Goal: Information Seeking & Learning: Learn about a topic

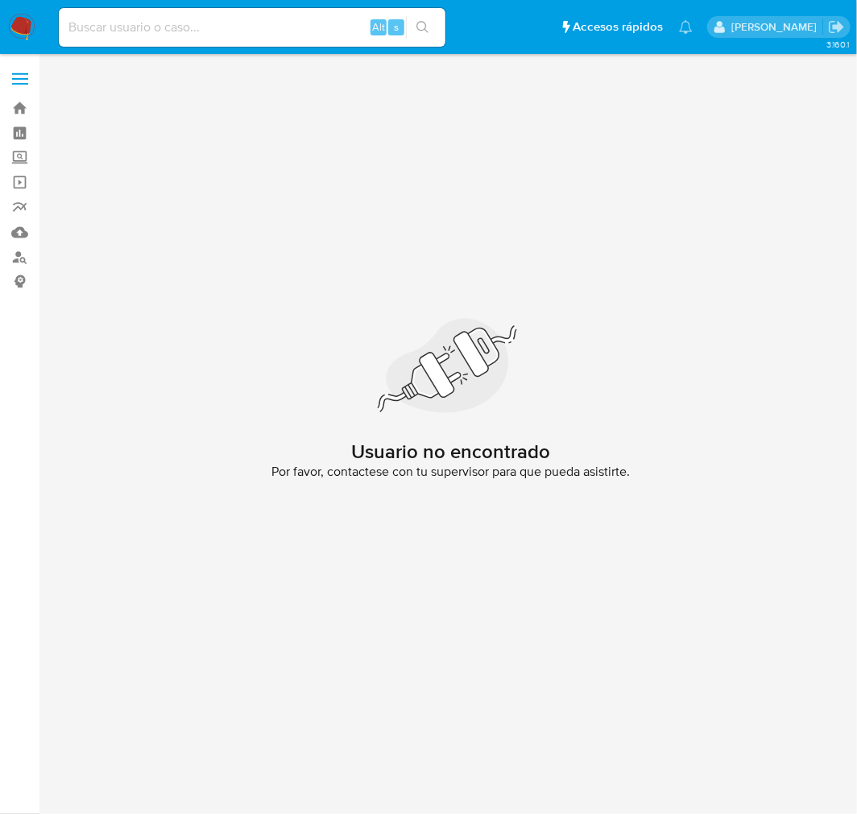
click at [14, 27] on img at bounding box center [21, 27] width 27 height 27
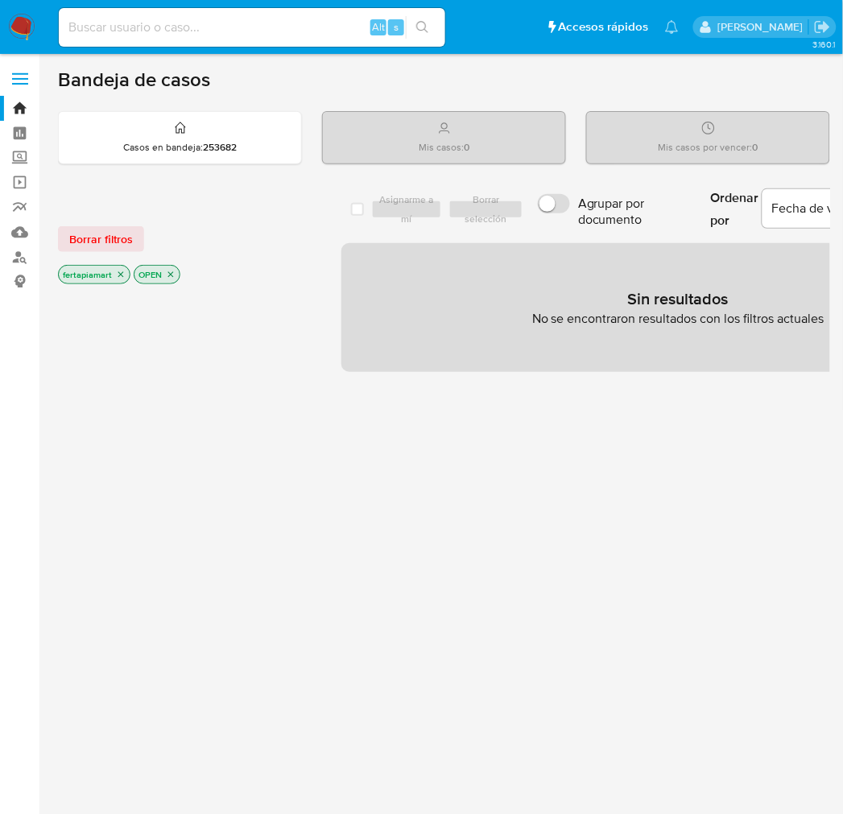
click at [598, 432] on div "select-all-cases-checkbox Asignarme a mí Borrar selección Agrupar por documento…" at bounding box center [678, 548] width 674 height 729
click at [234, 8] on div "Alt s" at bounding box center [252, 27] width 387 height 39
click at [218, 14] on div "Alt s" at bounding box center [252, 27] width 387 height 39
click at [218, 18] on input at bounding box center [252, 27] width 387 height 21
paste input "774700963"
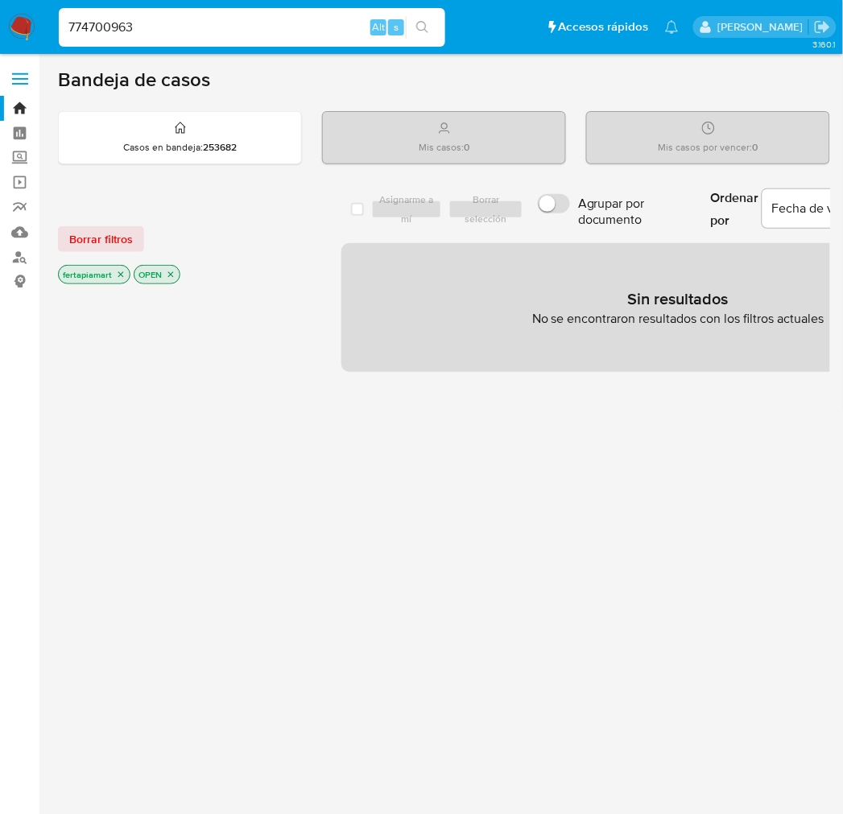
type input "774700963"
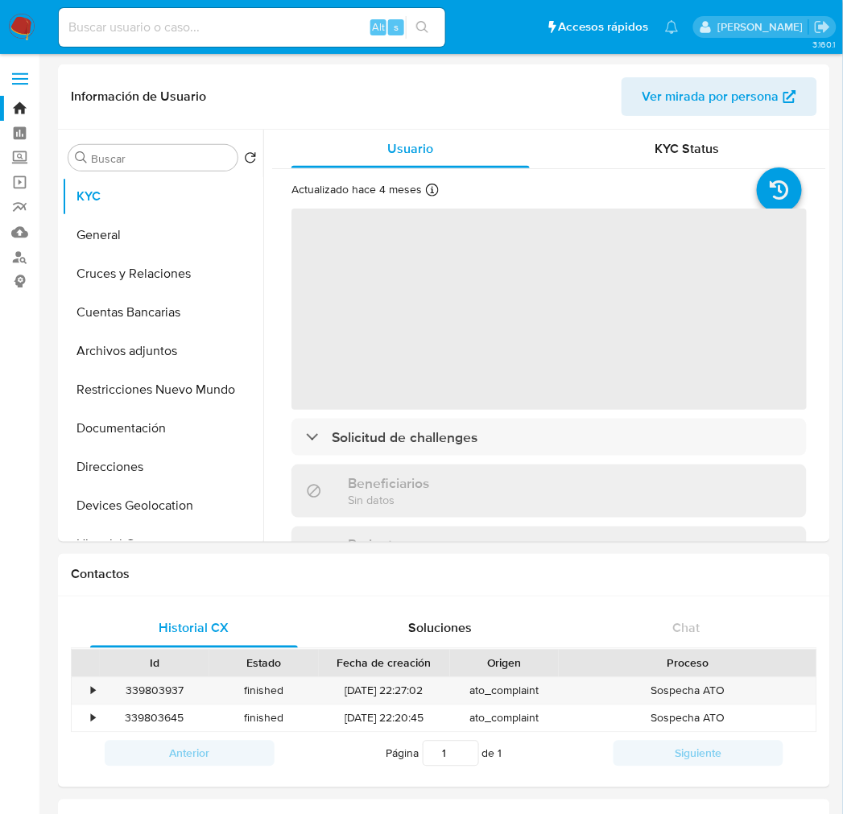
select select "10"
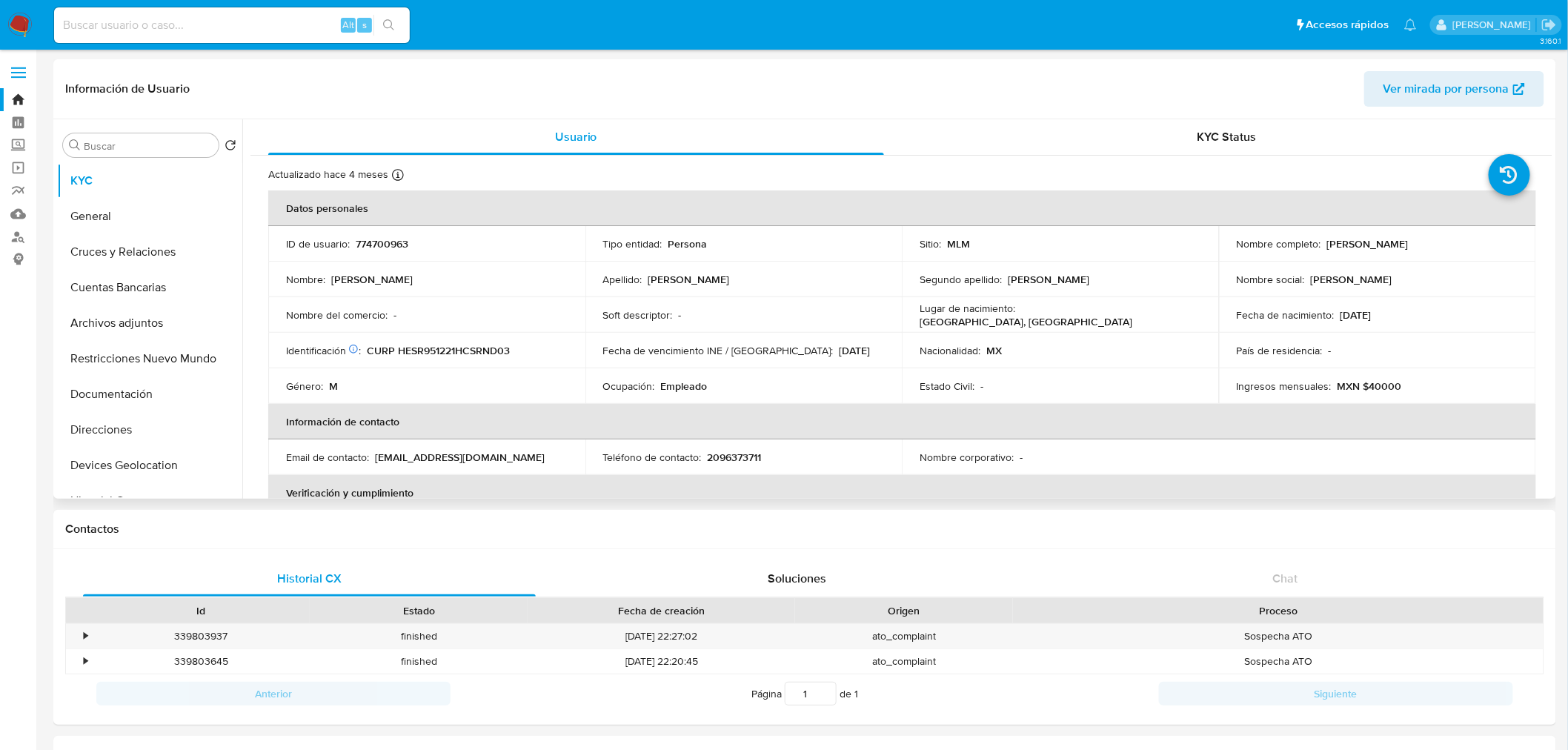
drag, startPoint x: 1458, startPoint y: 242, endPoint x: 1323, endPoint y: 246, distance: 135.1
click at [788, 246] on div "Nombre completo : Rodrigo Hernandez Sanchez" at bounding box center [1378, 244] width 282 height 13
copy p "[PERSON_NAME]"
click at [371, 237] on p "774700963" at bounding box center [382, 244] width 52 height 13
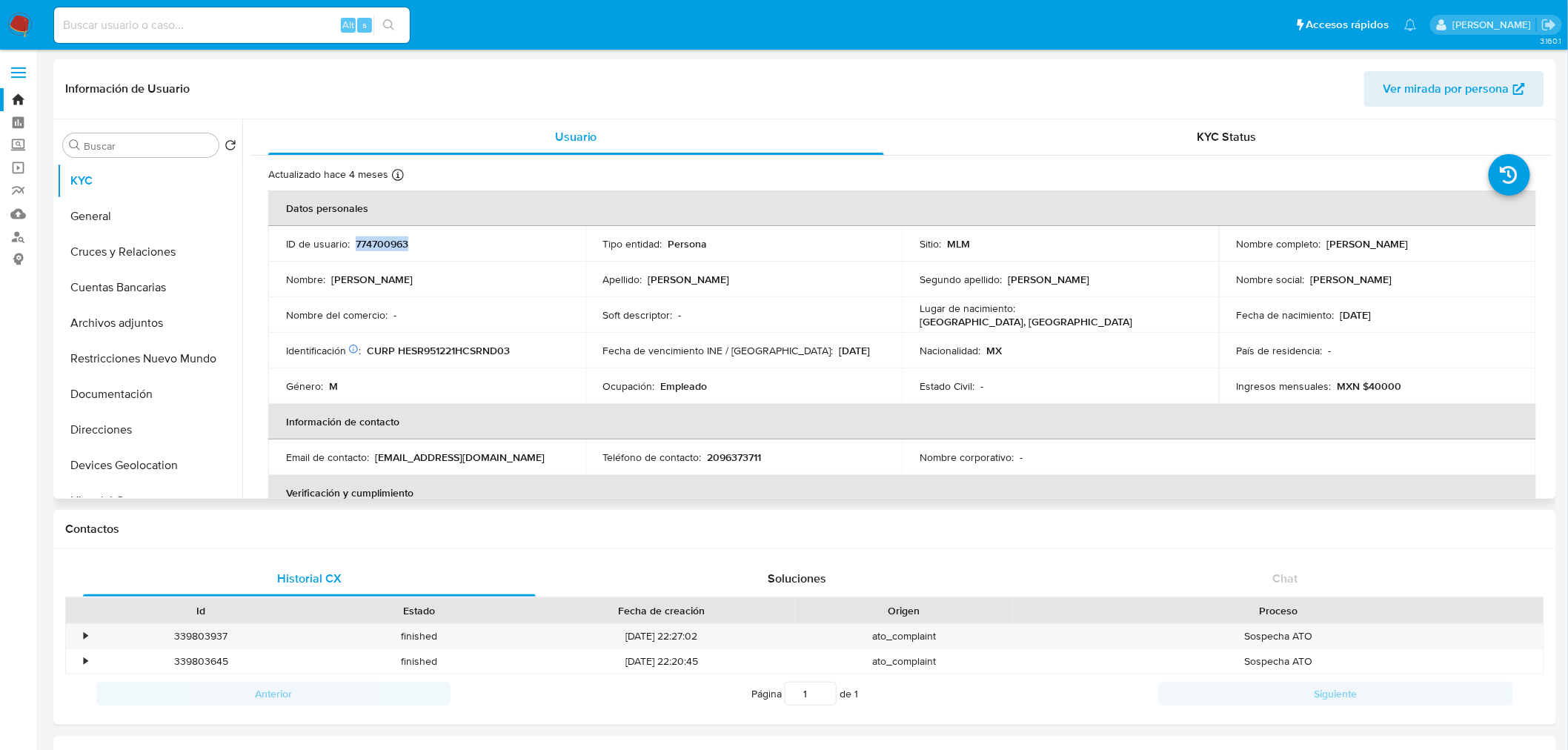
copy p "774700963"
click at [346, 249] on p "ID de usuario :" at bounding box center [317, 244] width 63 height 13
click at [372, 248] on p "774700963" at bounding box center [382, 244] width 52 height 13
copy p "774700963"
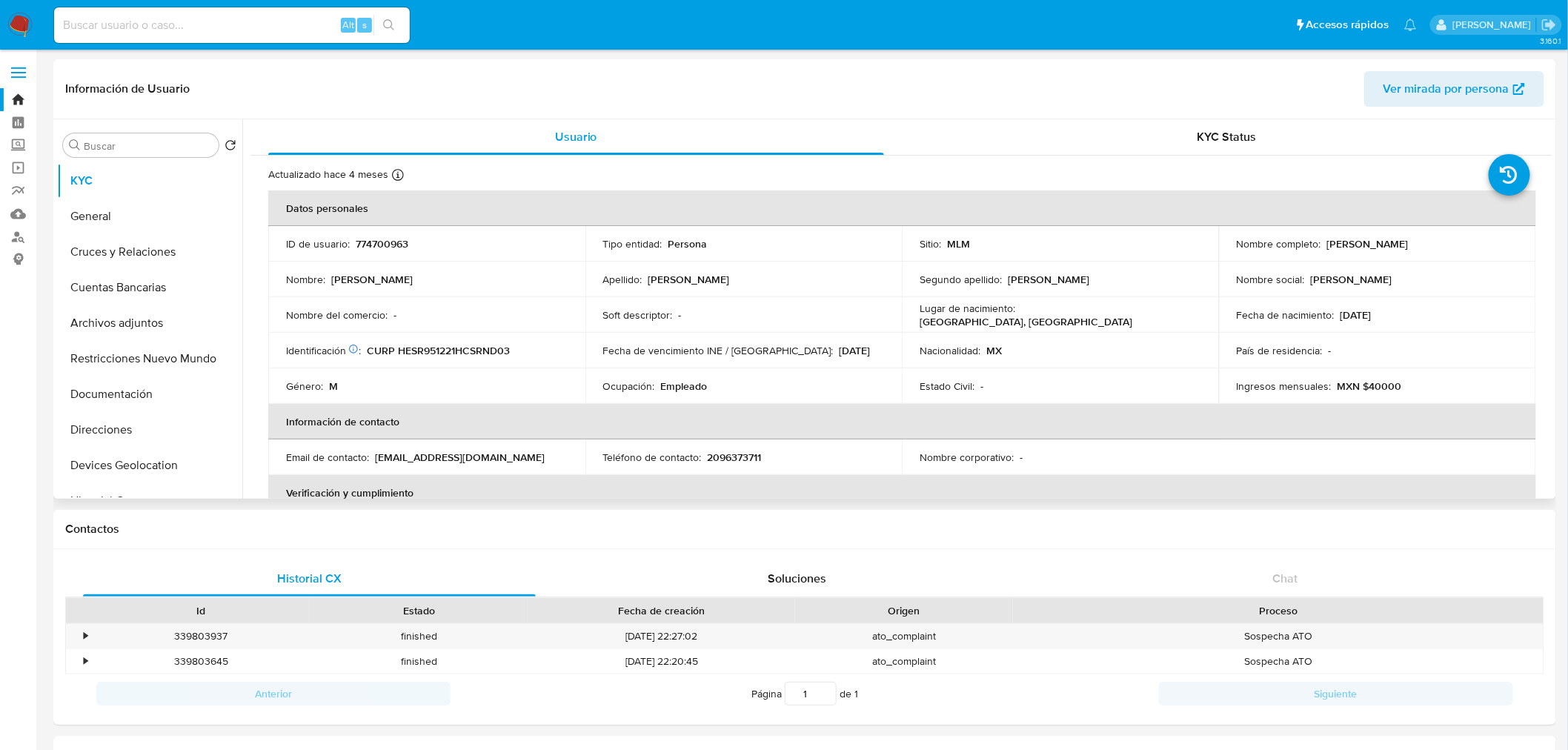
click at [428, 353] on p "CURP HESR951221HCSRND03" at bounding box center [438, 351] width 143 height 13
copy p "HESR951221HCSRND03"
click at [105, 213] on button "General" at bounding box center [144, 216] width 173 height 36
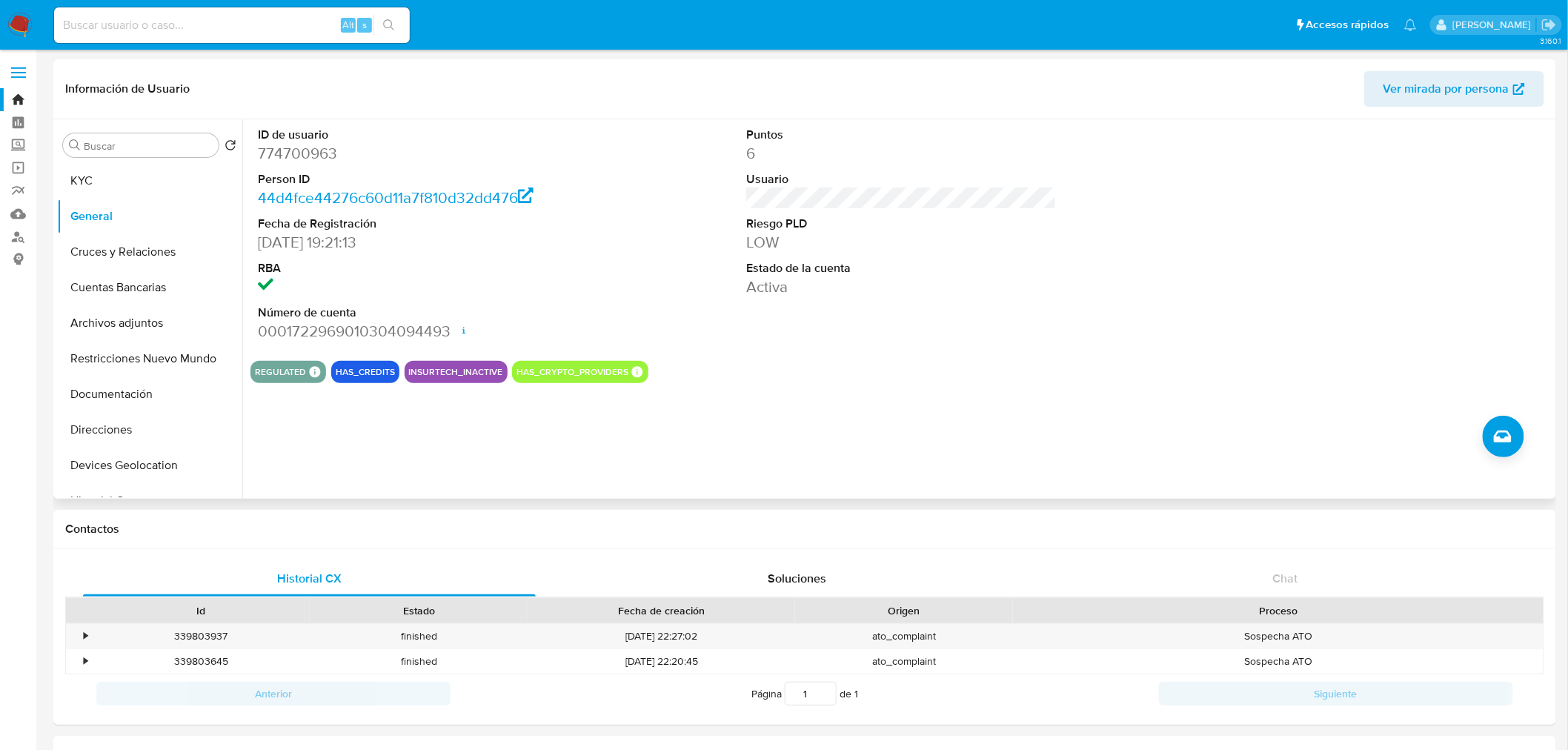
click at [354, 332] on dd "0001722969010304094493 Fecha de apertura 19/02/2024 21:20 Estado ACTIVE" at bounding box center [412, 331] width 310 height 21
copy dd "0001722969010304094493"
click at [295, 371] on button "REGULATED" at bounding box center [281, 372] width 52 height 6
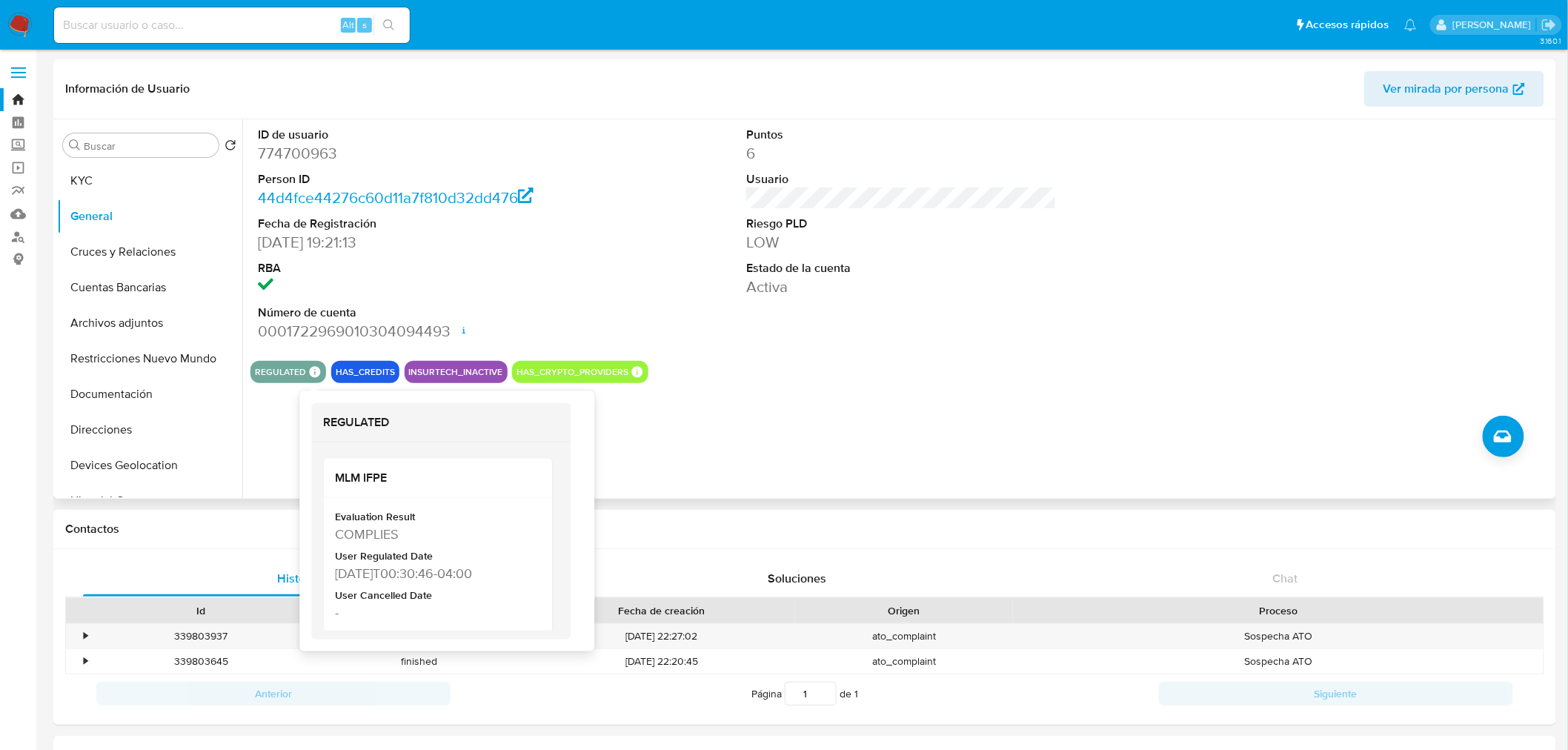
click at [310, 372] on icon at bounding box center [316, 373] width 11 height 11
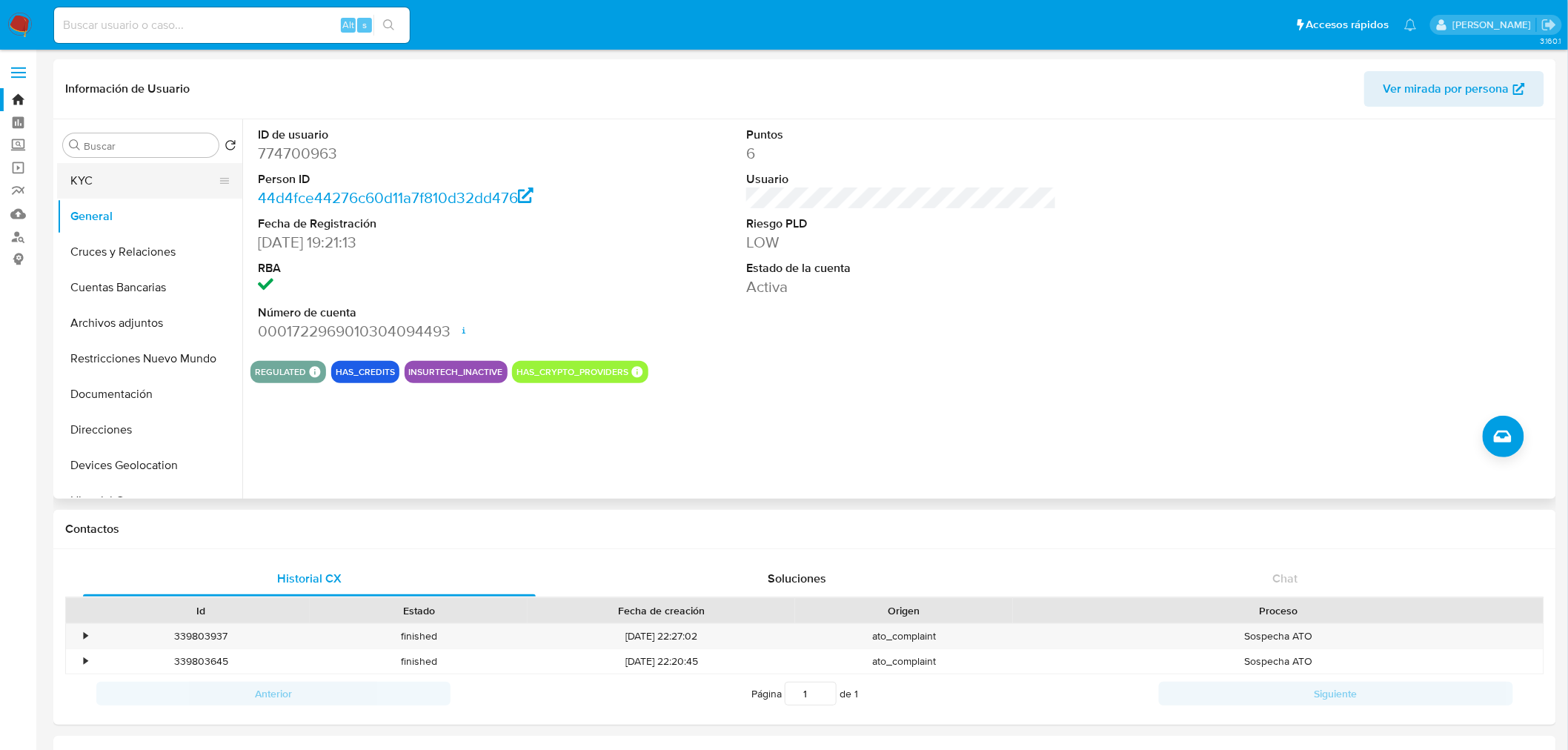
click at [98, 189] on button "KYC" at bounding box center [144, 180] width 173 height 36
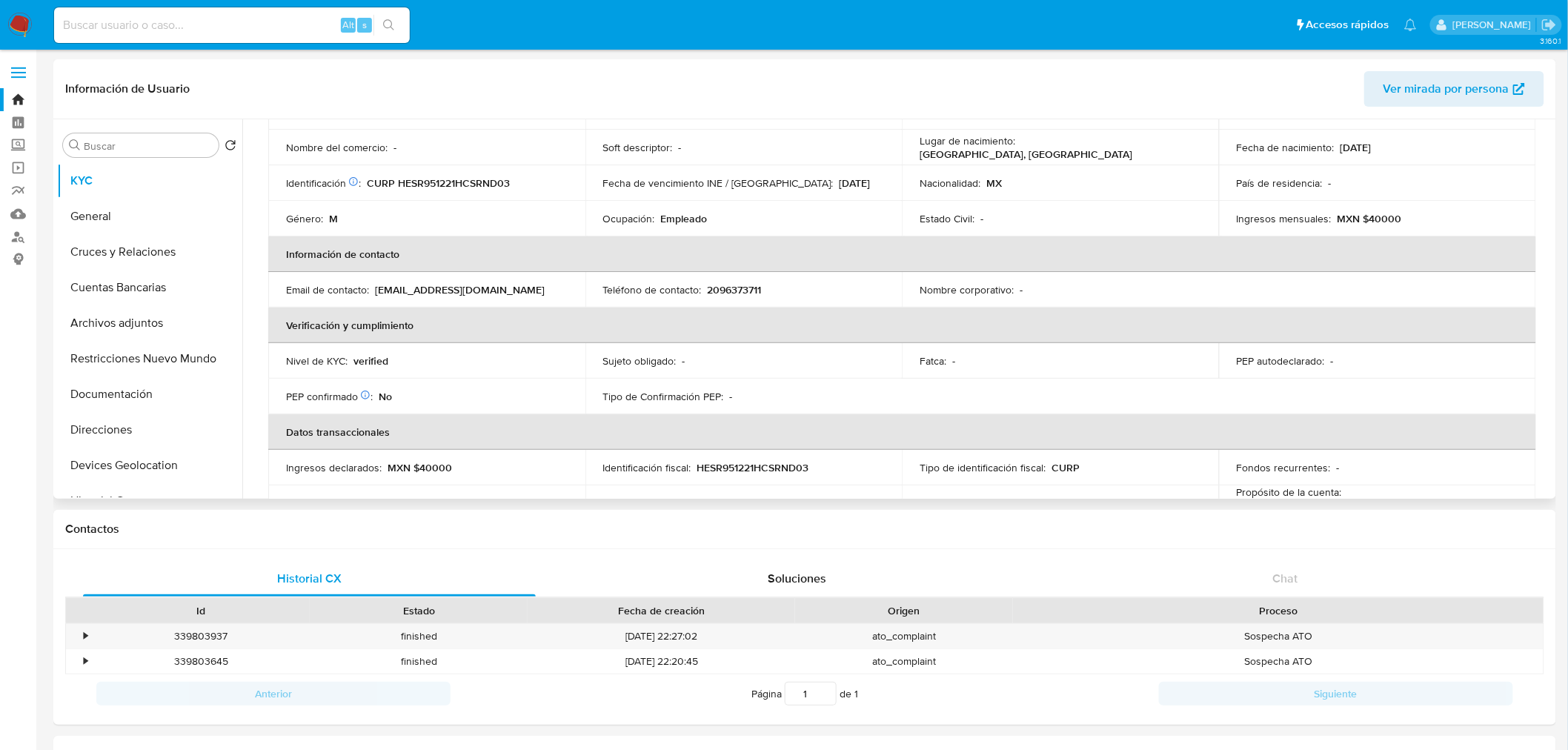
scroll to position [167, 0]
drag, startPoint x: 509, startPoint y: 292, endPoint x: 375, endPoint y: 291, distance: 134.0
click at [375, 291] on div "Email de contacto : maderochiapas@icloud.com" at bounding box center [427, 290] width 282 height 13
drag, startPoint x: 765, startPoint y: 293, endPoint x: 711, endPoint y: 283, distance: 54.9
click at [711, 283] on div "Teléfono de contacto : 2096373711" at bounding box center [744, 290] width 282 height 13
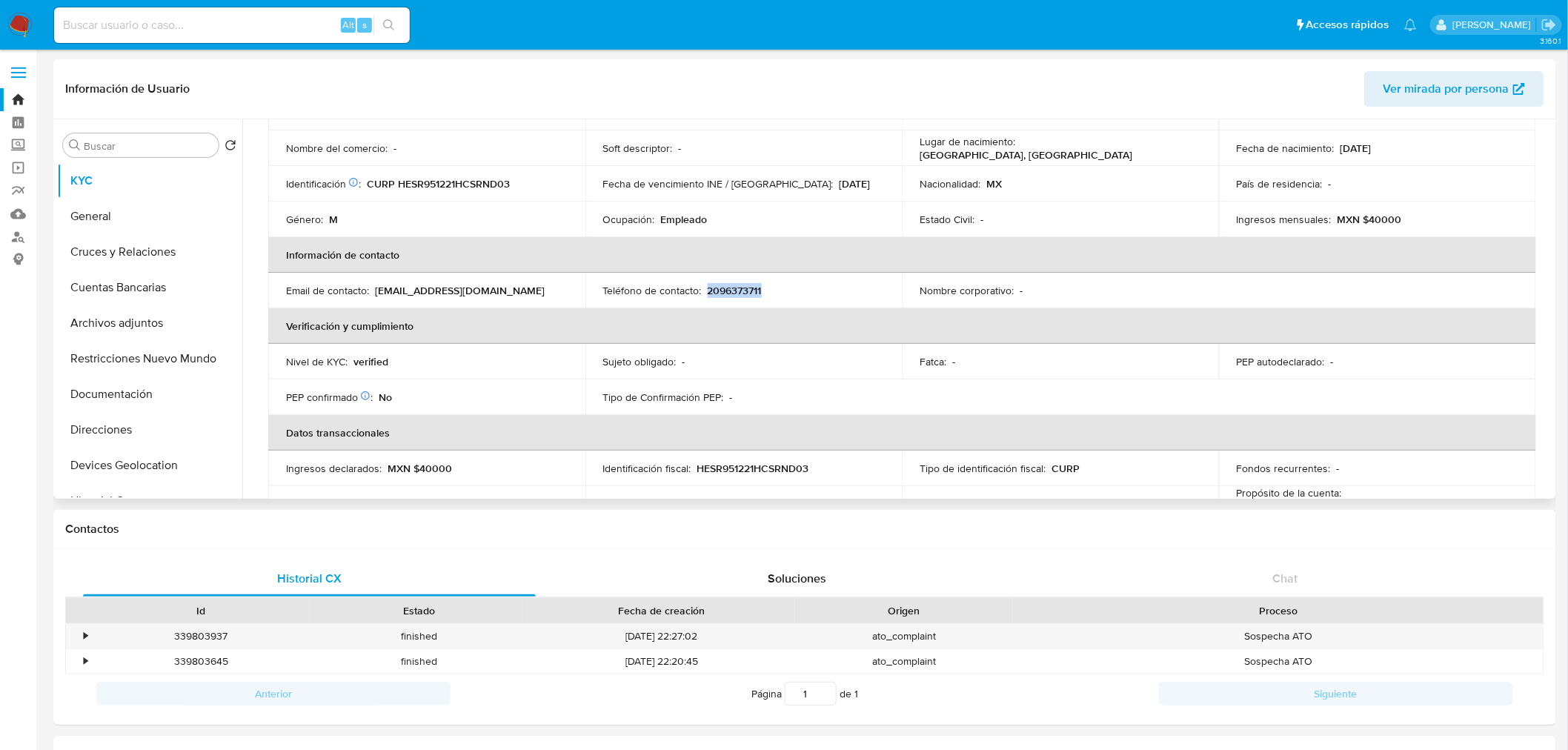
drag, startPoint x: 704, startPoint y: 287, endPoint x: 761, endPoint y: 294, distance: 57.4
click at [761, 294] on div "Teléfono de contacto : 2096373711" at bounding box center [744, 290] width 282 height 13
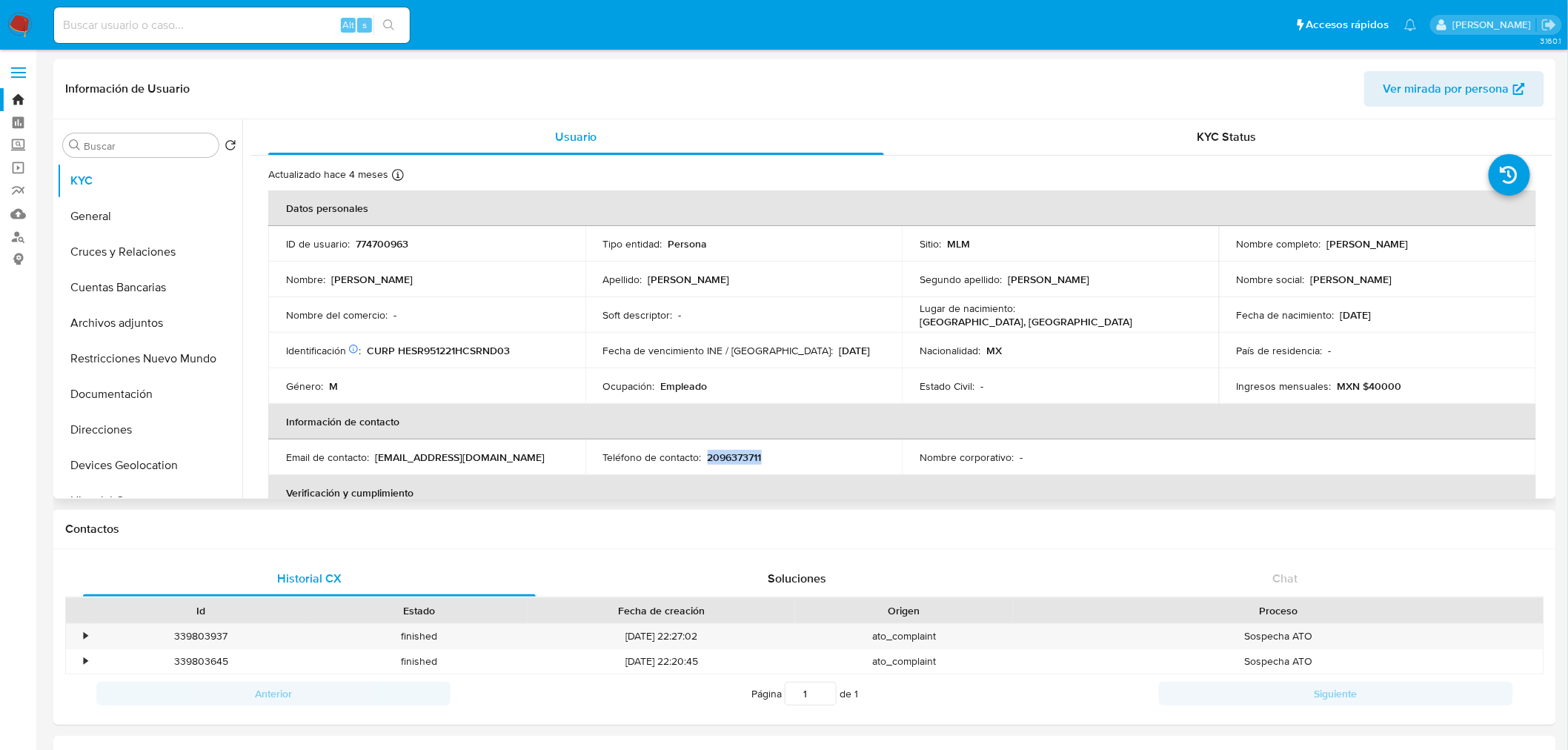
drag, startPoint x: 1458, startPoint y: 246, endPoint x: 1322, endPoint y: 242, distance: 136.1
click at [788, 242] on div "Nombre completo : Rodrigo Hernandez Sanchez" at bounding box center [1378, 244] width 282 height 13
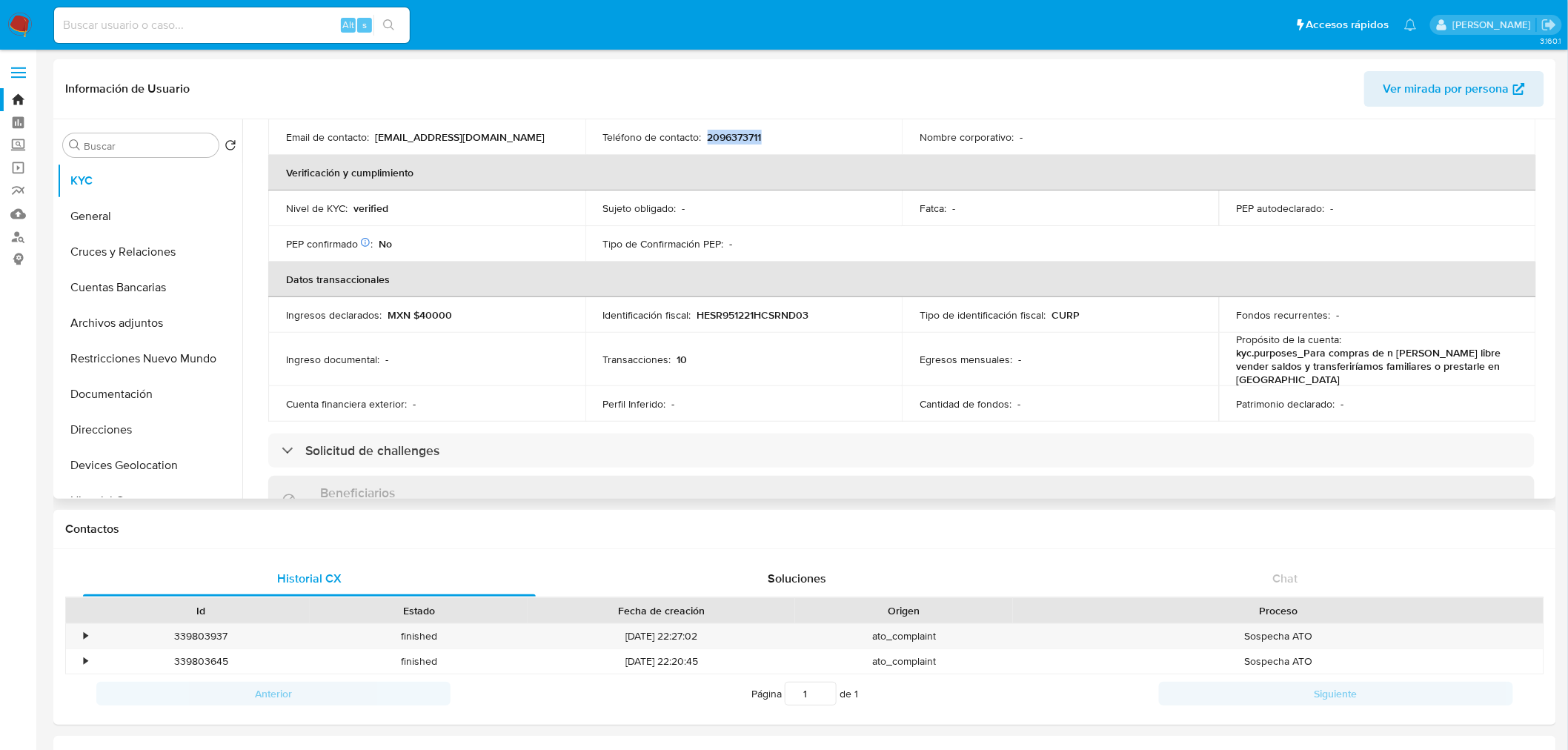
scroll to position [321, 0]
drag, startPoint x: 1300, startPoint y: 350, endPoint x: 1491, endPoint y: 365, distance: 191.6
click at [788, 365] on p "kyc.purposes_Para compras de n [PERSON_NAME] libre vender saldos y transferiría…" at bounding box center [1375, 364] width 276 height 40
copy p "Para compras de n mercado libre vender saldos y transferiríamos familiares o pr…"
click at [767, 313] on p "HESR951221HCSRND03" at bounding box center [754, 314] width 112 height 13
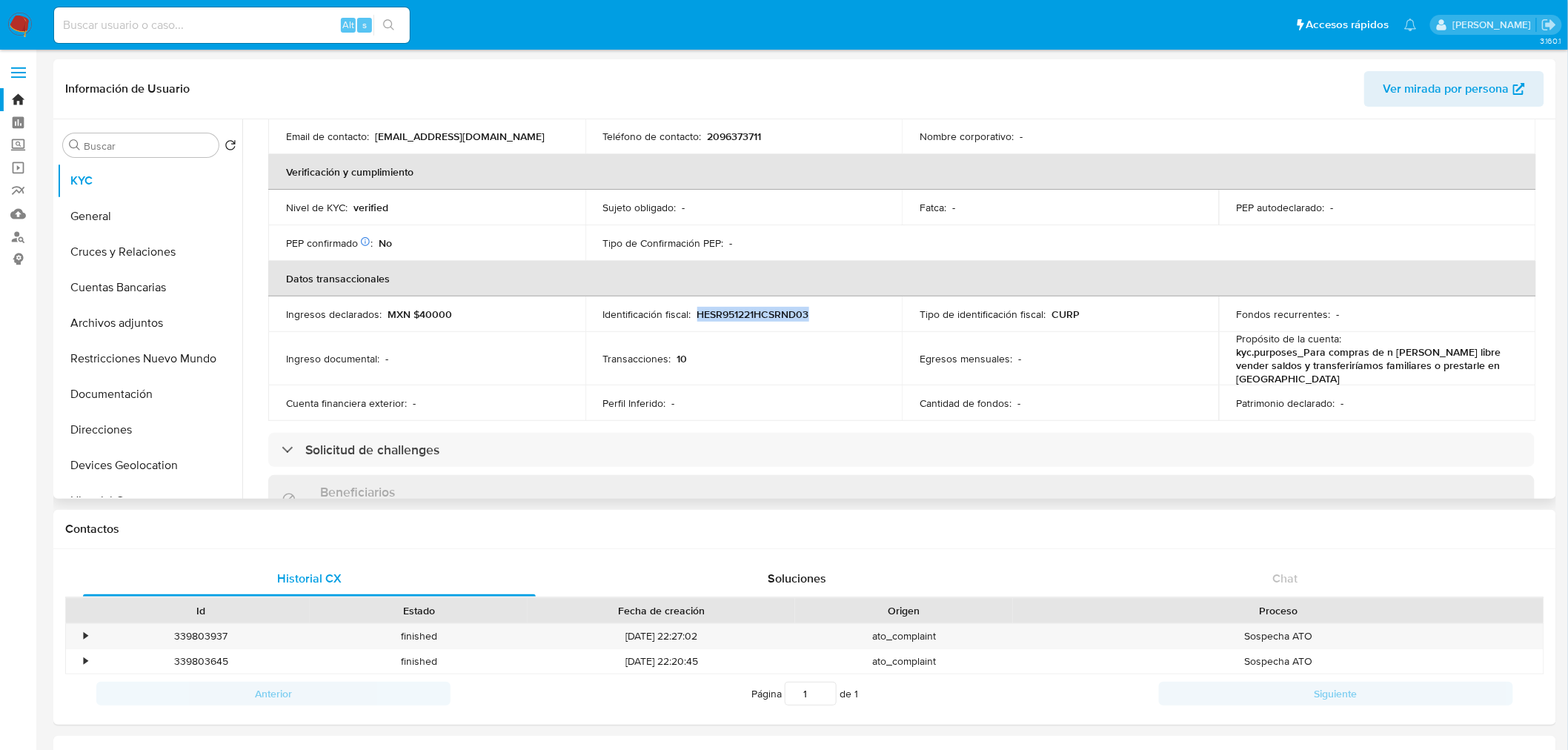
click at [767, 313] on p "HESR951221HCSRND03" at bounding box center [754, 314] width 112 height 13
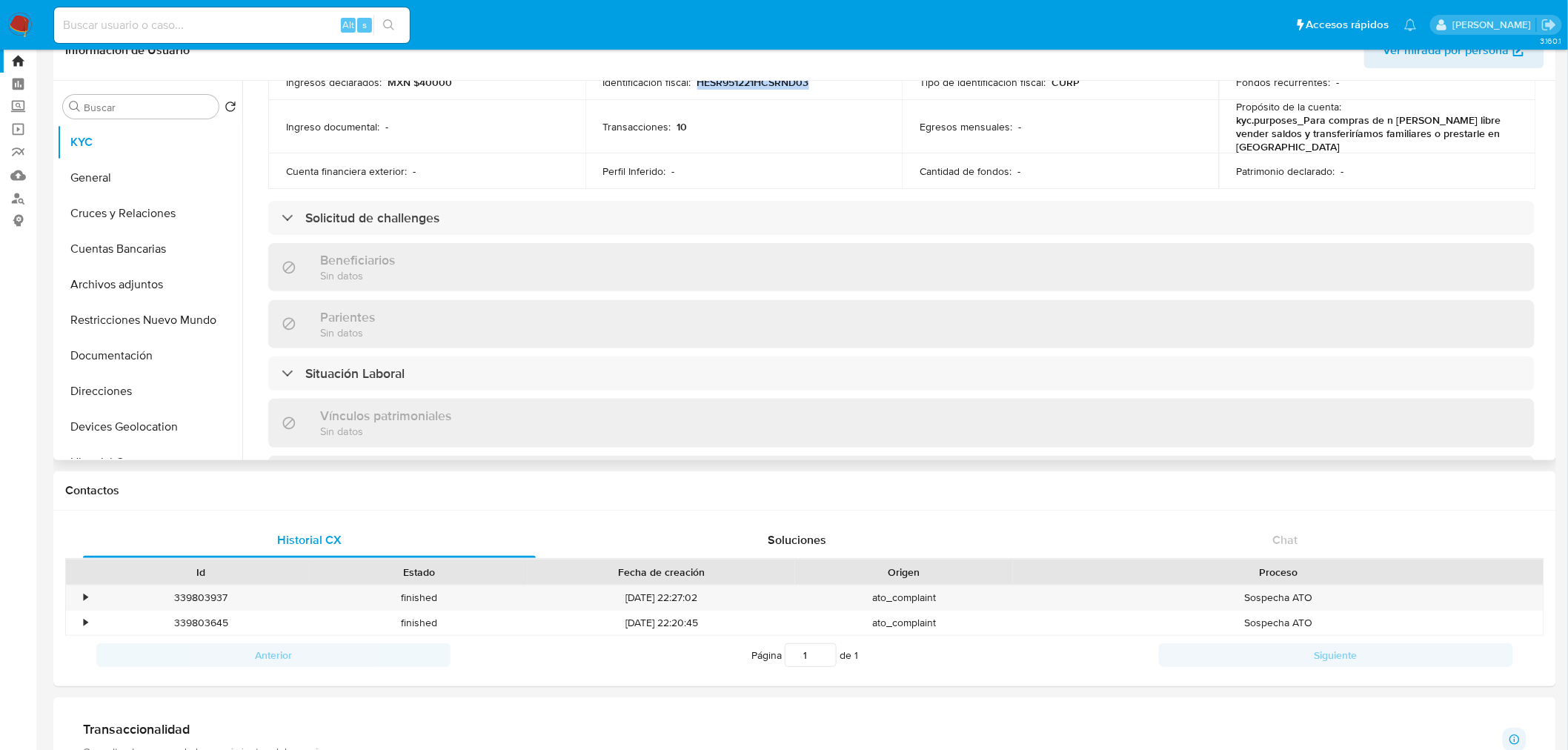
scroll to position [544, 0]
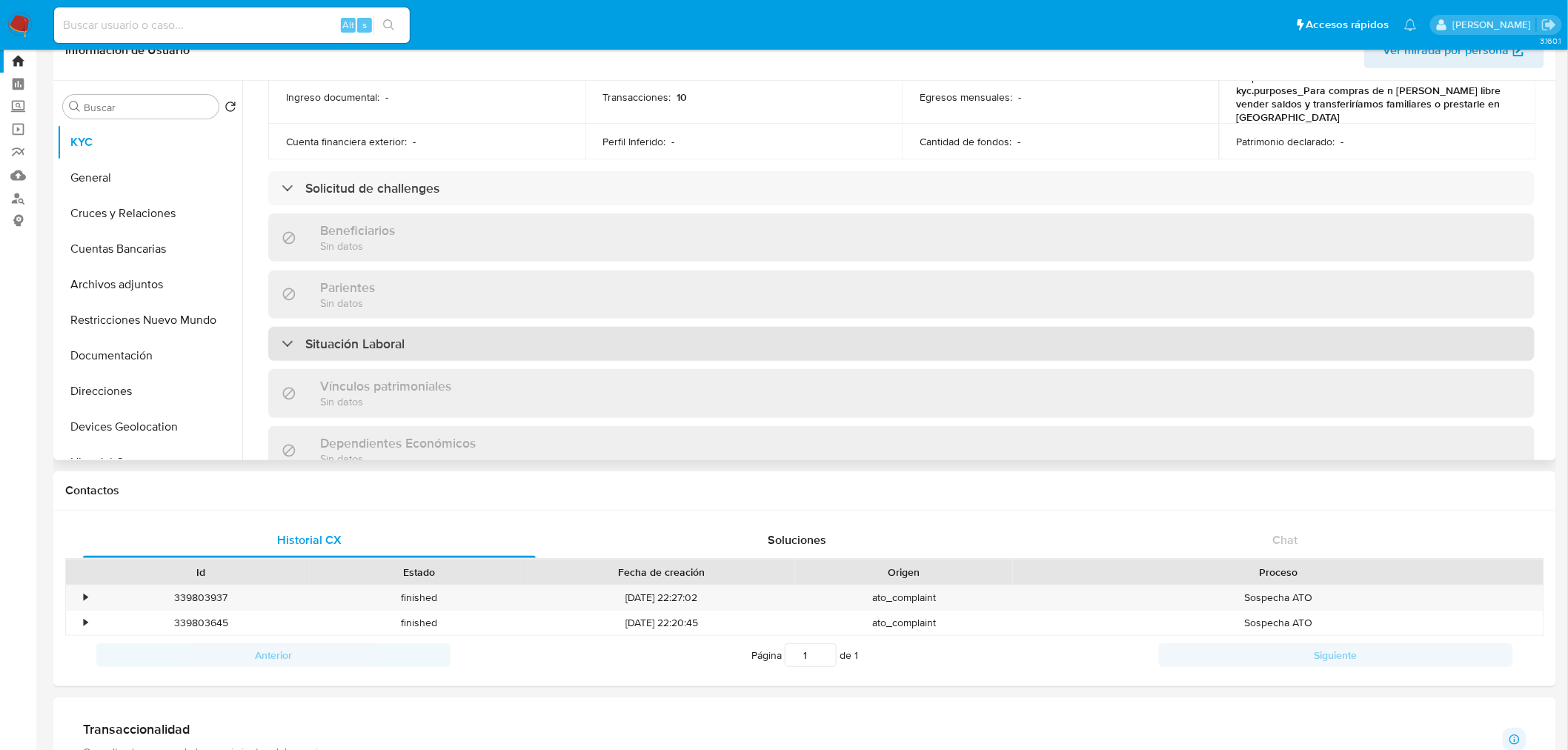
click at [487, 344] on div "Situación Laboral" at bounding box center [902, 343] width 1266 height 34
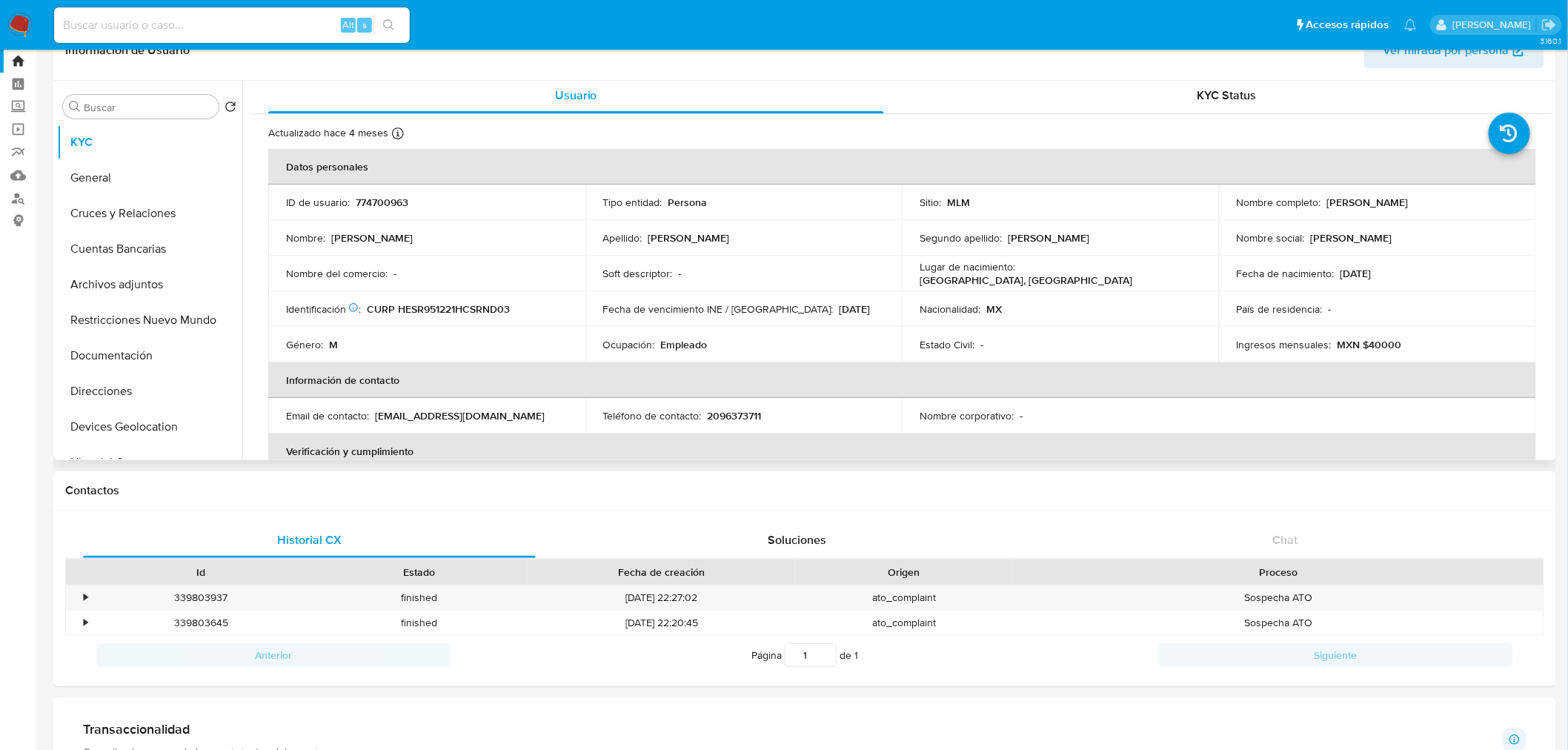
scroll to position [0, 0]
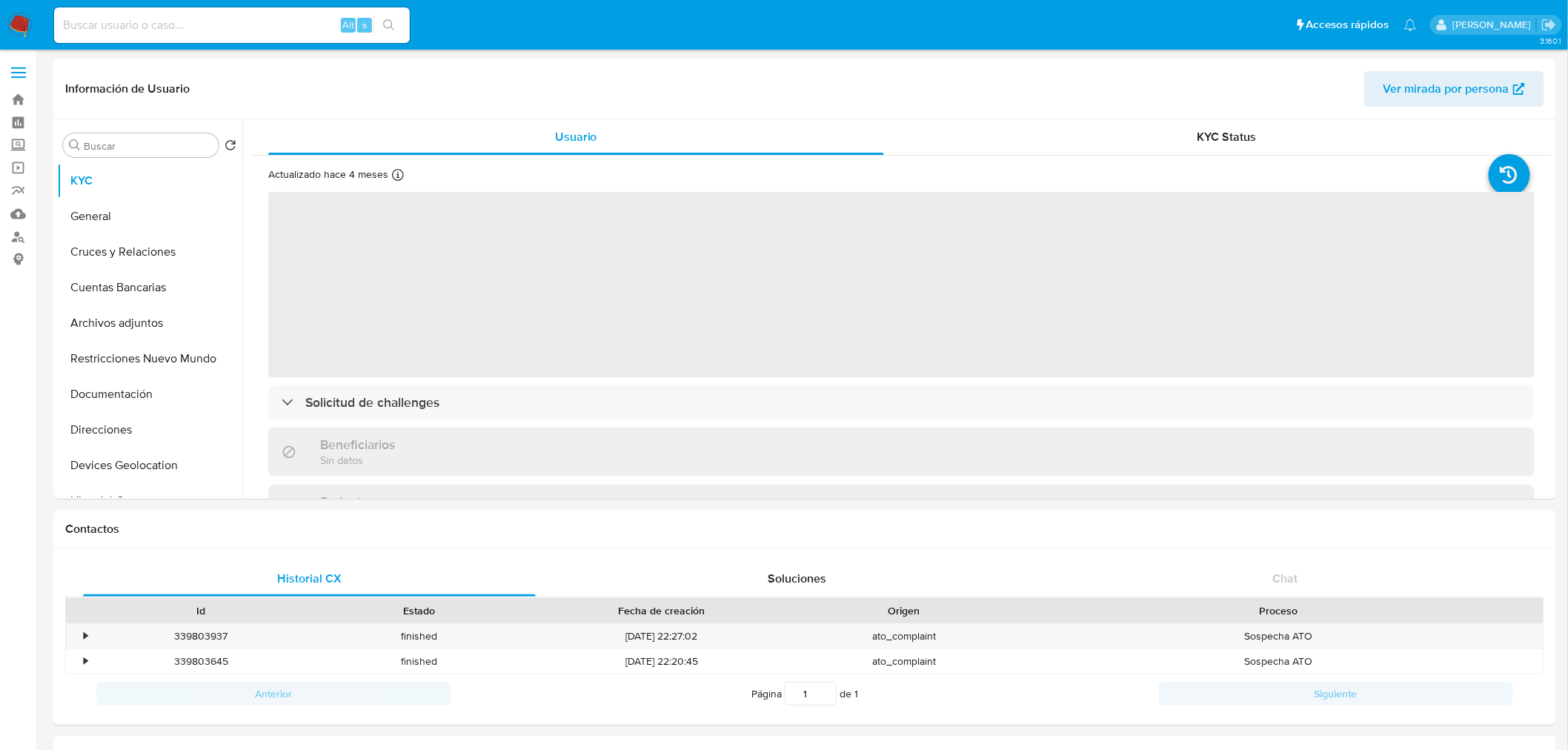
select select "10"
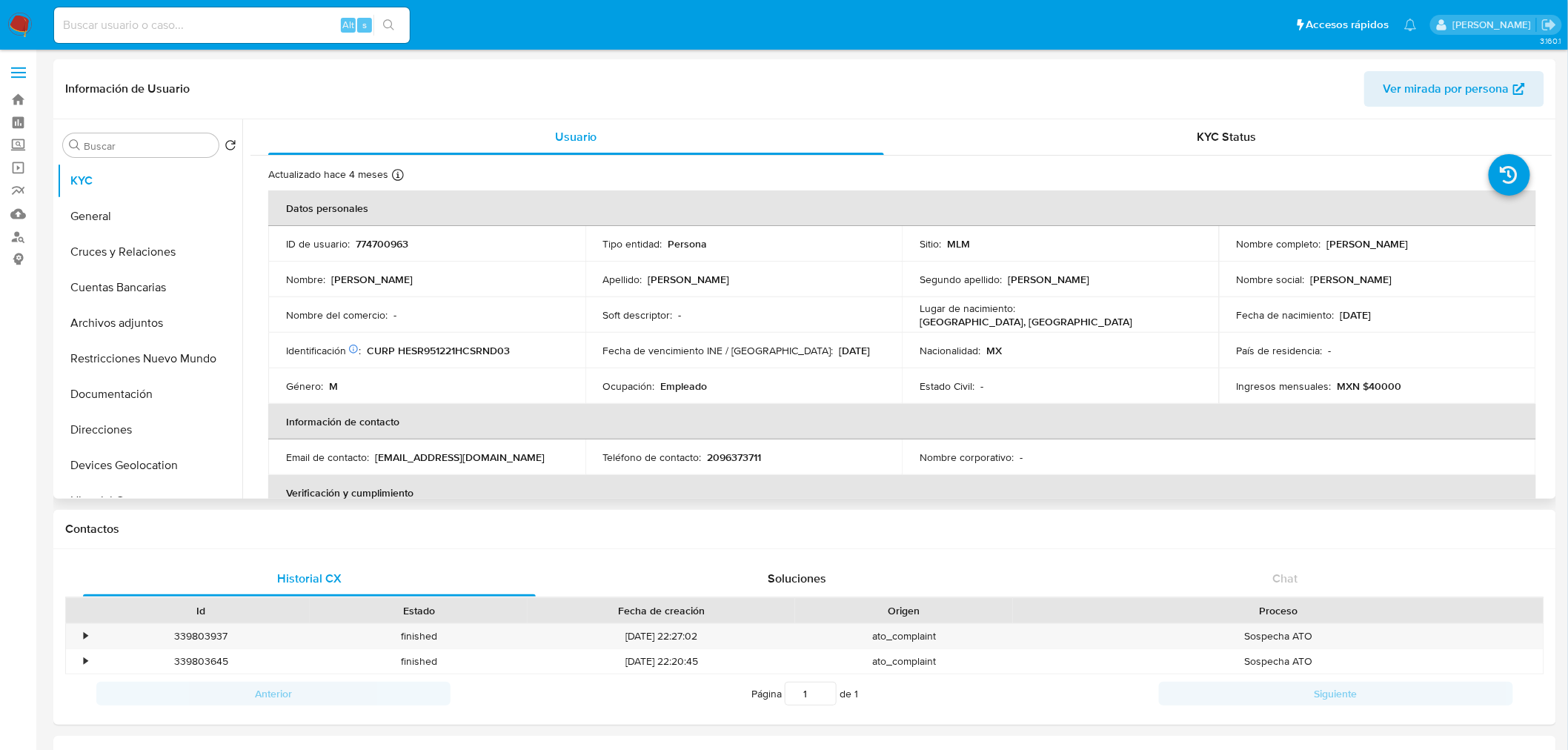
click at [246, 411] on div "Usuario KYC Status Actualizado hace 4 meses Creado: 12/06/2021 18:22:24 Actuali…" at bounding box center [897, 309] width 1310 height 379
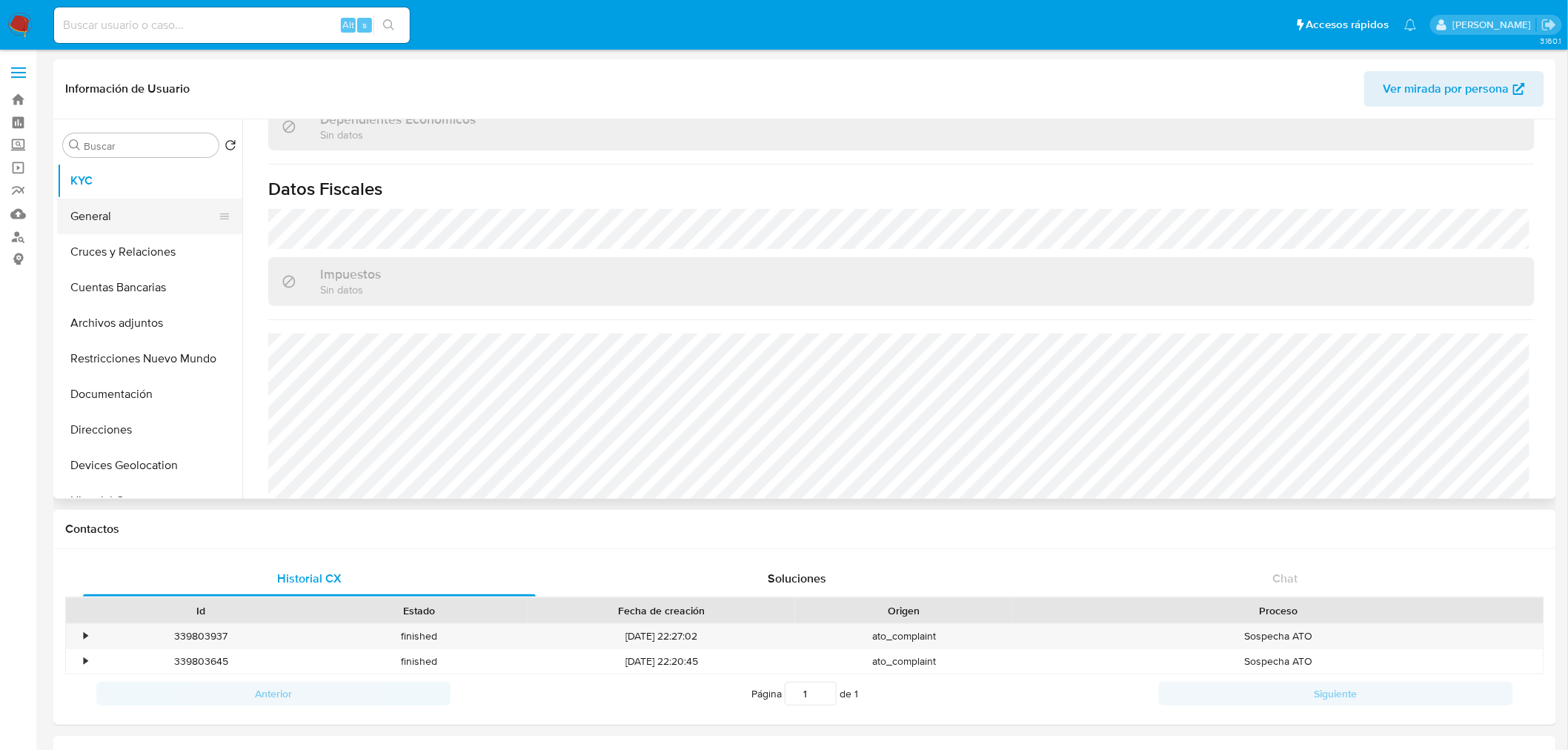
click at [148, 223] on button "General" at bounding box center [144, 216] width 173 height 36
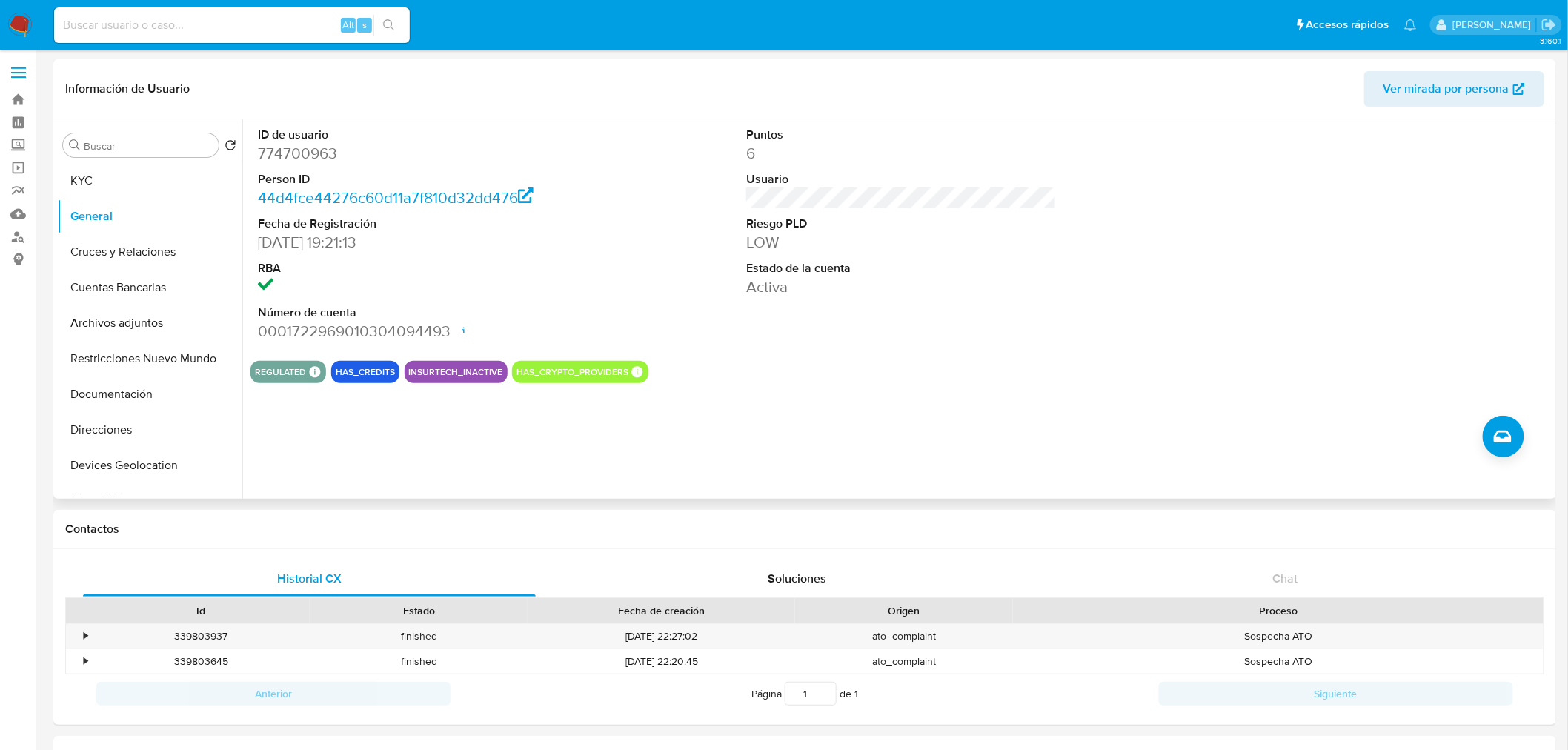
click at [585, 419] on div "ID de usuario 774700963 Person ID 44d4fce44276c60d11a7f810d32dd476 Fecha de Reg…" at bounding box center [897, 309] width 1310 height 379
click at [413, 433] on div "ID de usuario 774700963 Person ID 44d4fce44276c60d11a7f810d32dd476 Fecha de Reg…" at bounding box center [897, 309] width 1310 height 379
click at [134, 257] on button "Cruces y Relaciones" at bounding box center [144, 251] width 173 height 36
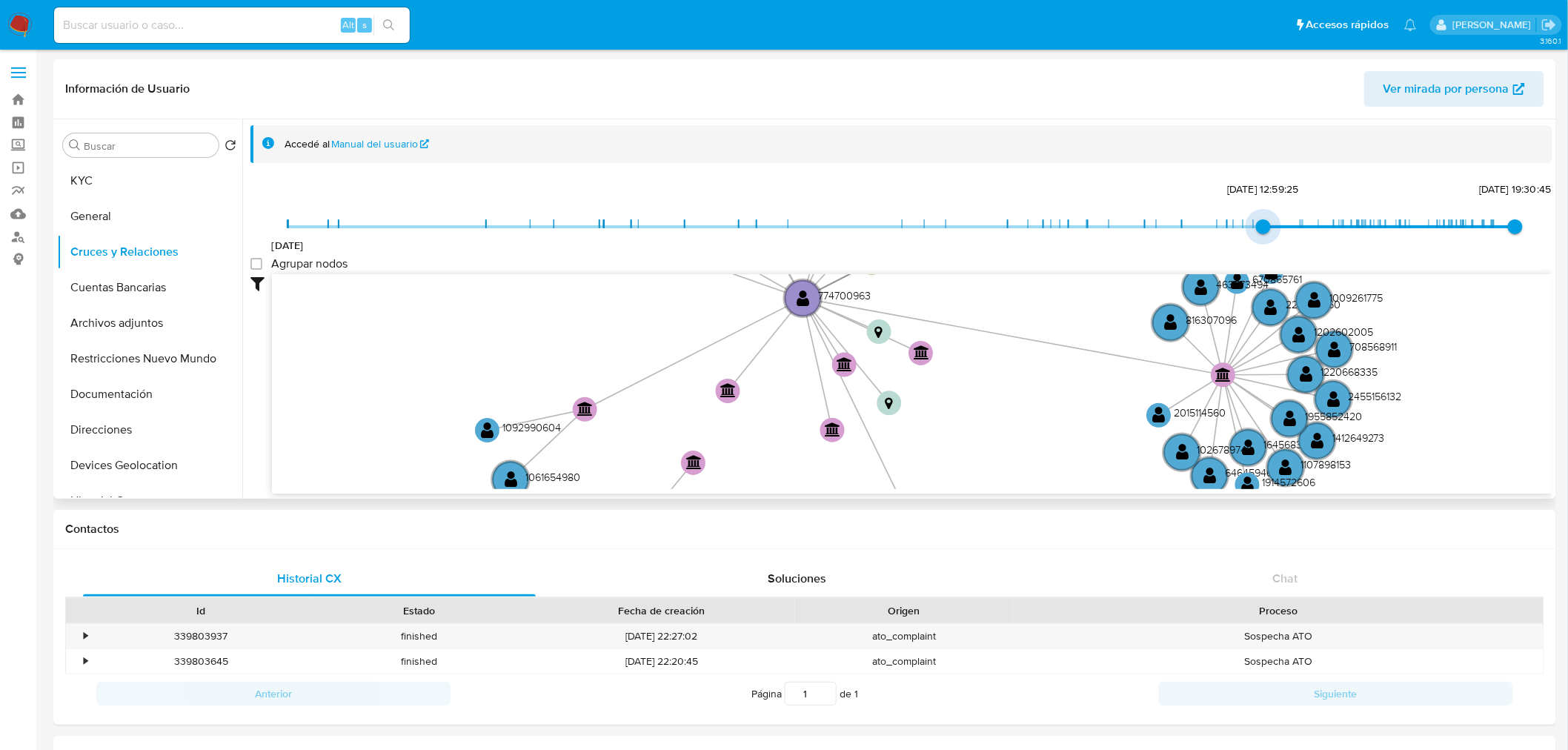
type input "1734905228000"
drag, startPoint x: 294, startPoint y: 219, endPoint x: 1283, endPoint y: 238, distance: 989.2
click at [1283, 238] on div "16/6/2021 22/12/2024, 16:07:08 21/9/2025, 19:30:45" at bounding box center [901, 236] width 1228 height 41
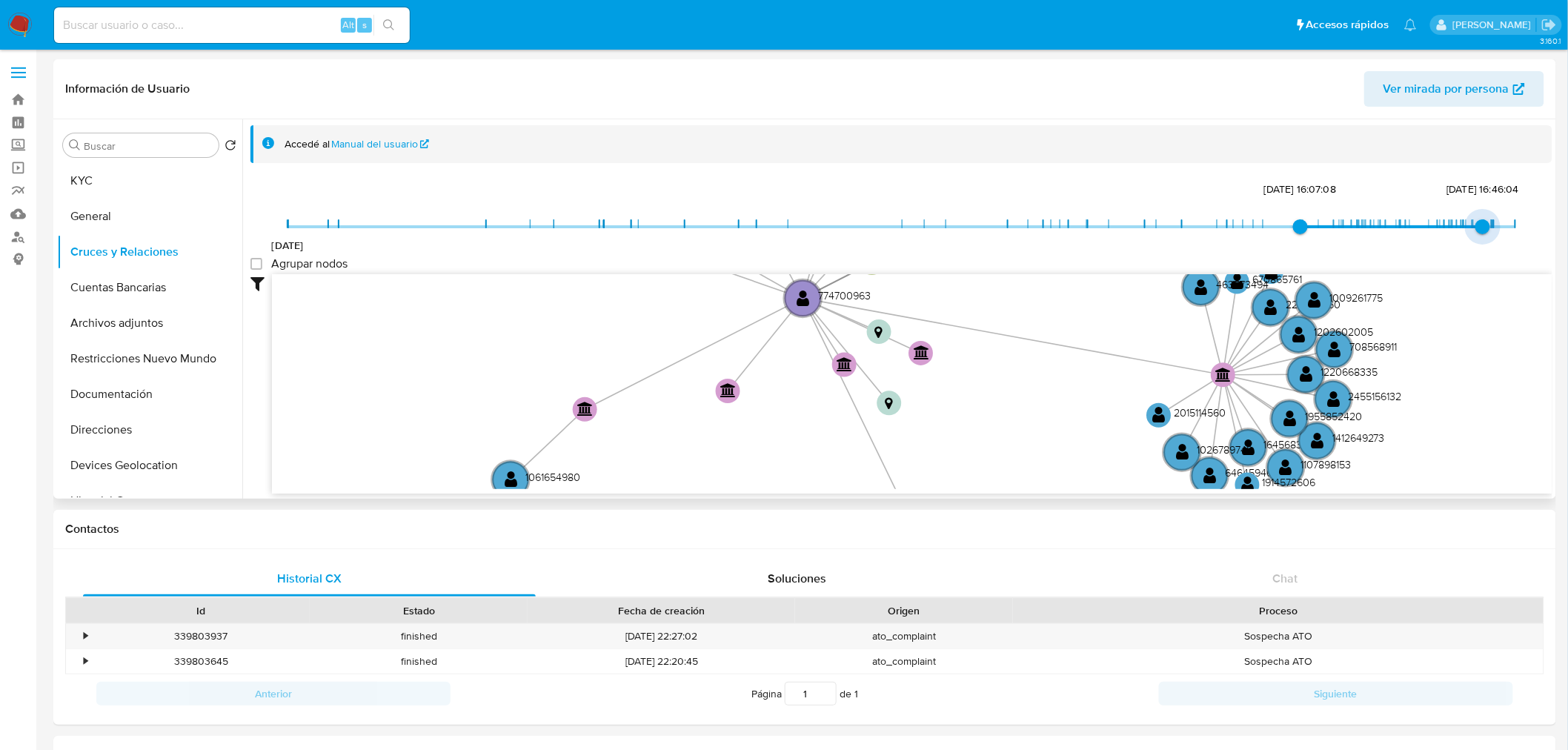
type input "1753917399000"
drag, startPoint x: 1505, startPoint y: 230, endPoint x: 1471, endPoint y: 234, distance: 34.2
click at [1471, 234] on span "30/7/2025, 17:16:39" at bounding box center [1474, 226] width 15 height 15
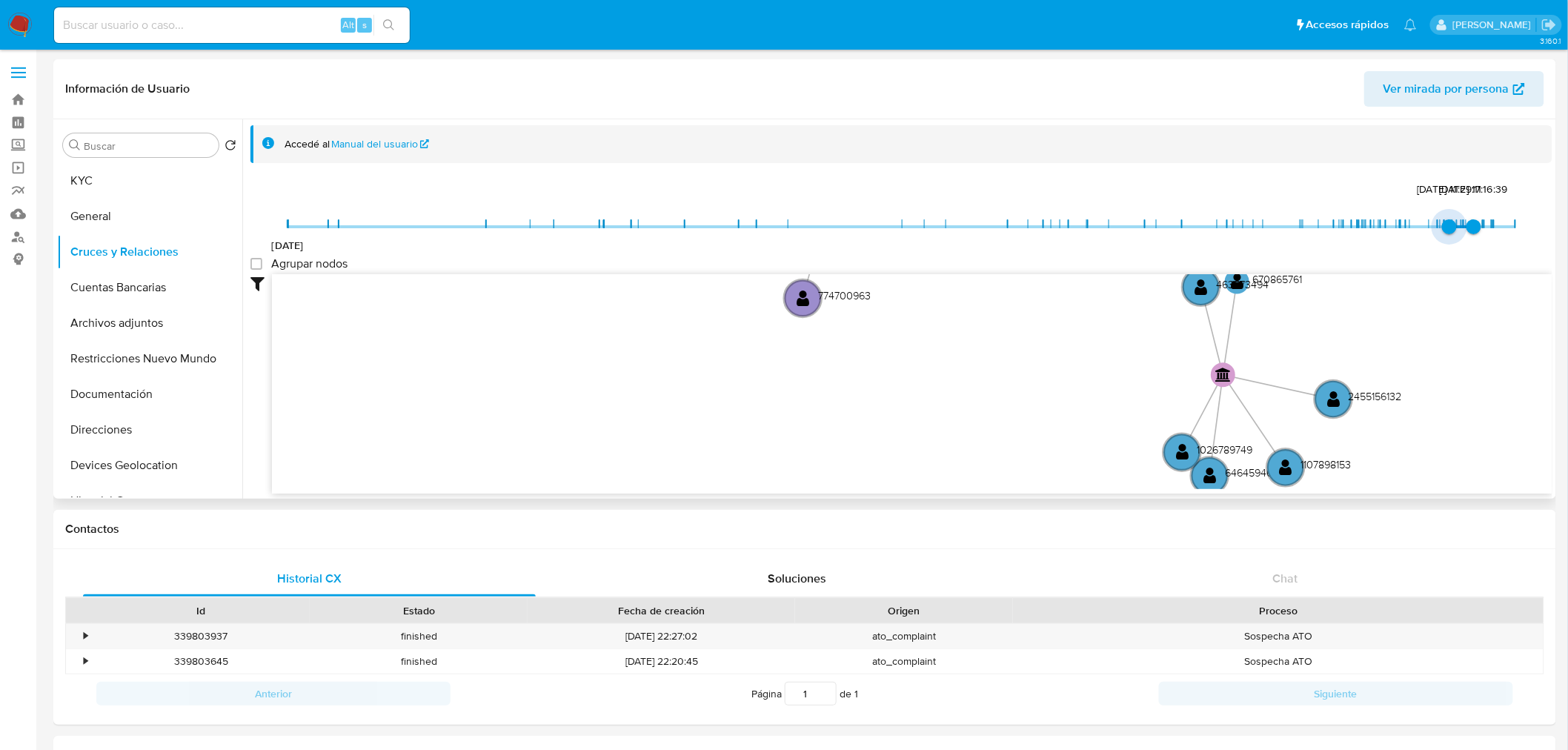
type input "1751492763000"
drag, startPoint x: 1300, startPoint y: 226, endPoint x: 1447, endPoint y: 223, distance: 147.0
click at [1447, 223] on span "2/7/2025, 15:46:03" at bounding box center [1452, 226] width 15 height 15
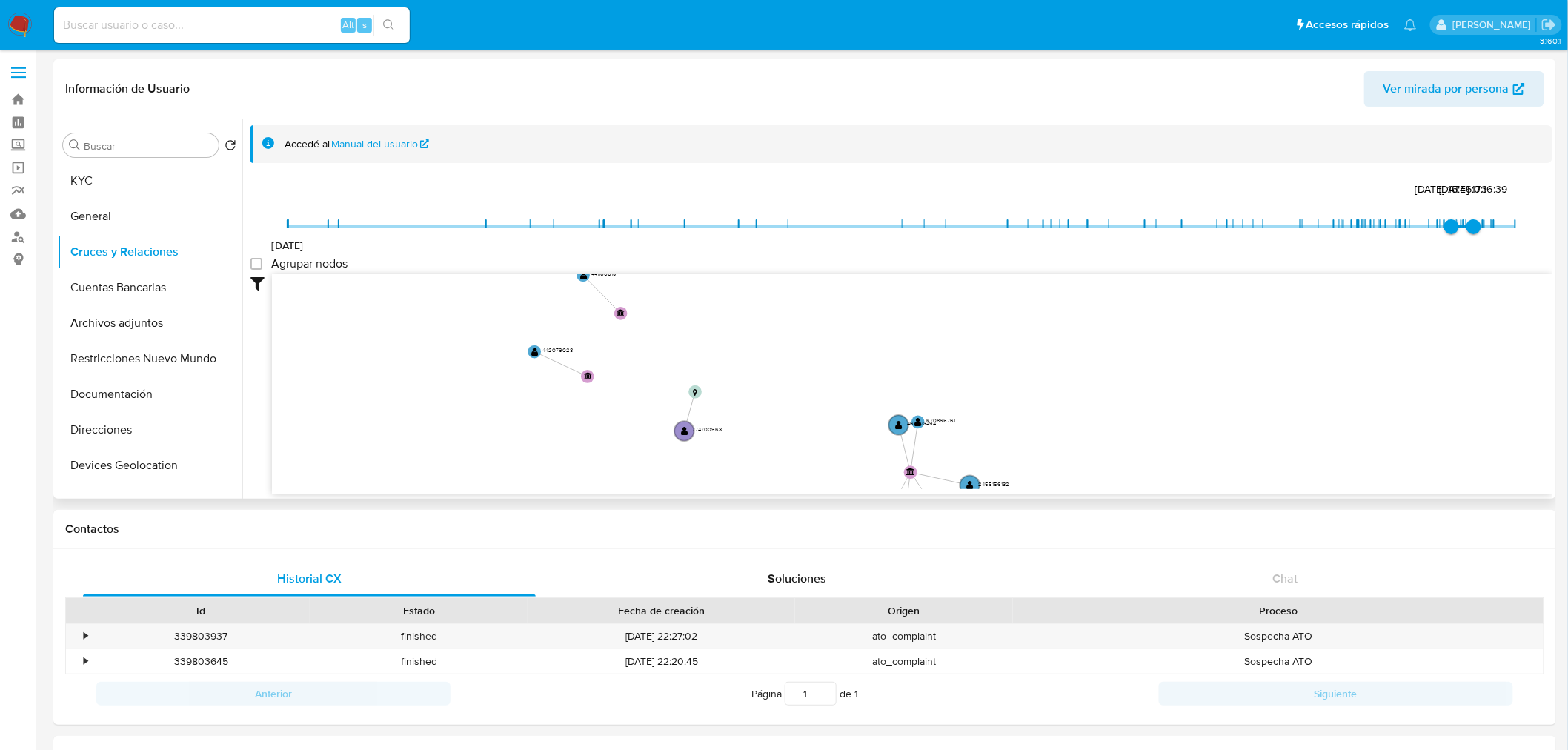
drag, startPoint x: 923, startPoint y: 329, endPoint x: 750, endPoint y: 447, distance: 209.4
click at [750, 447] on icon "device-630986e008813b0018befe52  user-1146921298  1146921298 user-774700963 …" at bounding box center [913, 382] width 1281 height 215
drag, startPoint x: 750, startPoint y: 447, endPoint x: 744, endPoint y: 430, distance: 18.0
click at [744, 430] on icon "device-630986e008813b0018befe52  user-1146921298  1146921298 user-774700963 …" at bounding box center [913, 382] width 1281 height 215
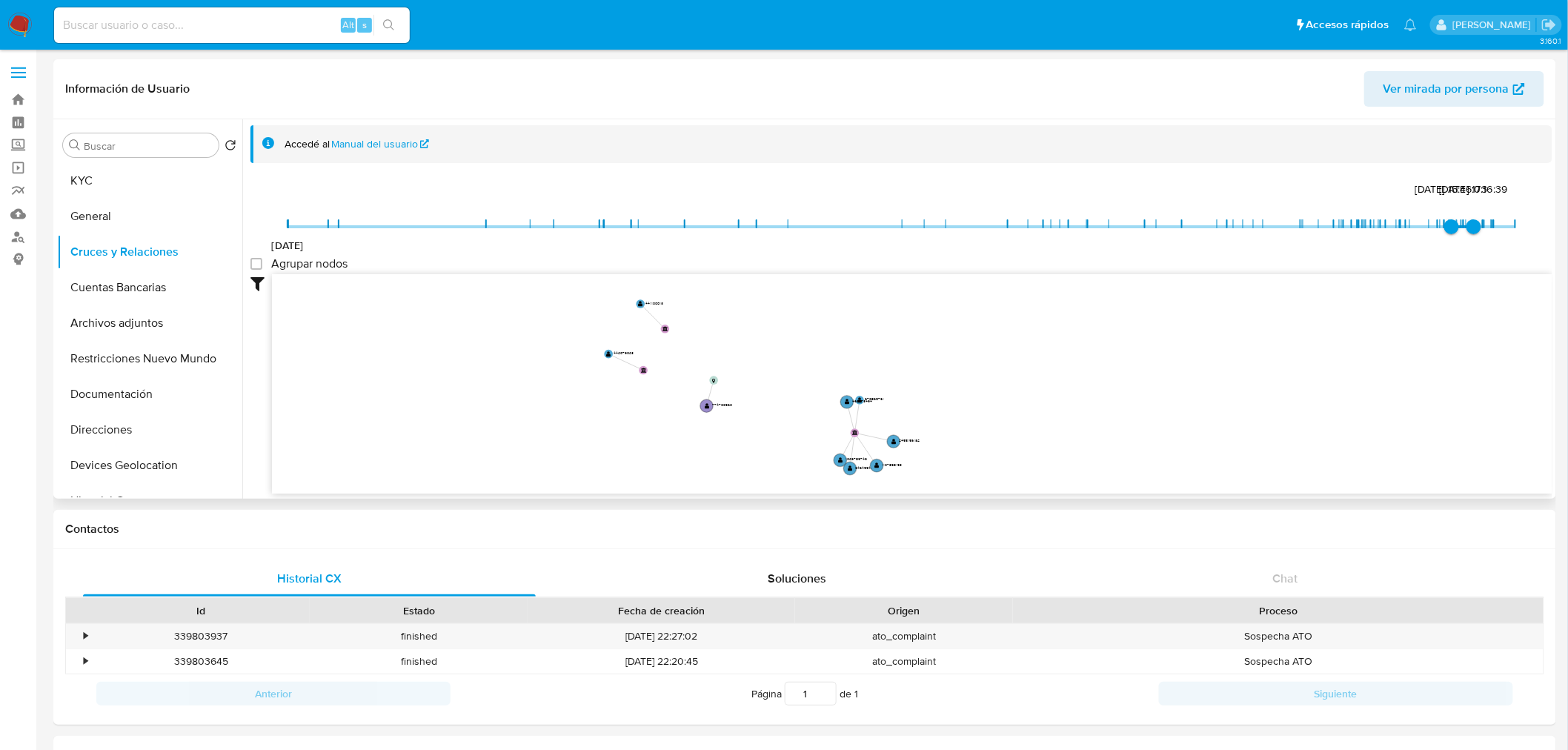
drag, startPoint x: 744, startPoint y: 430, endPoint x: 752, endPoint y: 413, distance: 18.8
click at [752, 413] on icon "device-630986e008813b0018befe52  user-1146921298  1146921298 user-774700963 …" at bounding box center [913, 382] width 1281 height 215
drag, startPoint x: 752, startPoint y: 413, endPoint x: 759, endPoint y: 427, distance: 15.7
click at [759, 427] on icon "device-630986e008813b0018befe52  user-1146921298  1146921298 user-774700963 …" at bounding box center [913, 382] width 1281 height 215
drag, startPoint x: 759, startPoint y: 427, endPoint x: 758, endPoint y: 416, distance: 11.0
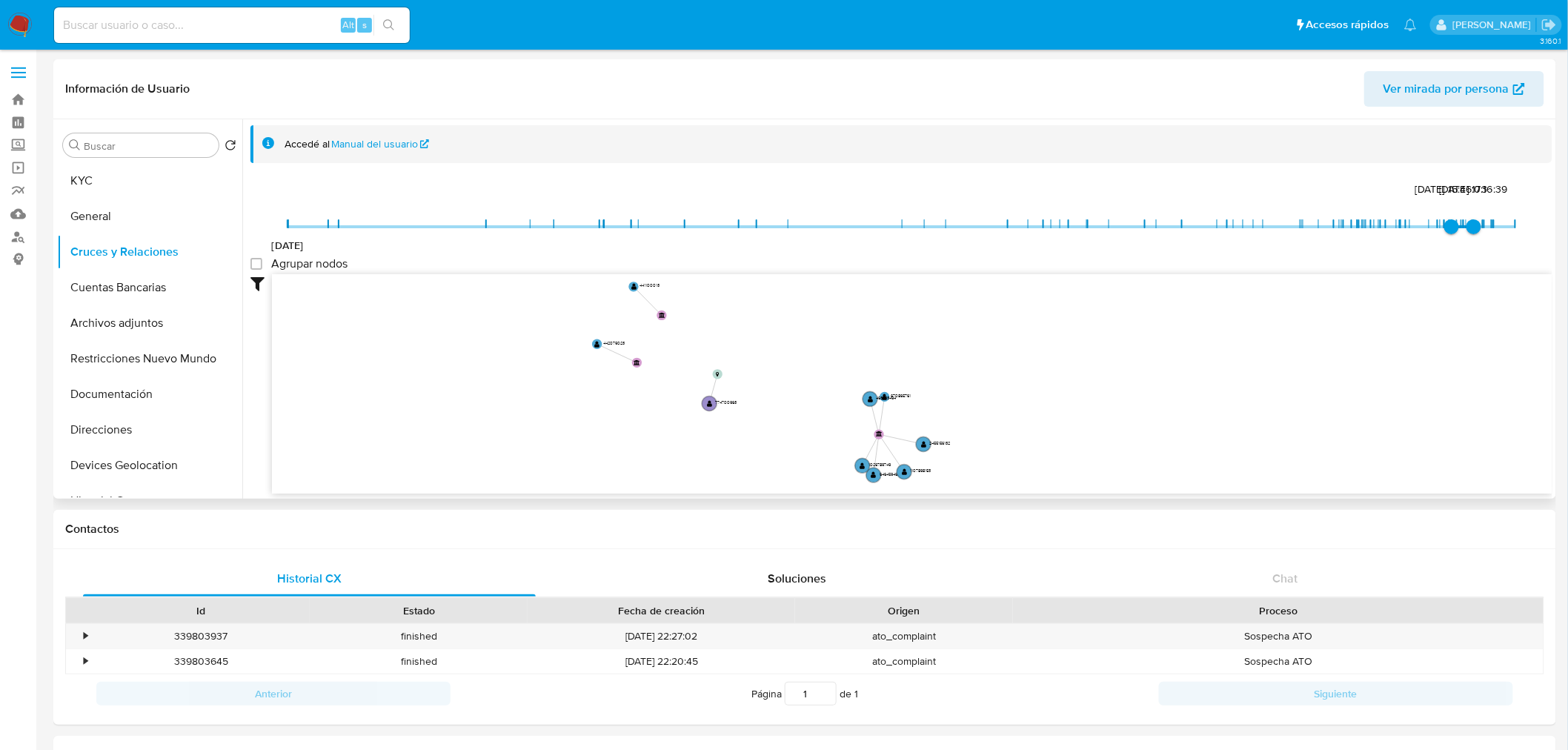
click at [758, 416] on icon "device-630986e008813b0018befe52  user-1146921298  1146921298 user-774700963 …" at bounding box center [913, 382] width 1281 height 215
click at [381, 538] on div "Contactos" at bounding box center [804, 529] width 1503 height 40
click at [145, 283] on button "Cuentas Bancarias" at bounding box center [144, 287] width 173 height 36
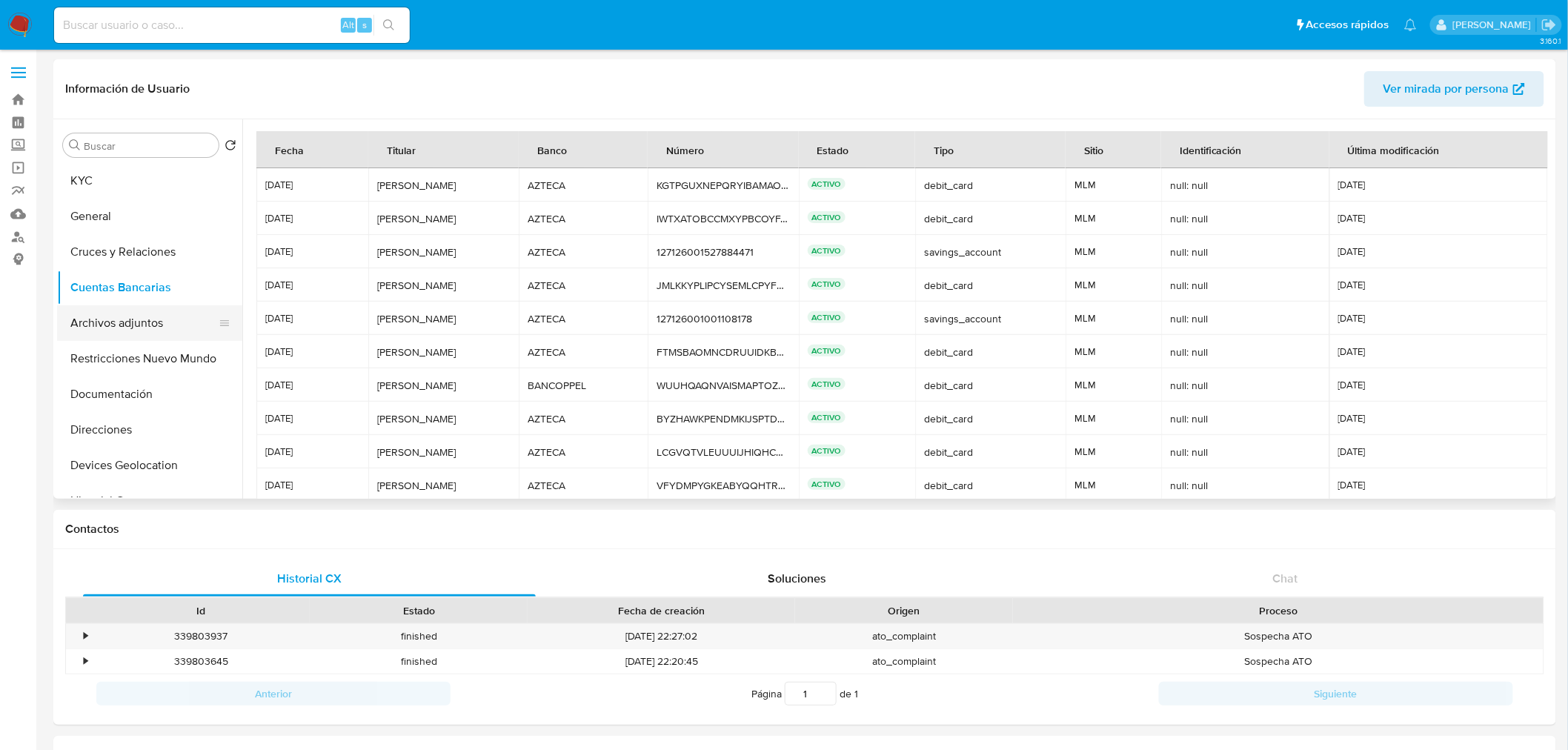
click at [143, 314] on button "Archivos adjuntos" at bounding box center [144, 323] width 173 height 36
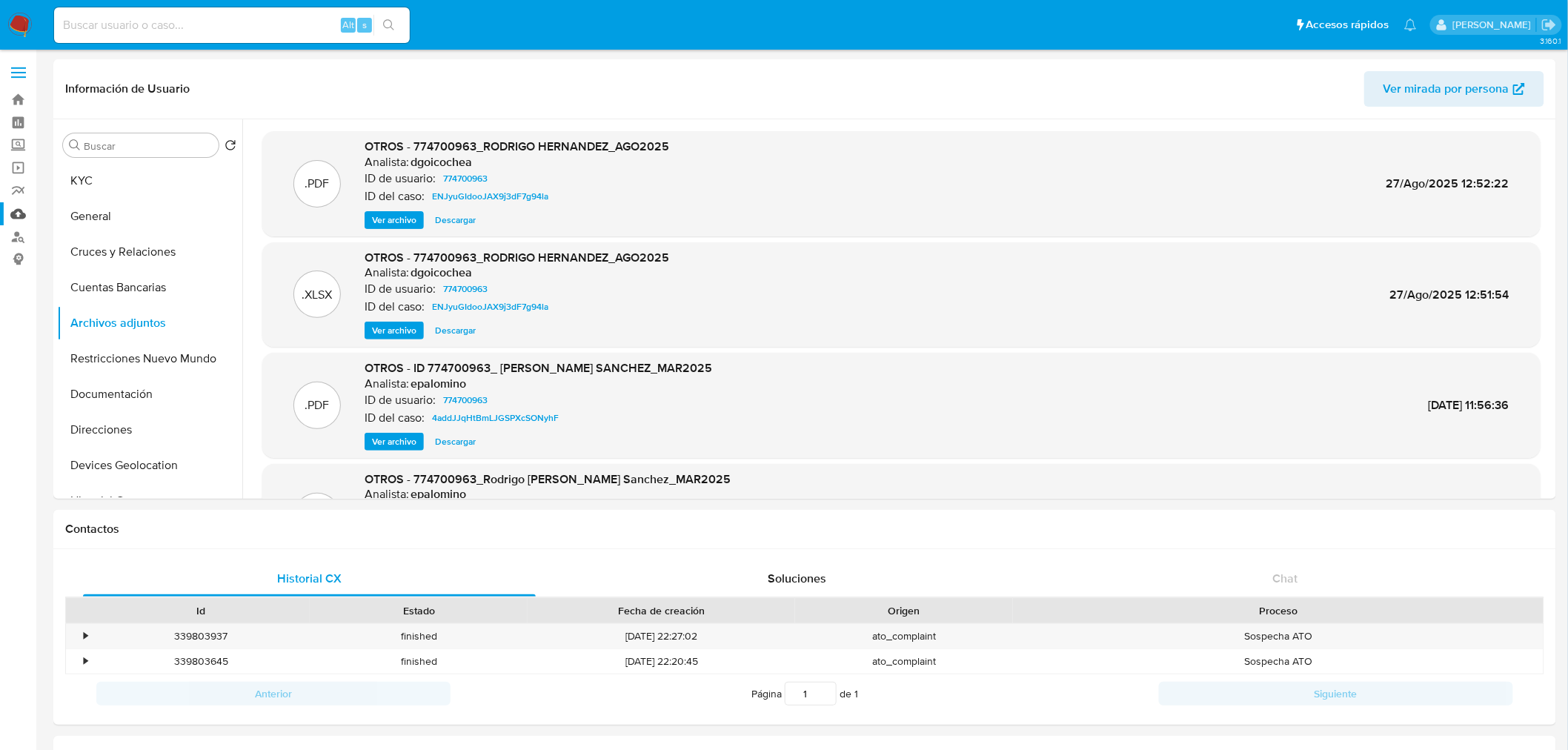
click at [23, 203] on link "Mulan" at bounding box center [88, 213] width 177 height 23
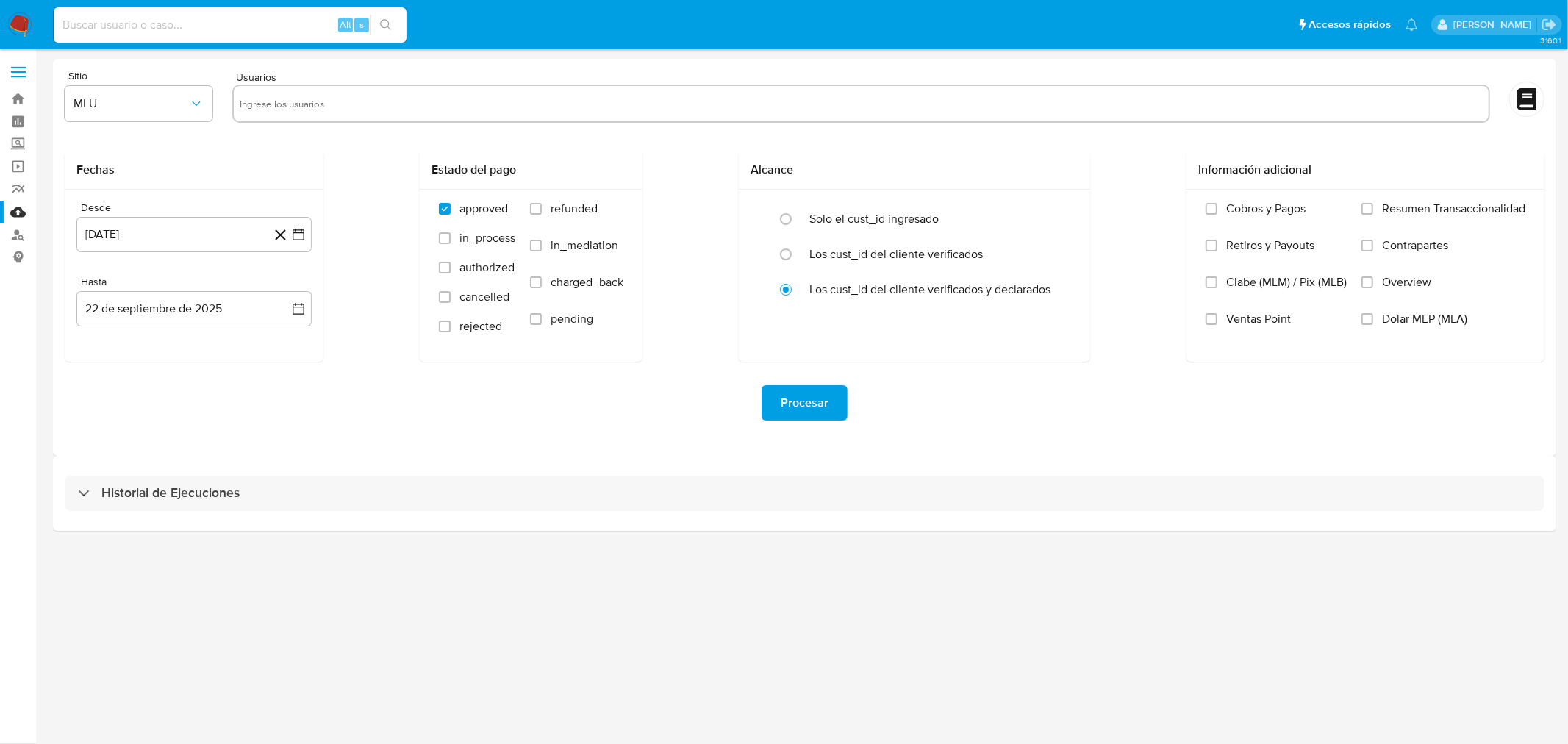
click at [491, 112] on input "text" at bounding box center [862, 104] width 1243 height 24
paste input "774700963"
type input "774700963"
click at [458, 99] on input "text" at bounding box center [906, 104] width 1151 height 24
type input "2565645094"
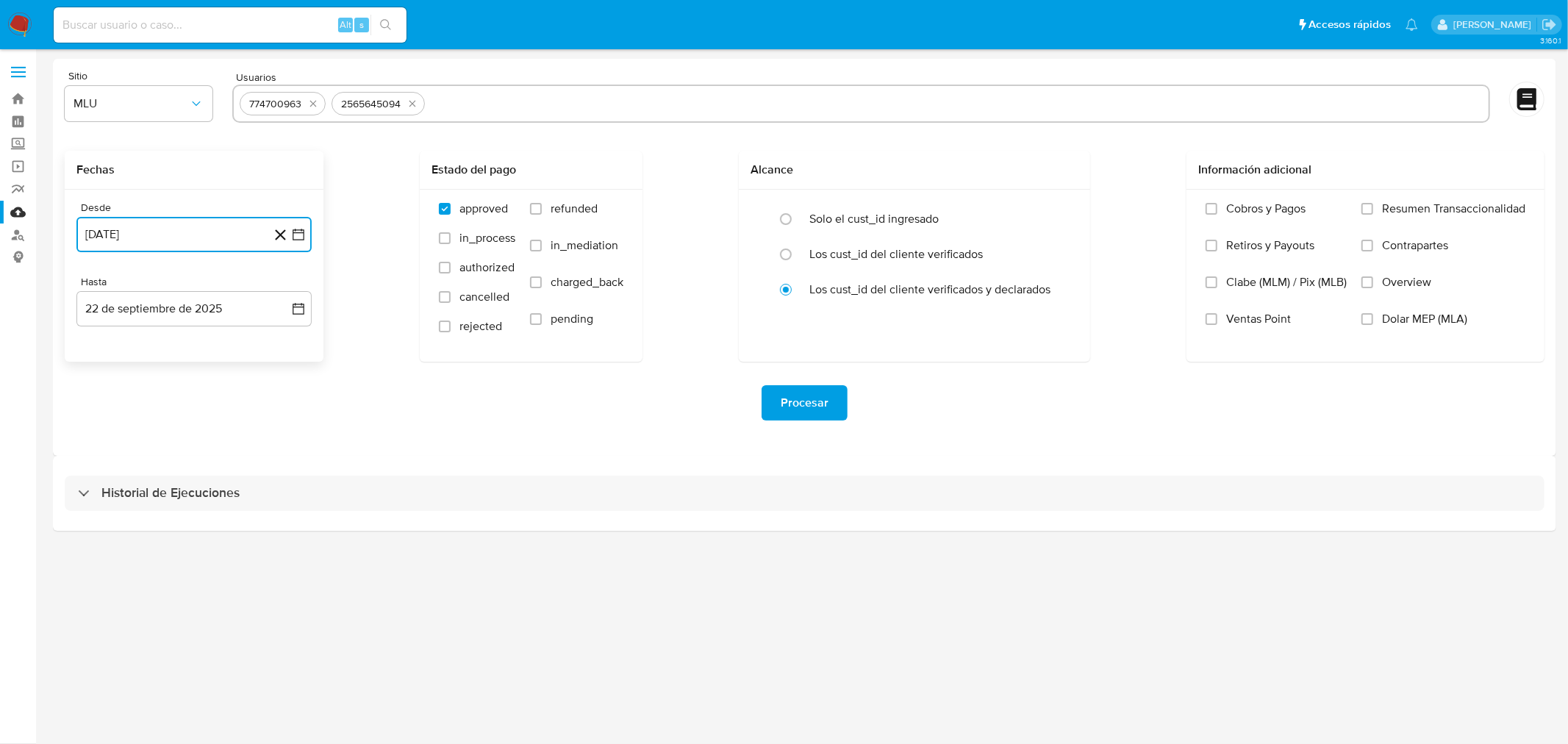
click at [217, 237] on button "22 de agosto de 2024" at bounding box center [194, 235] width 235 height 36
click at [214, 280] on span "agosto 2024" at bounding box center [186, 288] width 67 height 15
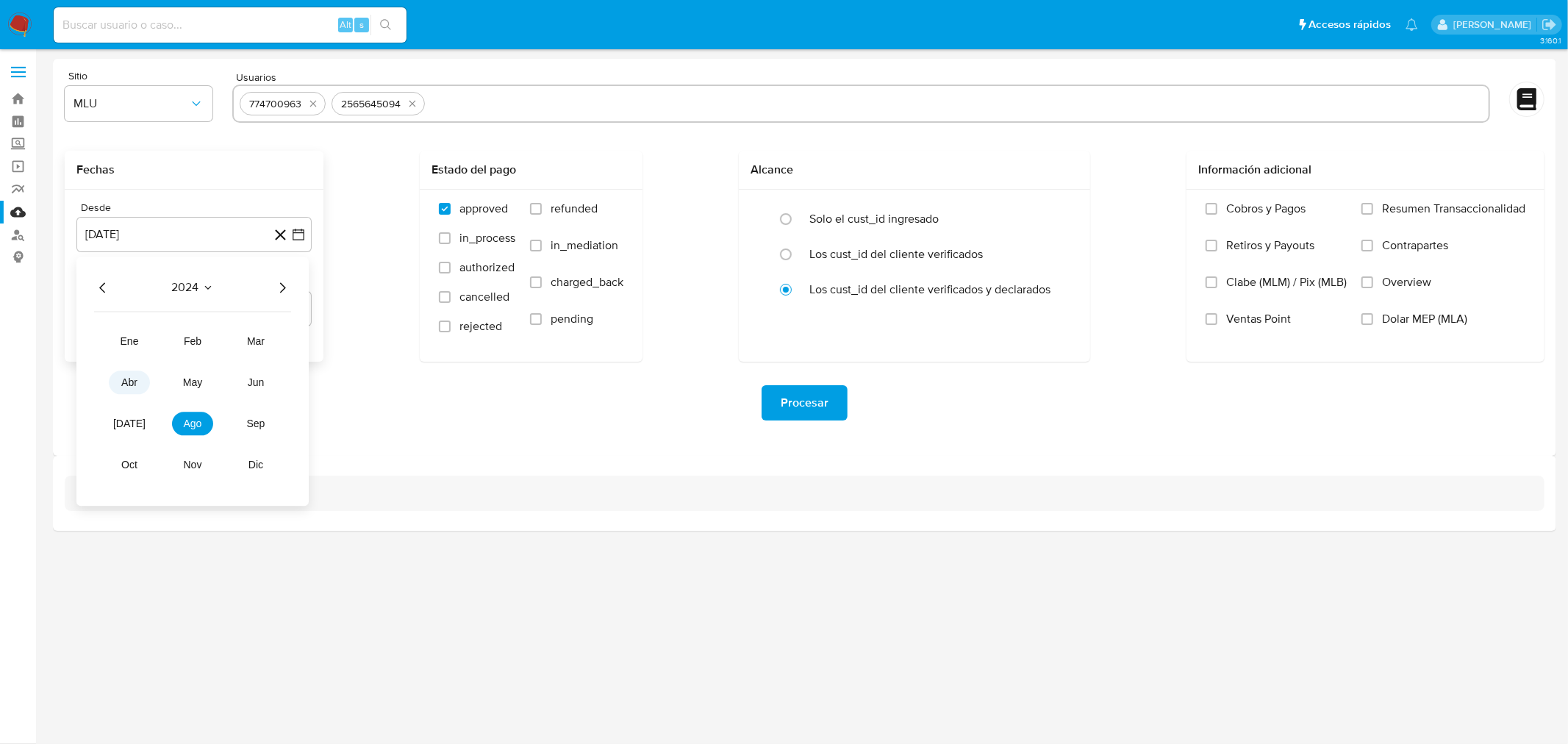
click at [119, 380] on button "abr" at bounding box center [129, 382] width 41 height 24
click at [206, 281] on span "abril 2024" at bounding box center [187, 288] width 55 height 15
click at [206, 281] on icon "Seleccionar mes y año" at bounding box center [207, 287] width 12 height 12
click at [205, 288] on span "abril 2024" at bounding box center [187, 288] width 55 height 15
click at [205, 288] on icon "Seleccionar mes y año" at bounding box center [207, 288] width 6 height 4
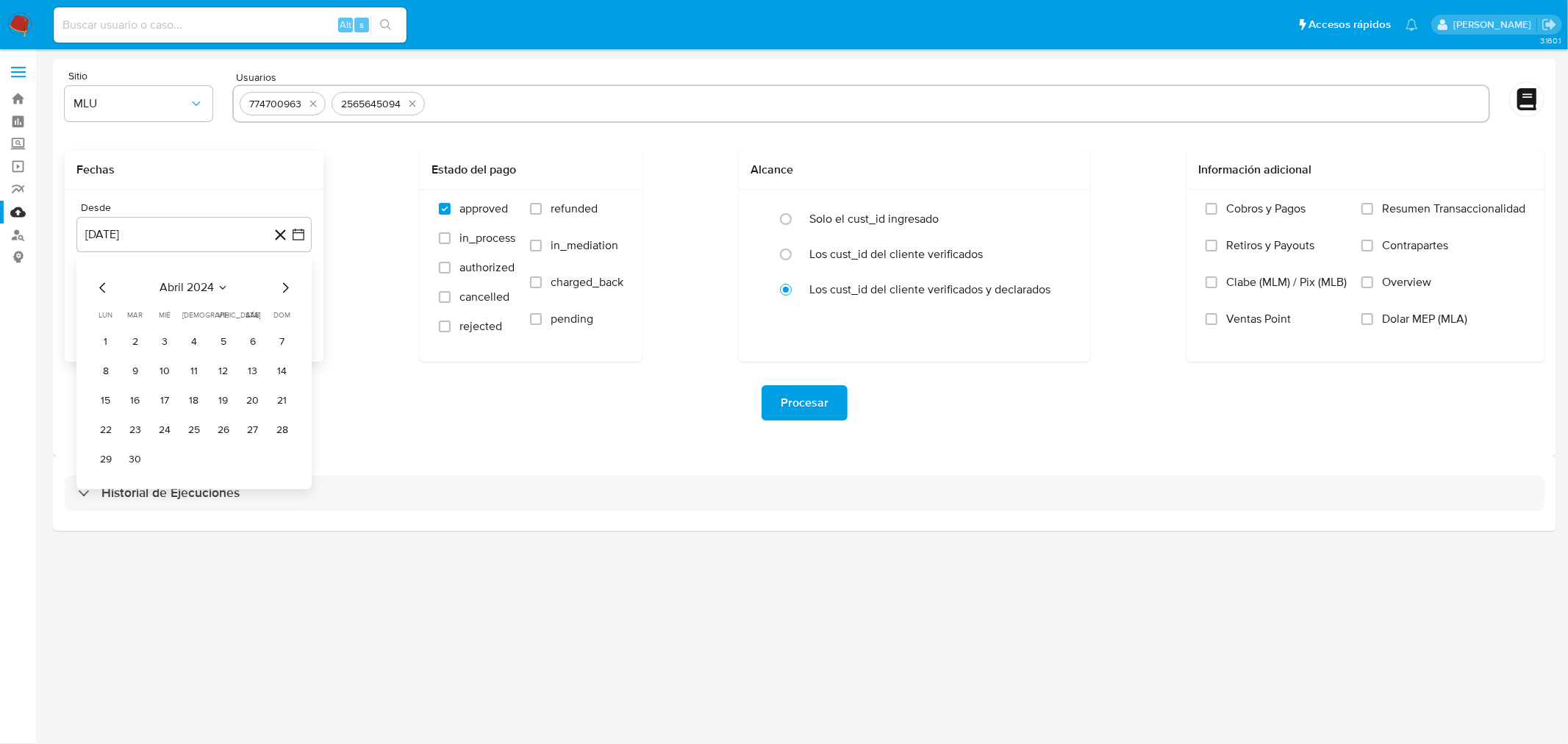
click at [205, 288] on span "abril 2024" at bounding box center [187, 288] width 55 height 15
click at [205, 288] on icon "Seleccionar mes y año" at bounding box center [207, 288] width 6 height 4
click at [205, 288] on span "abril 2024" at bounding box center [187, 288] width 55 height 15
click at [285, 288] on icon "Año siguiente" at bounding box center [282, 287] width 17 height 17
click at [119, 382] on button "abr" at bounding box center [129, 382] width 41 height 24
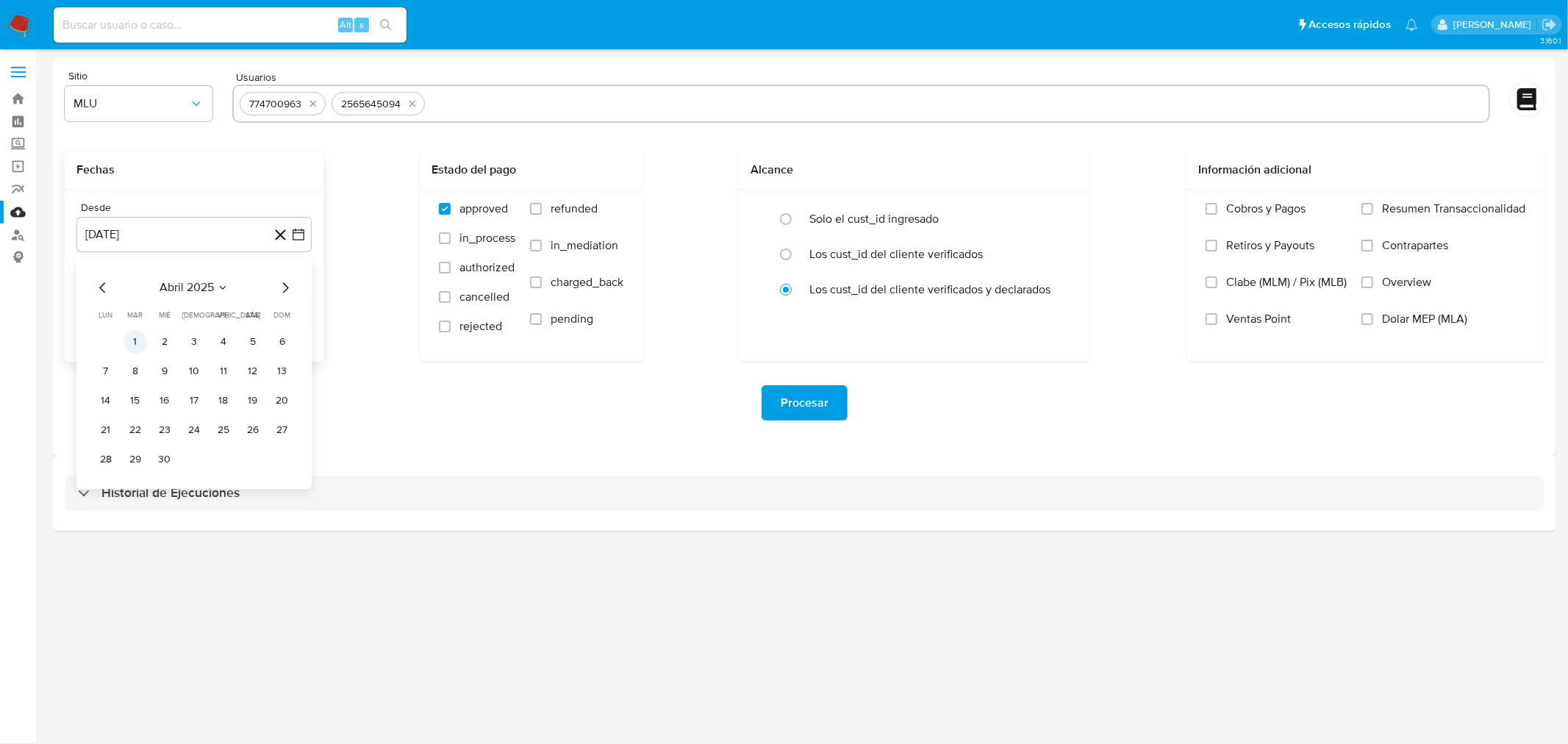
click at [126, 340] on button "1" at bounding box center [135, 342] width 24 height 24
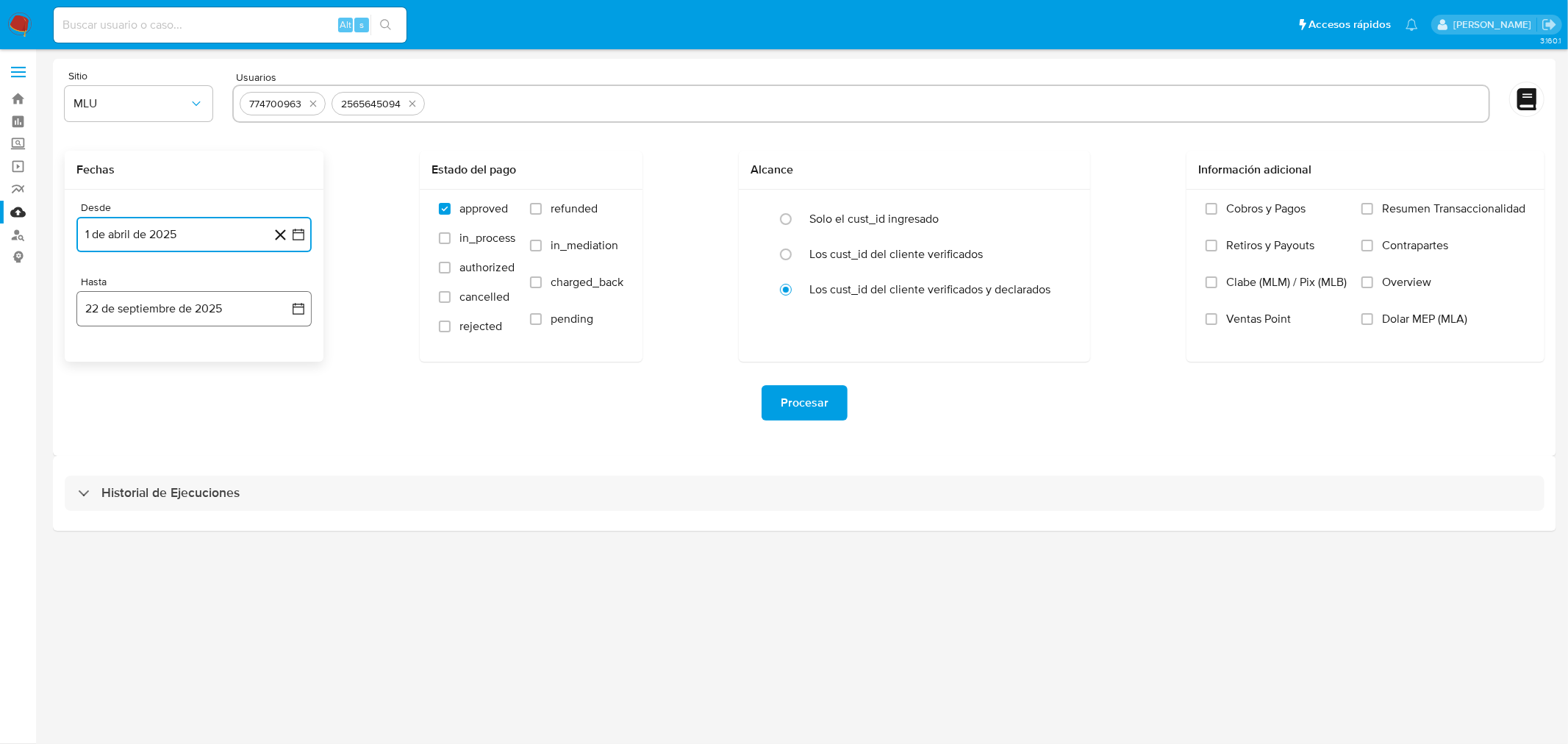
click at [296, 301] on icon "button" at bounding box center [298, 309] width 15 height 15
click at [99, 359] on icon "Mes anterior" at bounding box center [102, 362] width 17 height 17
click at [285, 364] on icon "Mes siguiente" at bounding box center [285, 362] width 17 height 17
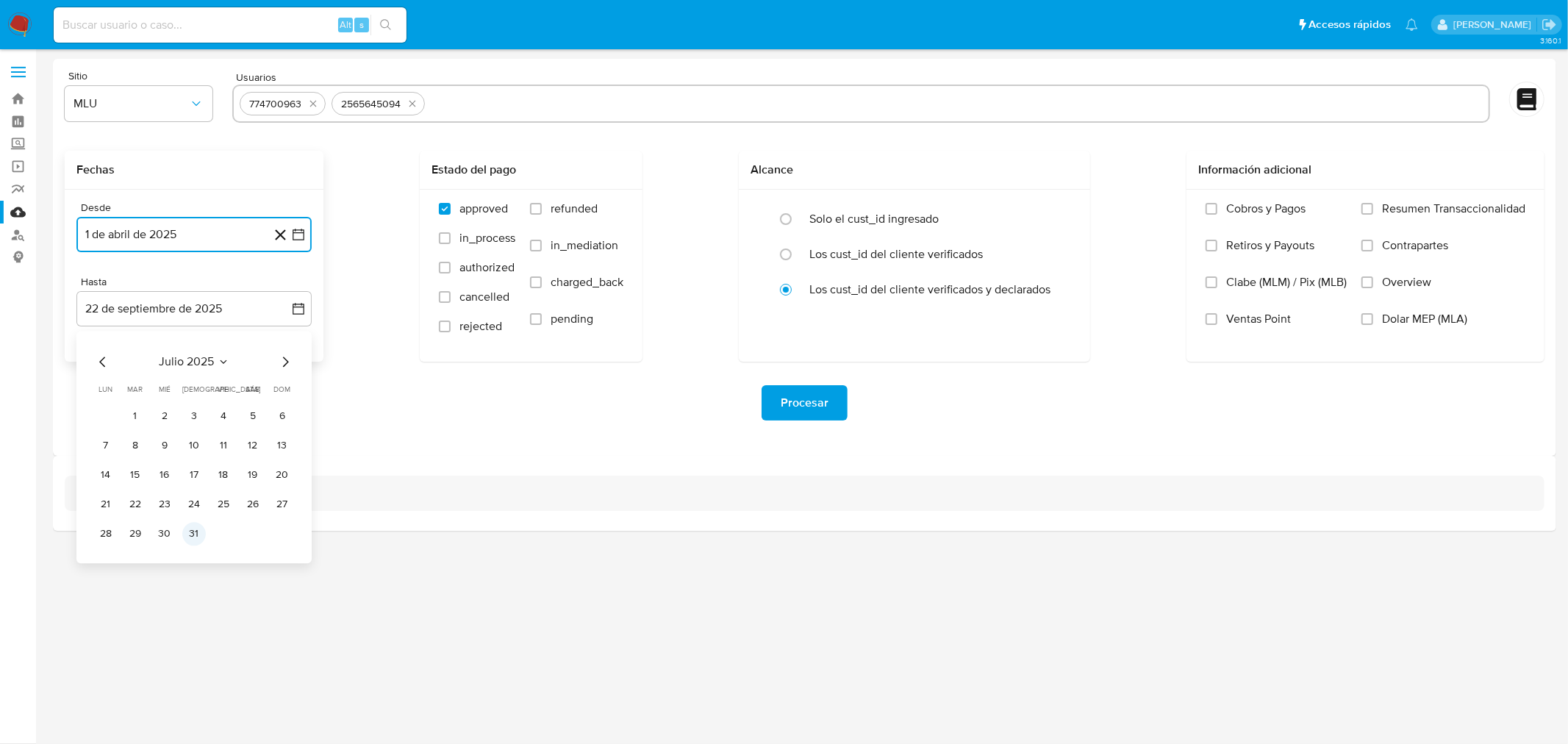
click at [197, 534] on button "31" at bounding box center [194, 534] width 24 height 24
click at [489, 405] on div "Procesar" at bounding box center [804, 403] width 1479 height 36
click at [781, 391] on span "Procesar" at bounding box center [804, 403] width 47 height 32
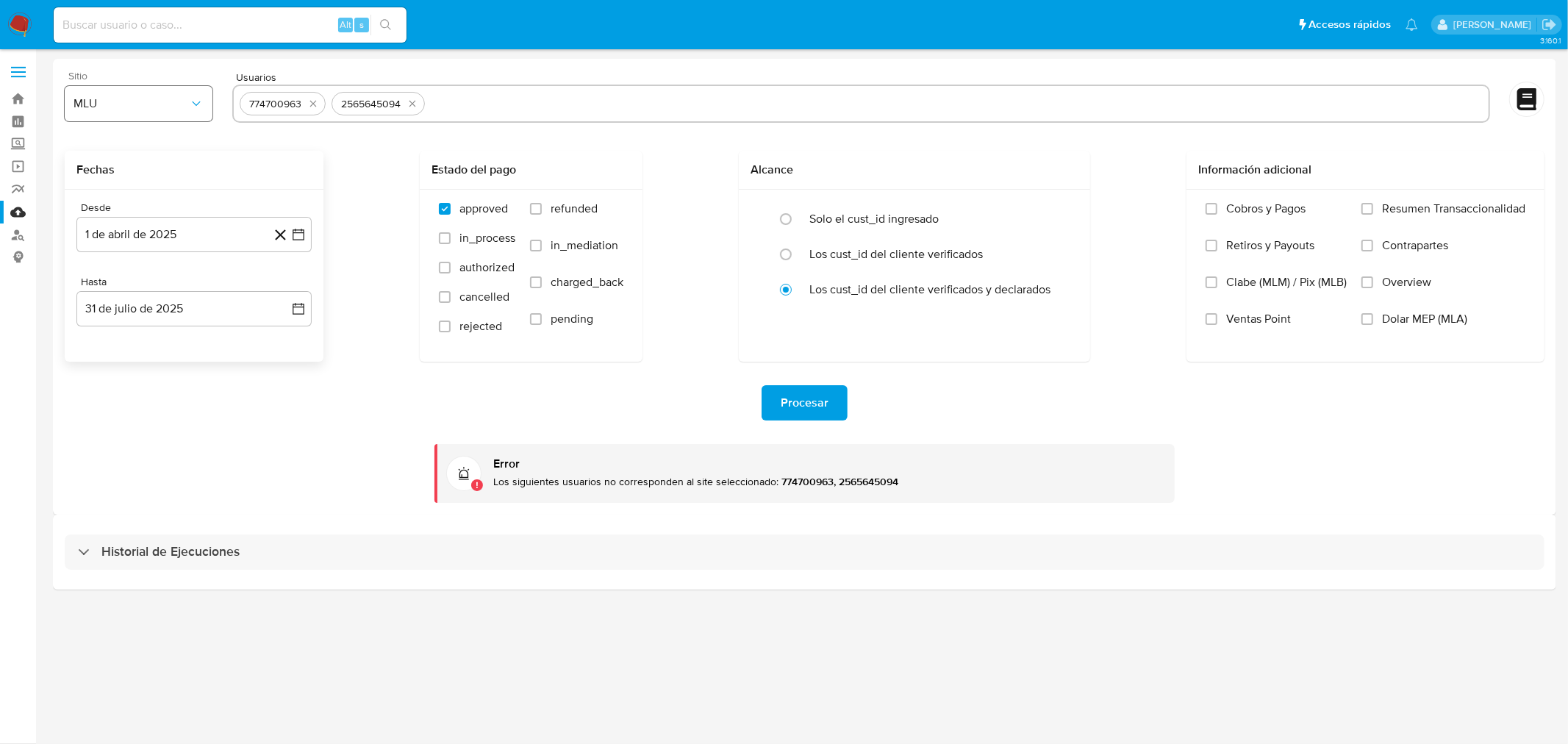
click at [193, 106] on icon "button" at bounding box center [196, 103] width 15 height 15
click at [136, 327] on div "MLM" at bounding box center [134, 320] width 121 height 36
click at [796, 399] on span "Procesar" at bounding box center [804, 403] width 47 height 32
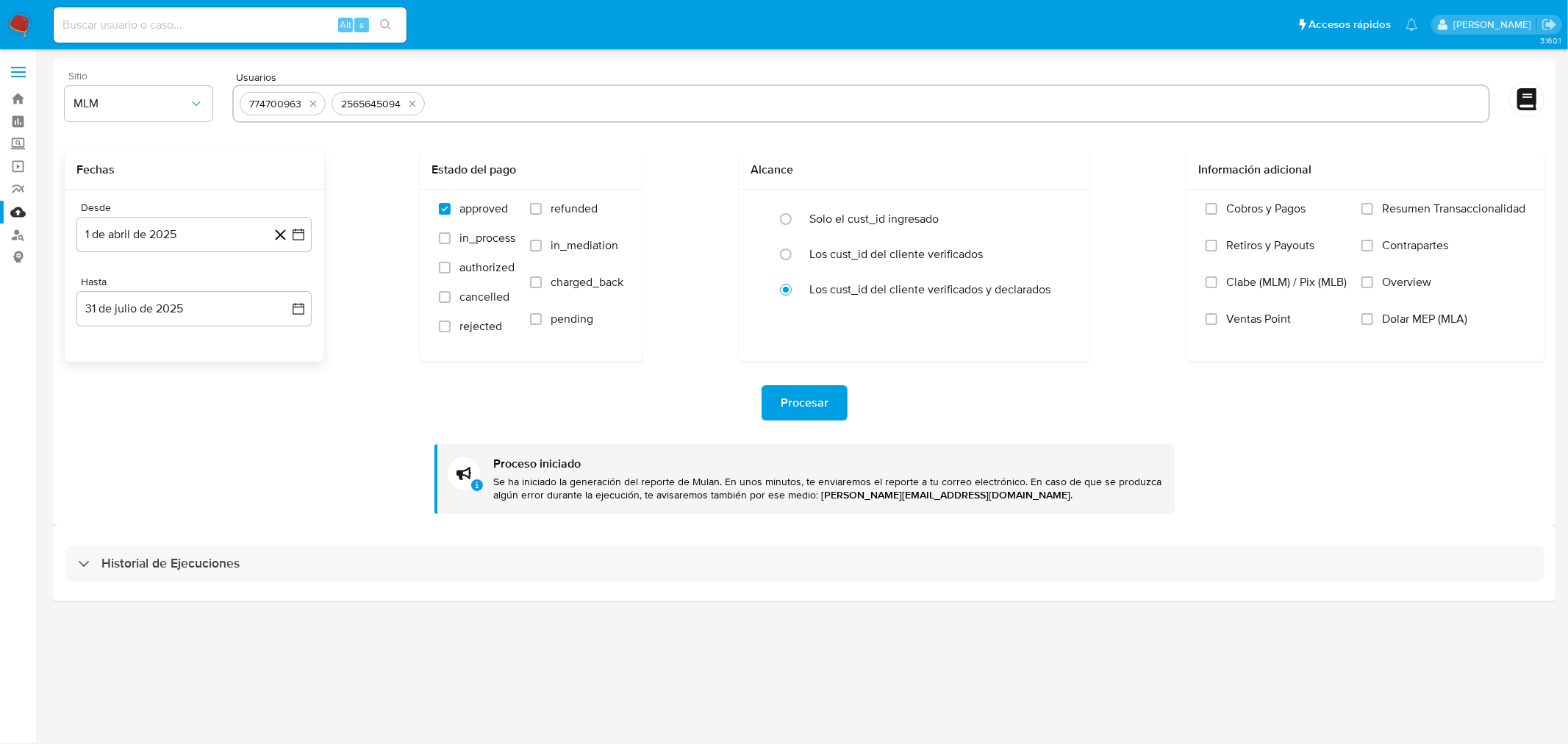
click at [18, 28] on img at bounding box center [19, 25] width 25 height 25
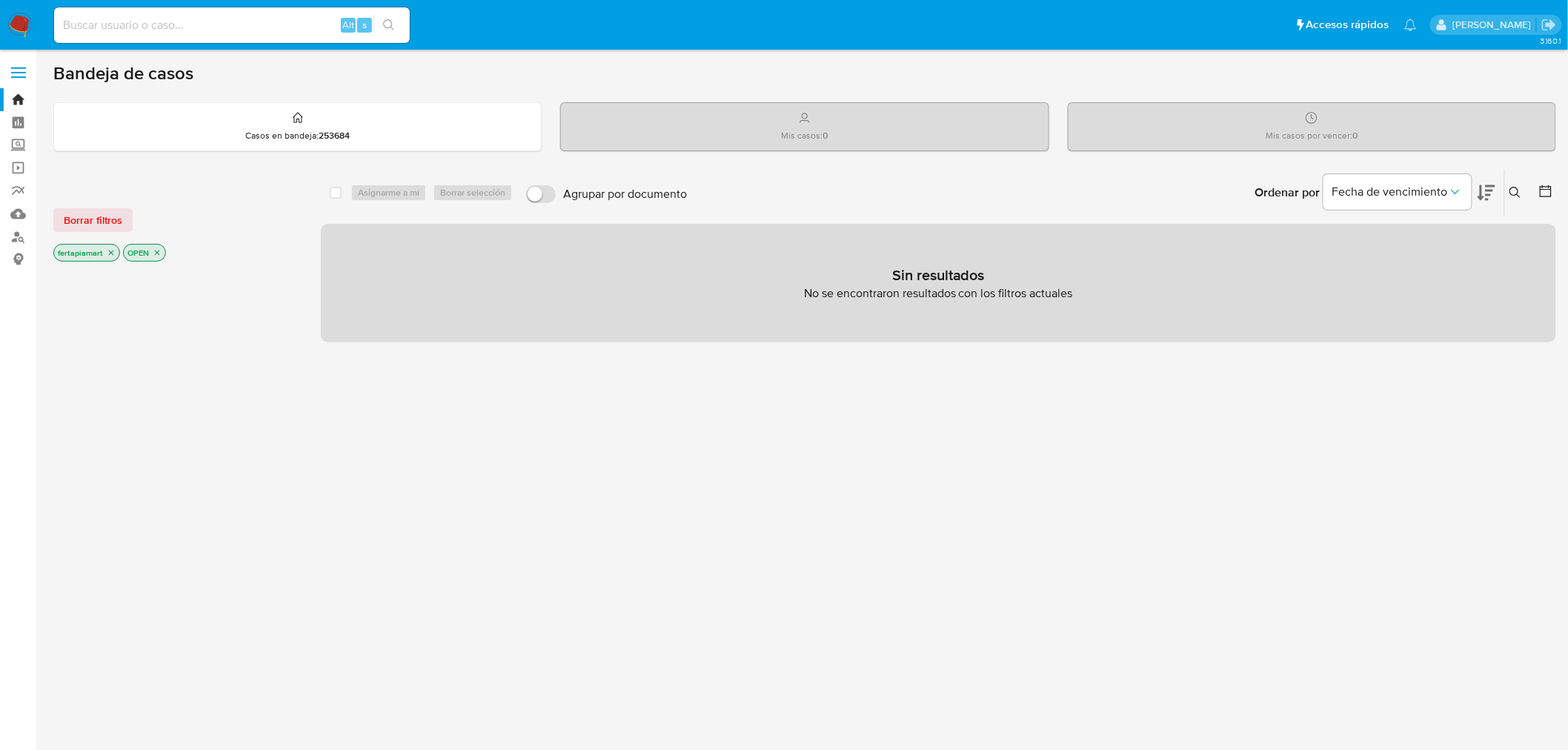
paste input "774700963"
click at [78, 25] on input at bounding box center [232, 25] width 356 height 19
type input "774700963"
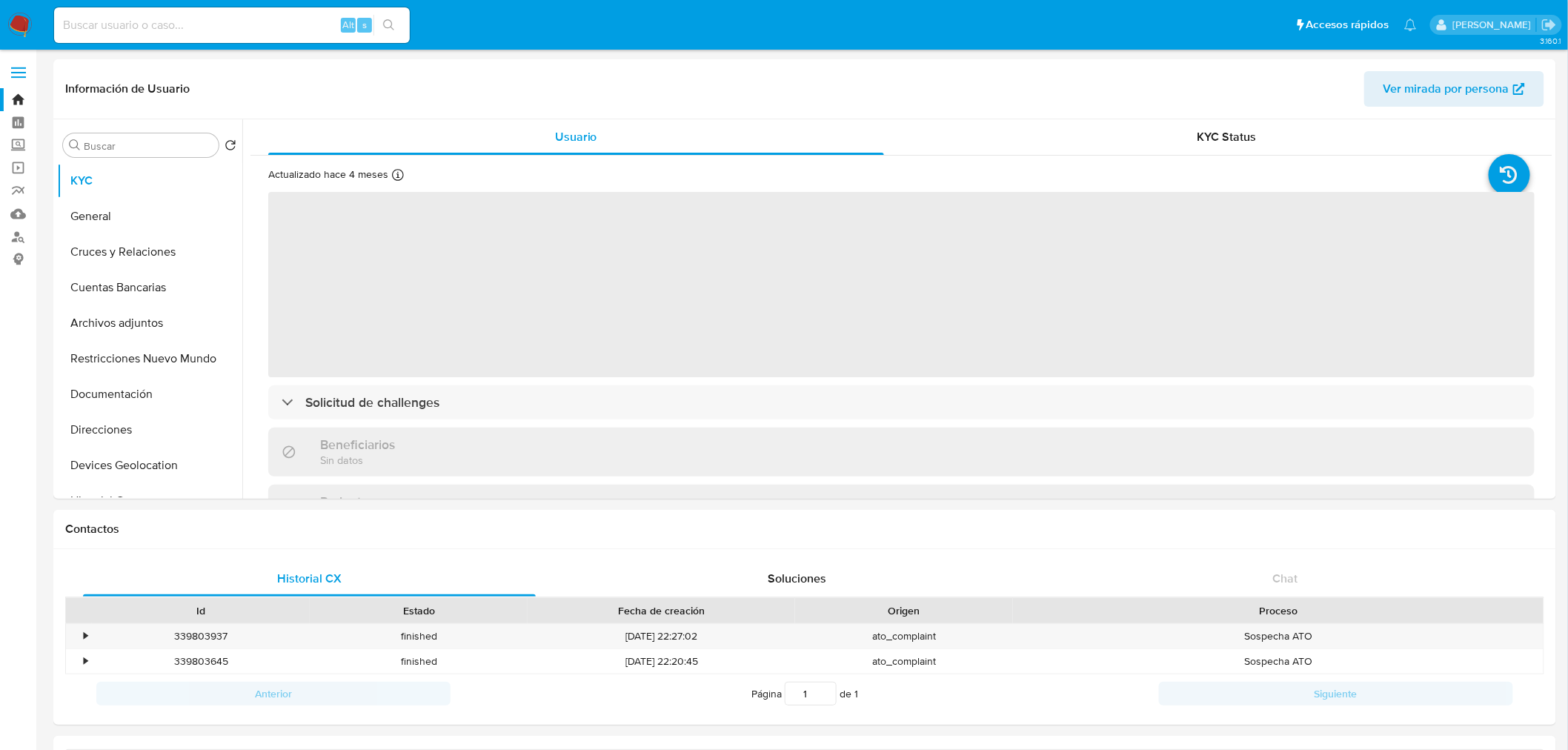
select select "10"
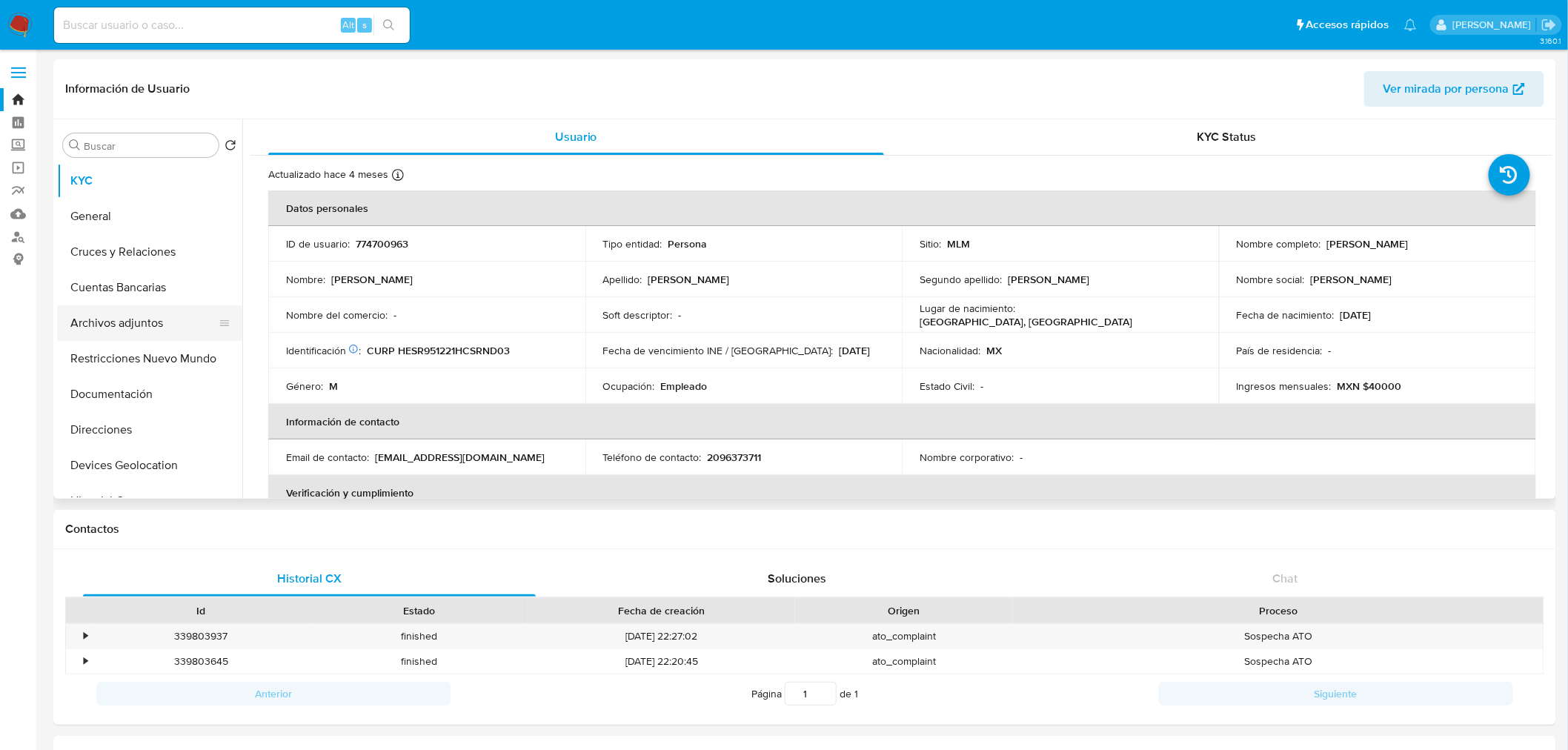
click at [149, 314] on button "Archivos adjuntos" at bounding box center [144, 323] width 173 height 36
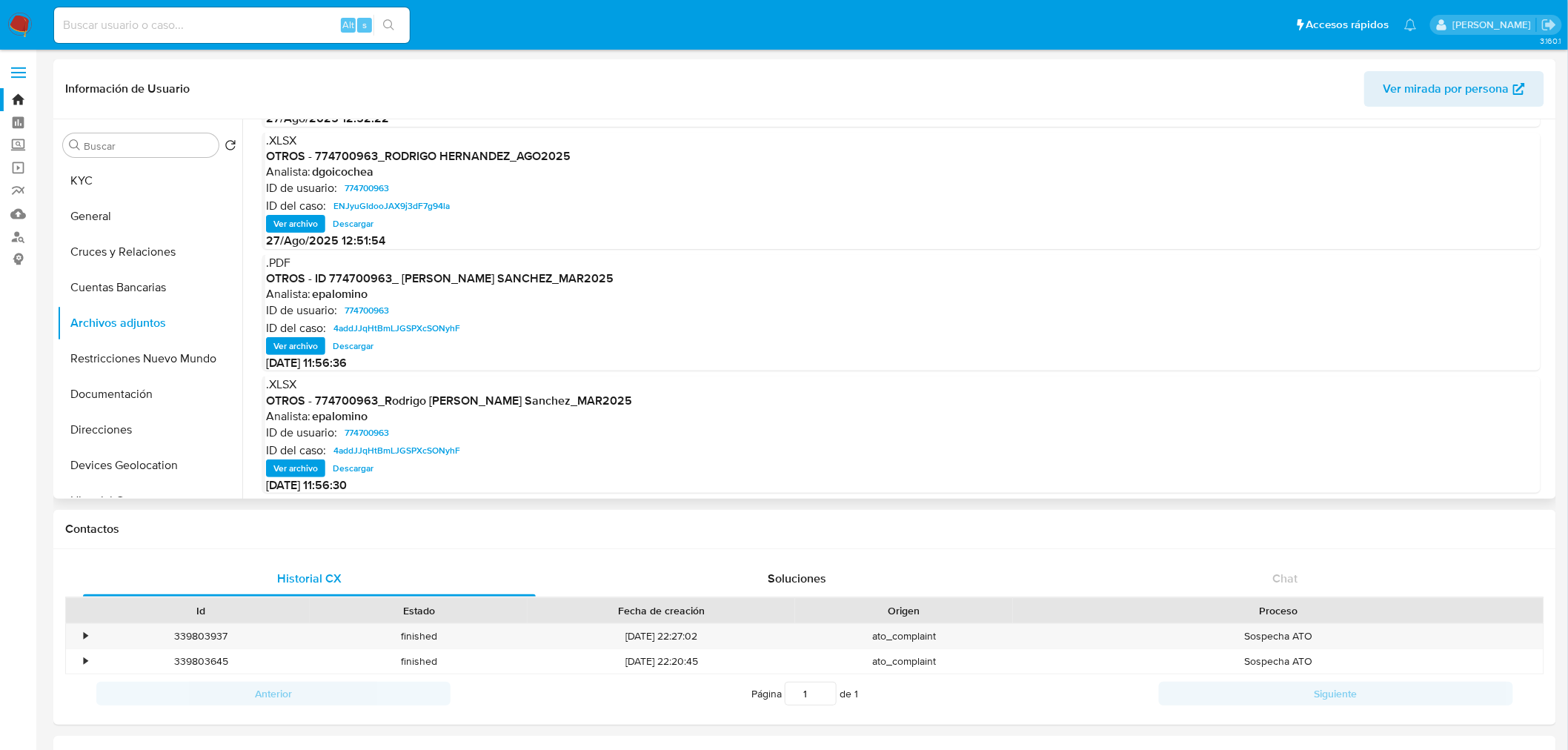
scroll to position [121, 0]
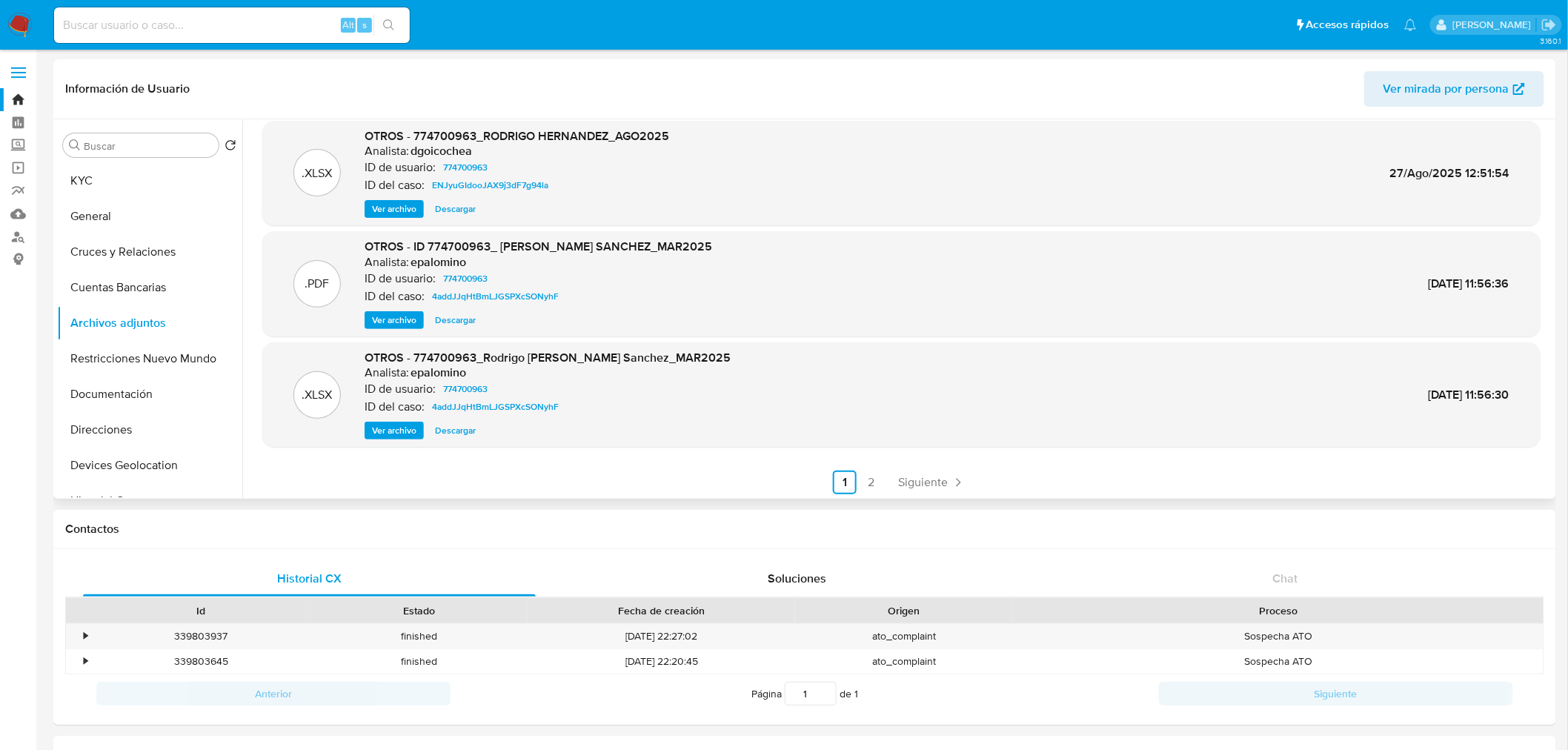
click at [389, 319] on span "Ver archivo" at bounding box center [394, 320] width 44 height 15
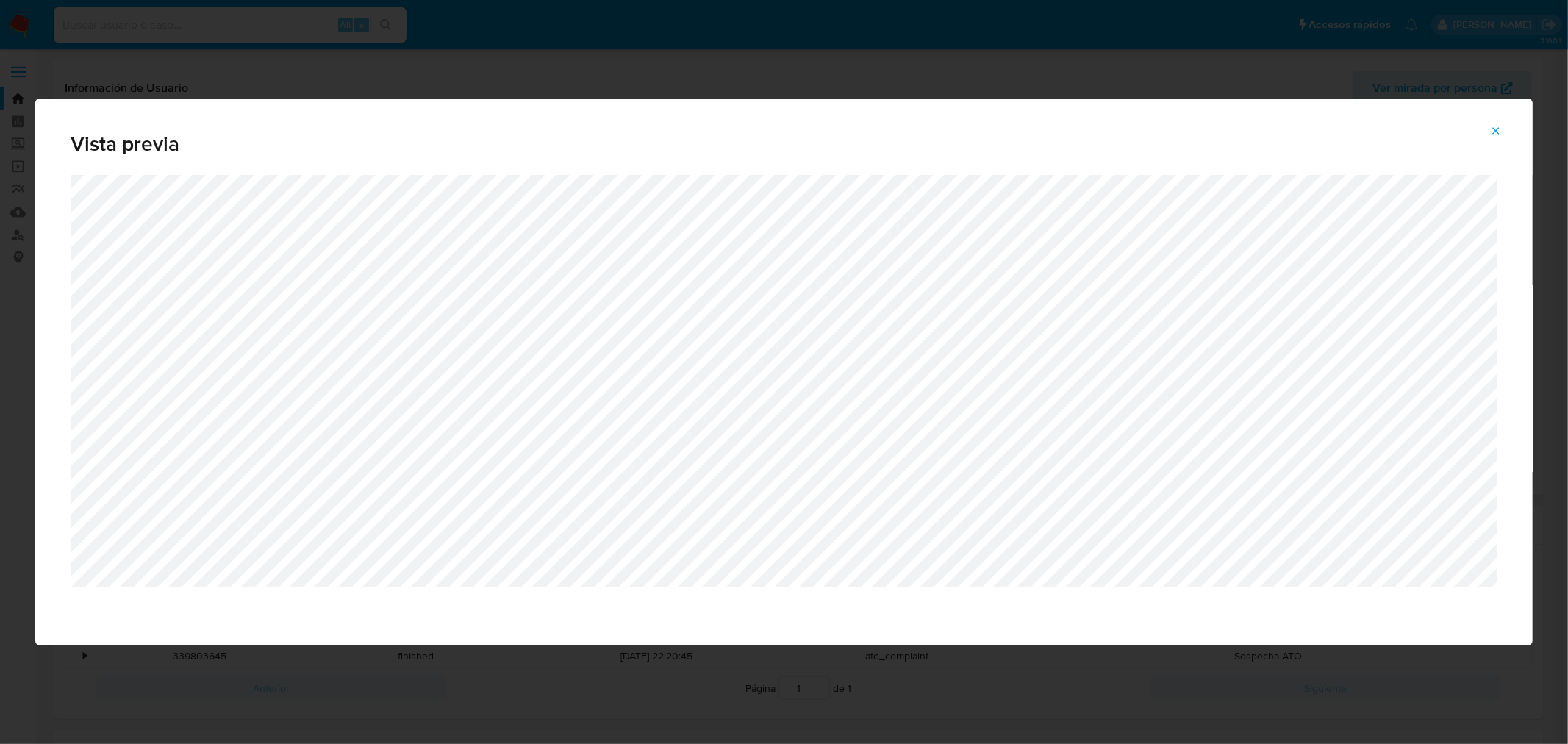
click at [1493, 125] on icon "Attachment preview" at bounding box center [1495, 131] width 12 height 12
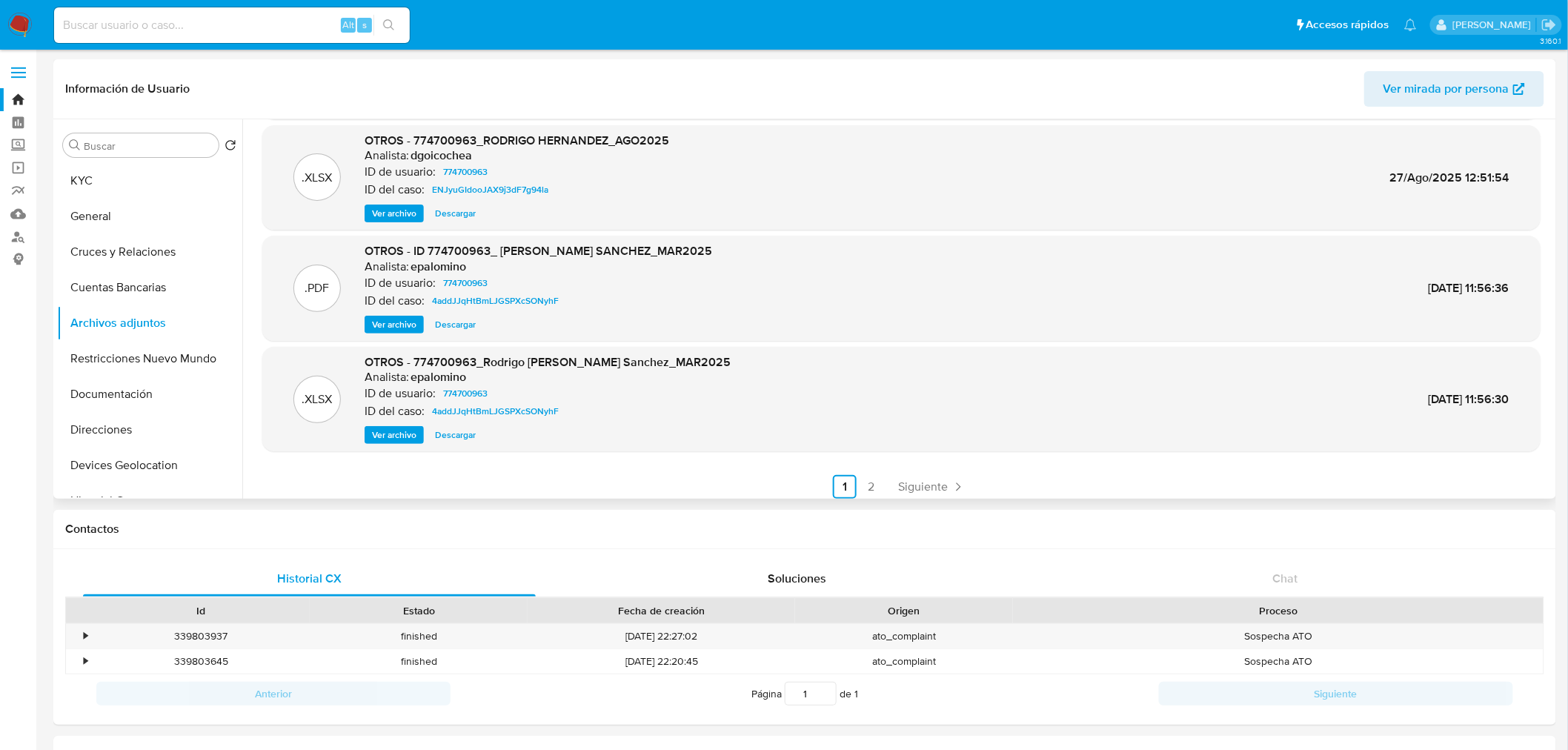
scroll to position [123, 0]
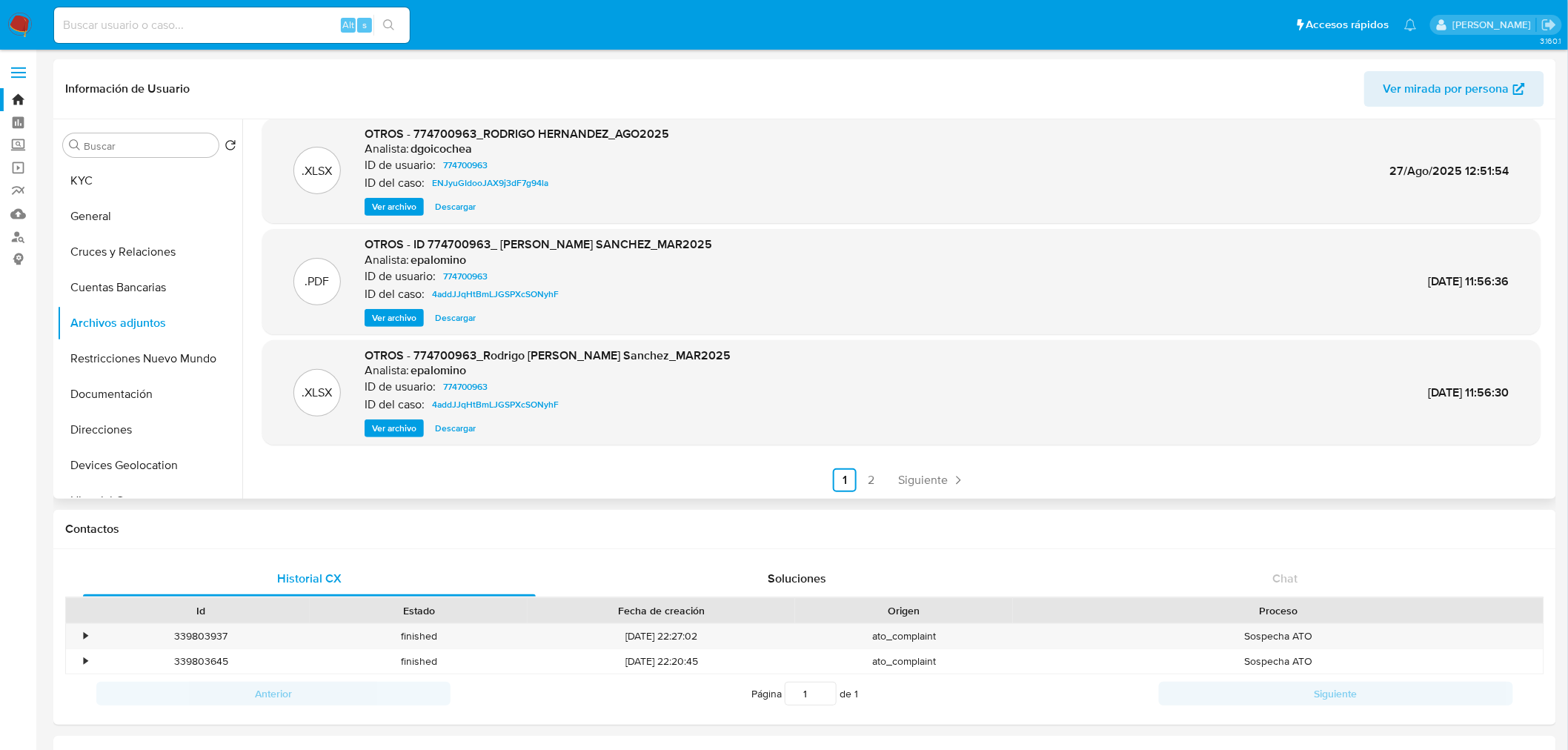
click at [403, 314] on span "Ver archivo" at bounding box center [394, 317] width 44 height 15
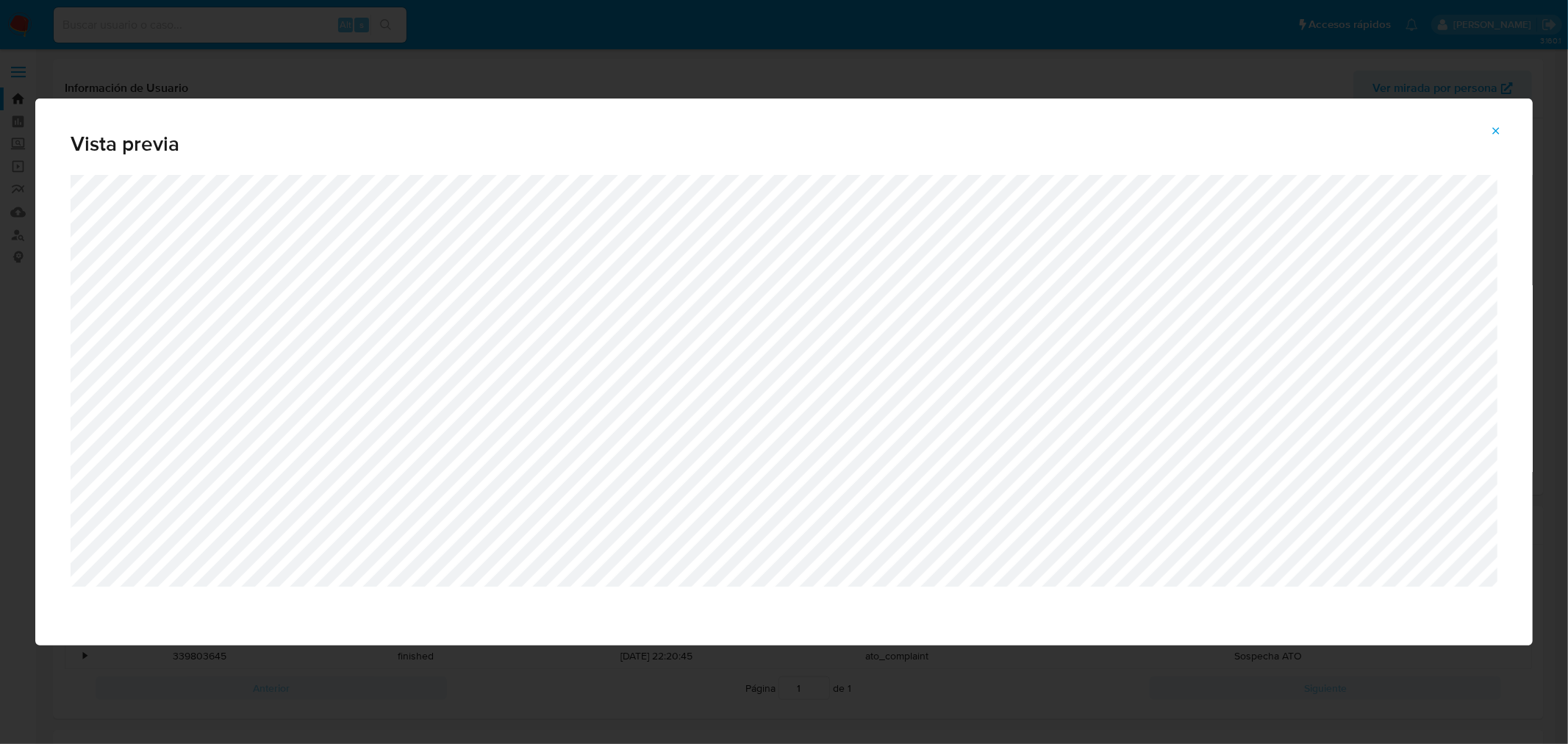
click at [1493, 129] on icon "Attachment preview" at bounding box center [1495, 131] width 12 height 12
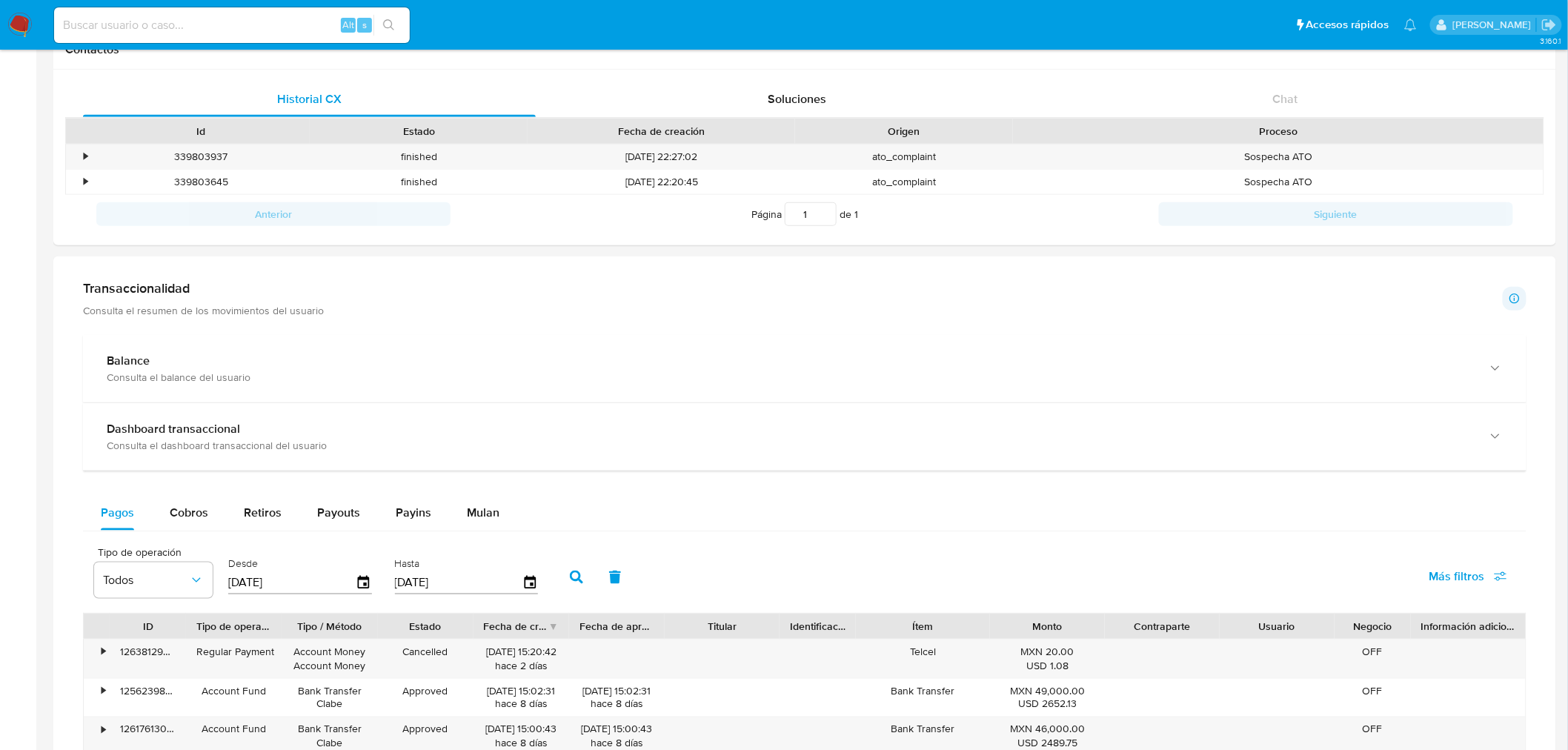
scroll to position [480, 0]
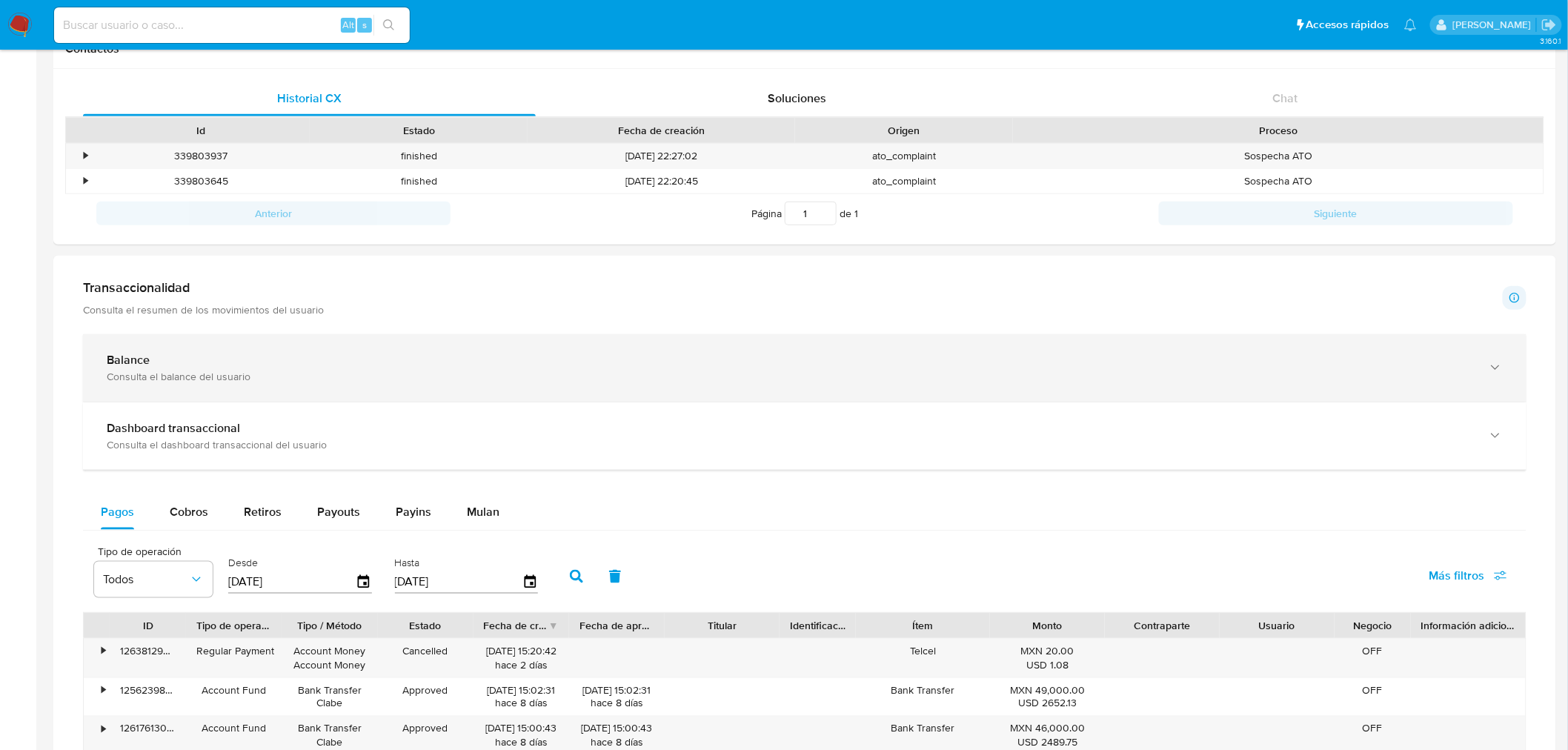
click at [341, 352] on div "Balance" at bounding box center [790, 360] width 1366 height 15
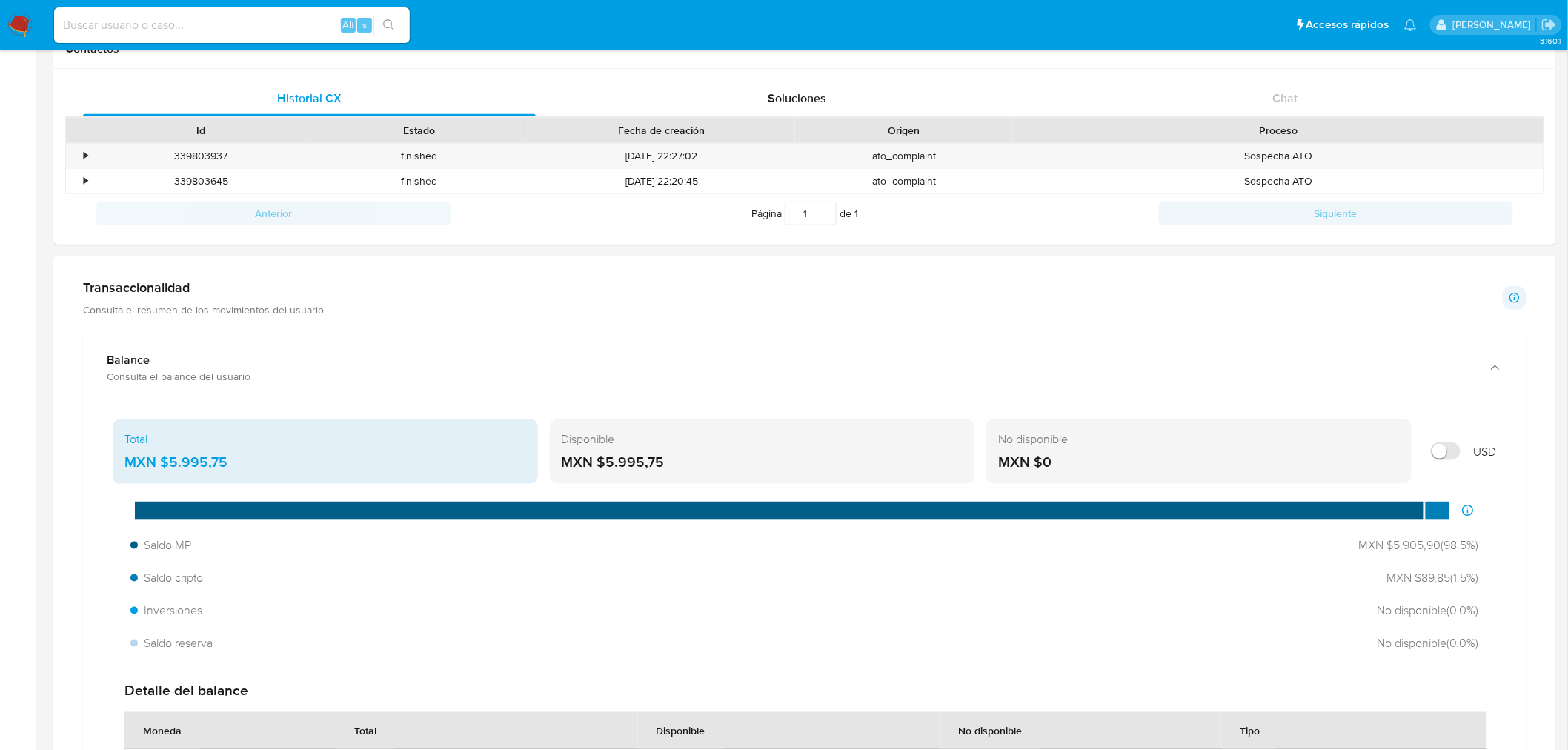
click at [672, 465] on div "MXN $5.995,75" at bounding box center [762, 462] width 401 height 19
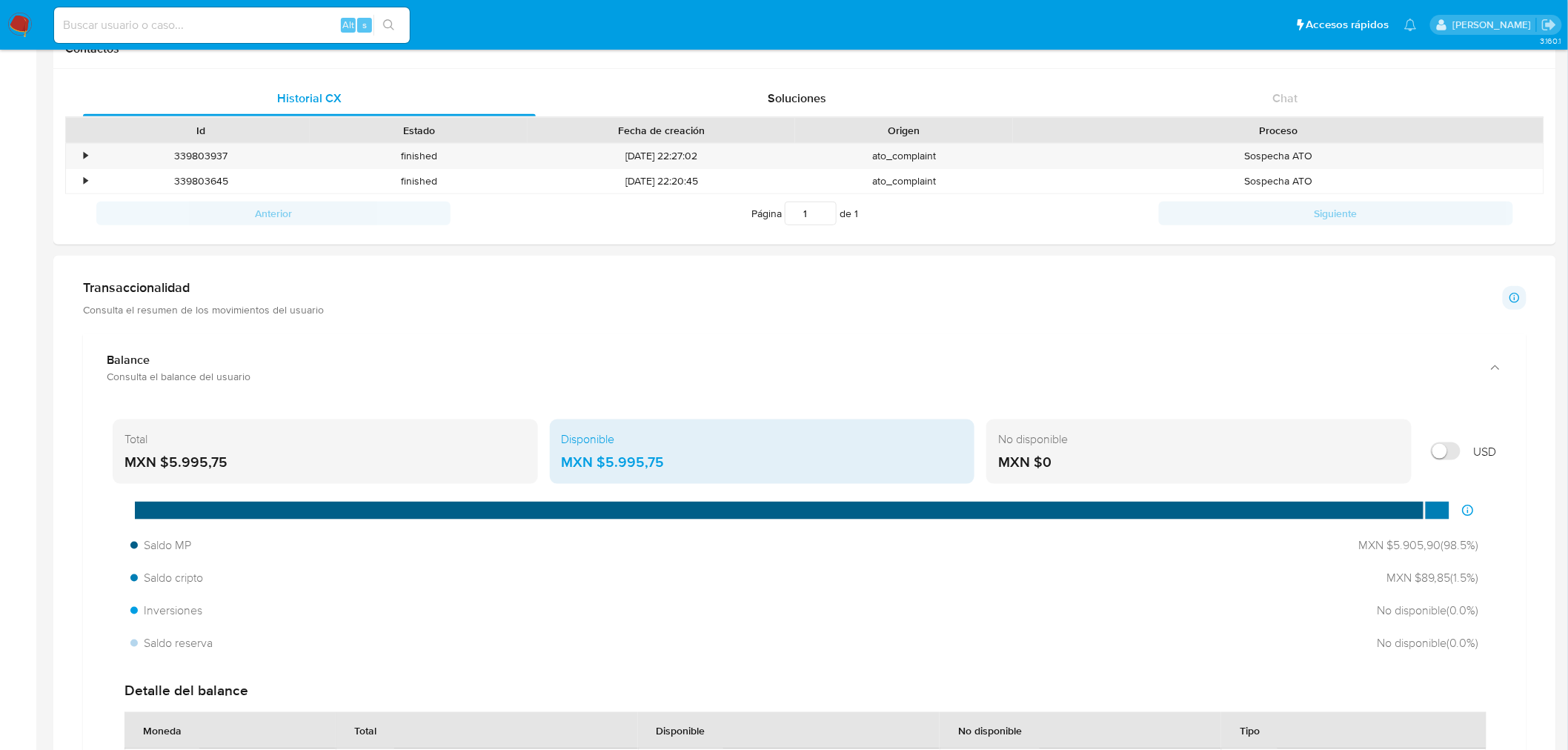
drag, startPoint x: 668, startPoint y: 463, endPoint x: 604, endPoint y: 468, distance: 64.2
click at [604, 468] on div "MXN $5.995,75" at bounding box center [762, 462] width 401 height 19
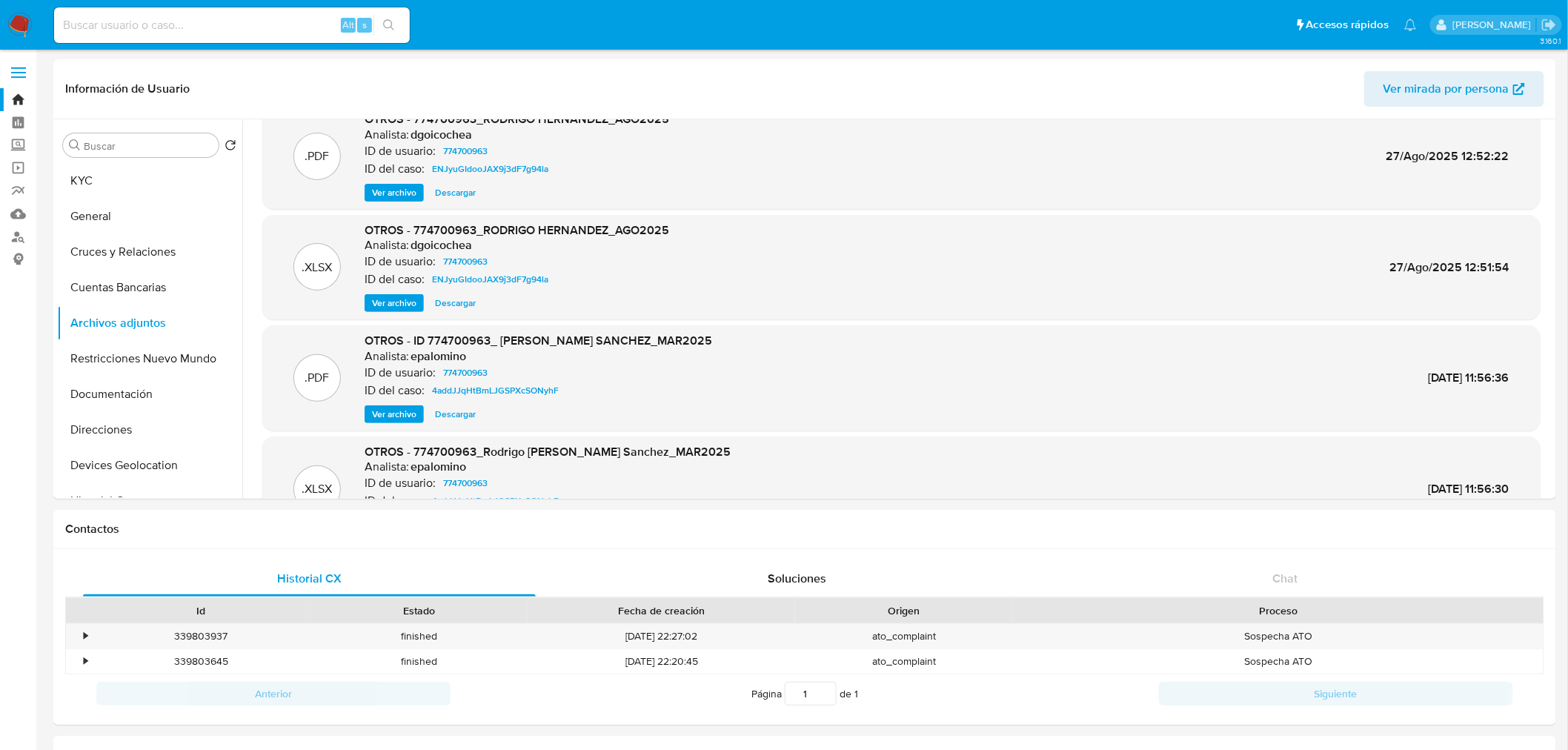
scroll to position [0, 0]
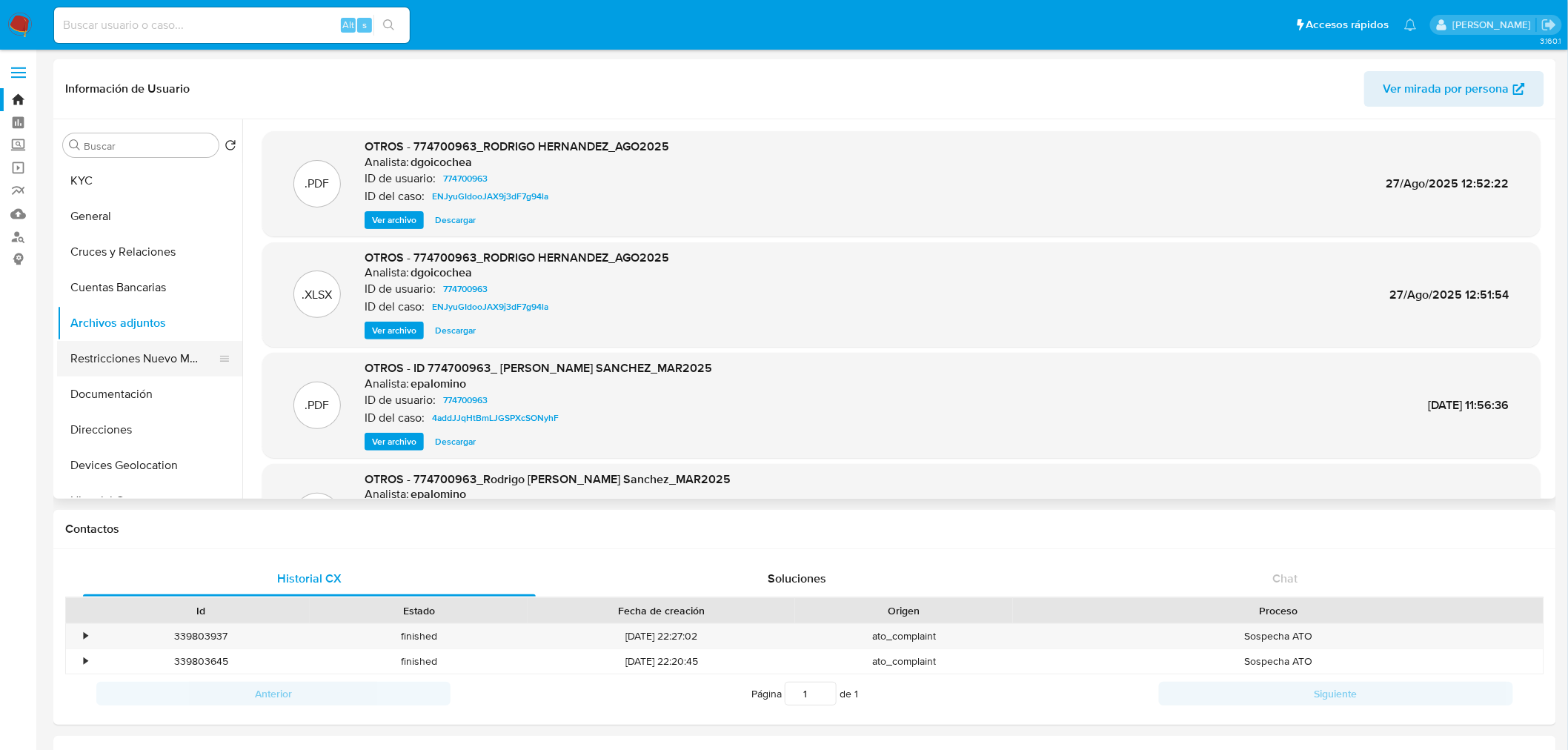
click at [113, 359] on button "Restricciones Nuevo Mundo" at bounding box center [144, 358] width 173 height 36
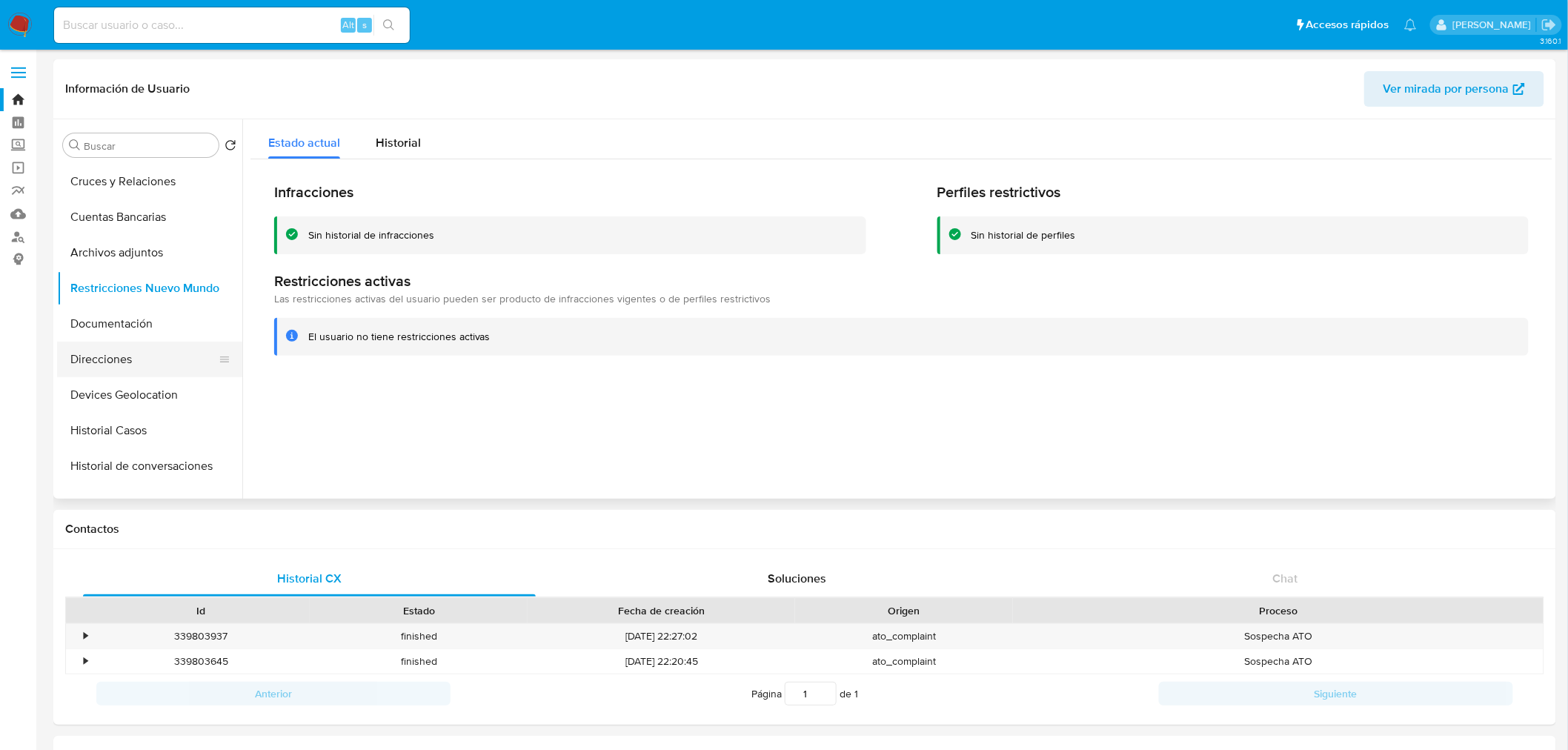
scroll to position [75, 0]
click at [143, 333] on button "Documentación" at bounding box center [144, 319] width 173 height 36
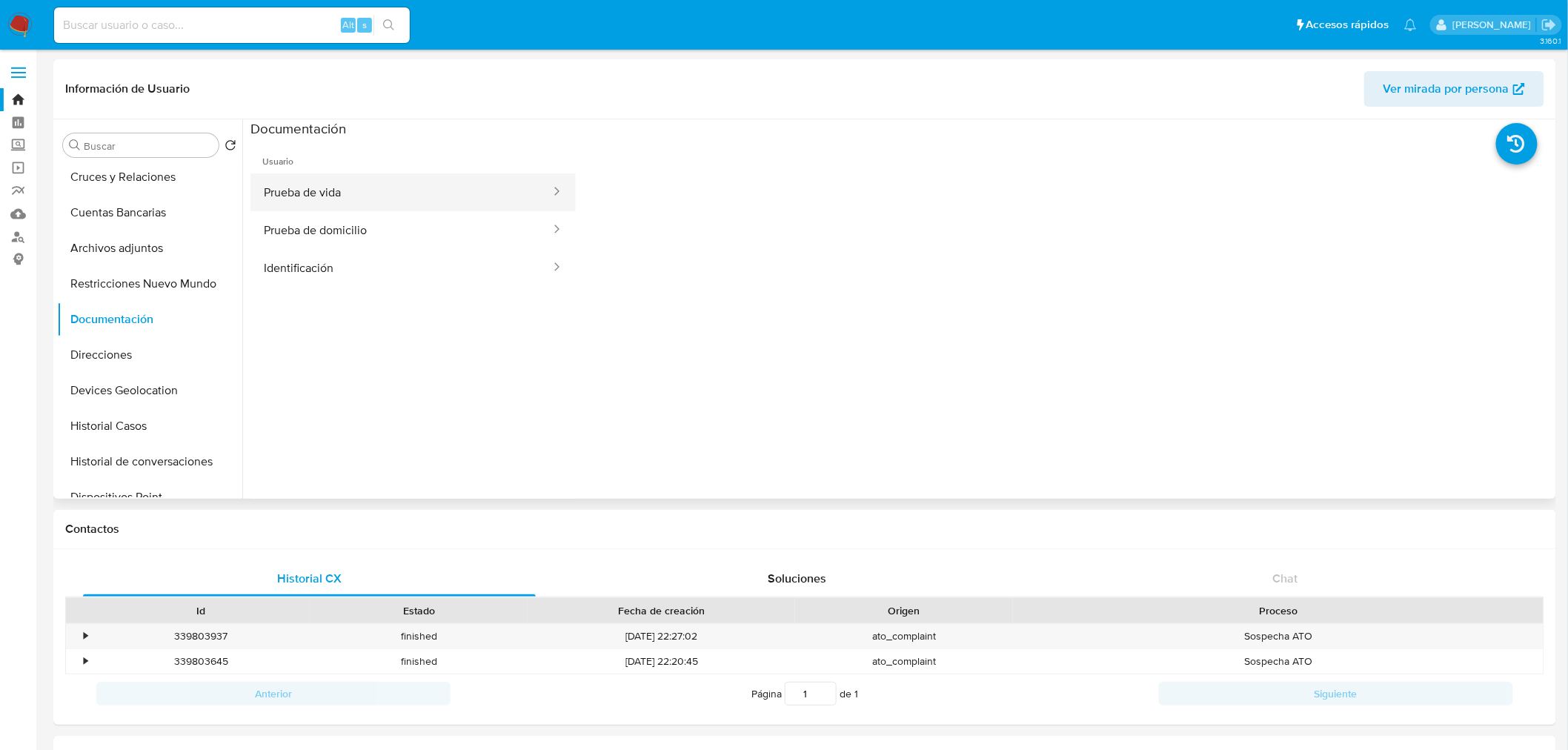
click at [467, 197] on button "Prueba de vida" at bounding box center [401, 191] width 302 height 38
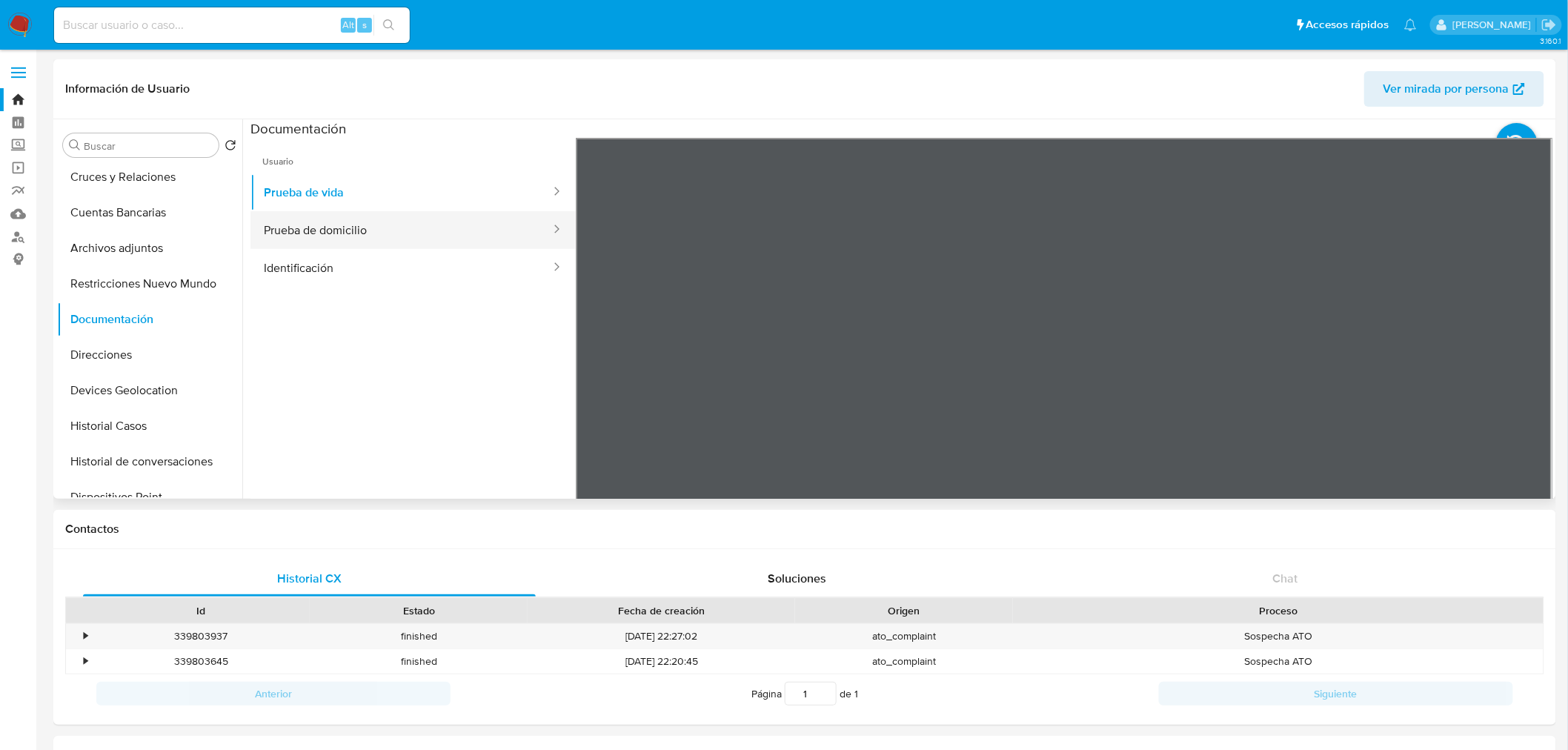
click at [330, 232] on button "Prueba de domicilio" at bounding box center [401, 230] width 302 height 38
click at [416, 262] on button "Identificación" at bounding box center [401, 268] width 302 height 38
click at [432, 240] on button "Prueba de domicilio" at bounding box center [401, 230] width 302 height 38
click at [132, 352] on button "Direcciones" at bounding box center [144, 354] width 173 height 36
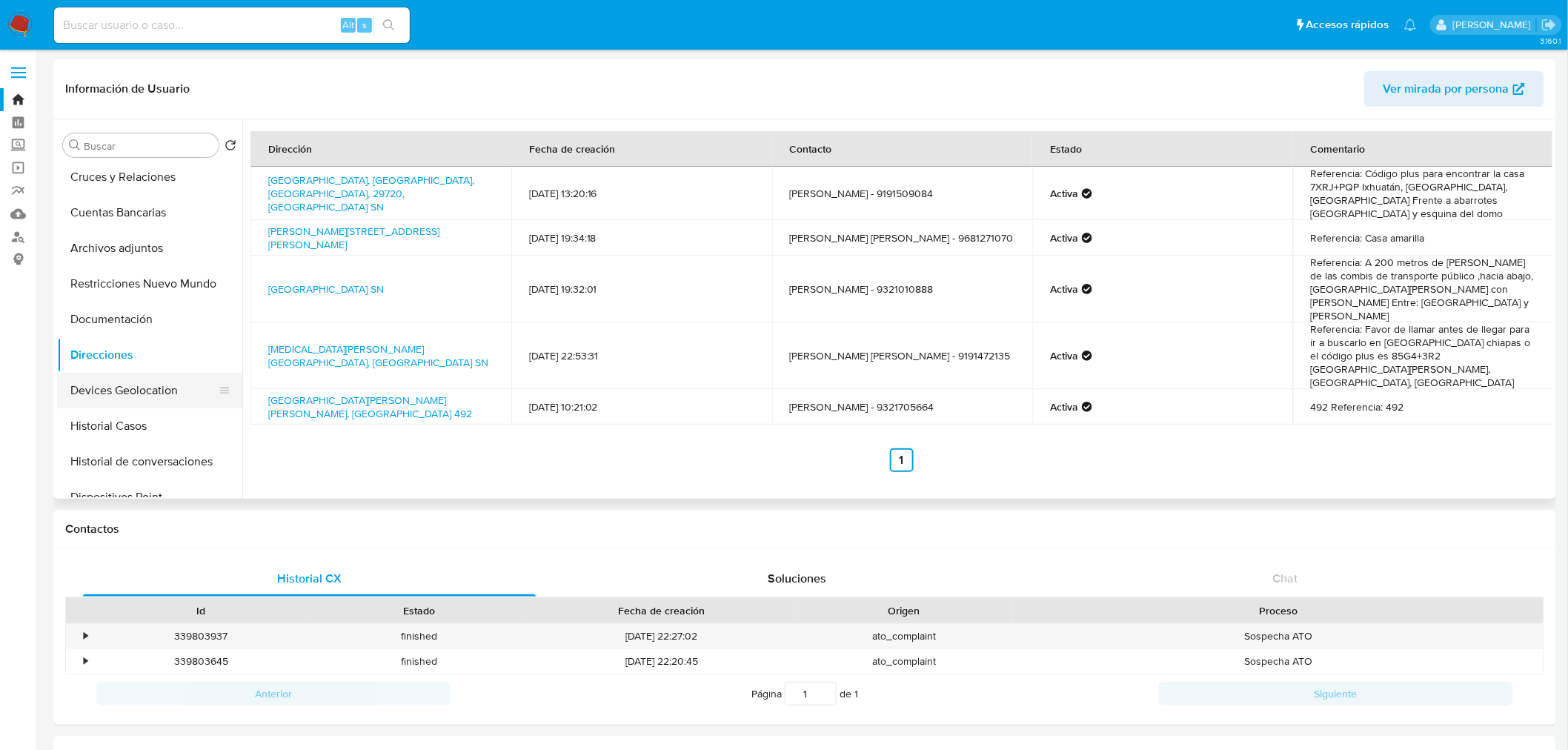
click at [130, 381] on button "Devices Geolocation" at bounding box center [144, 390] width 173 height 36
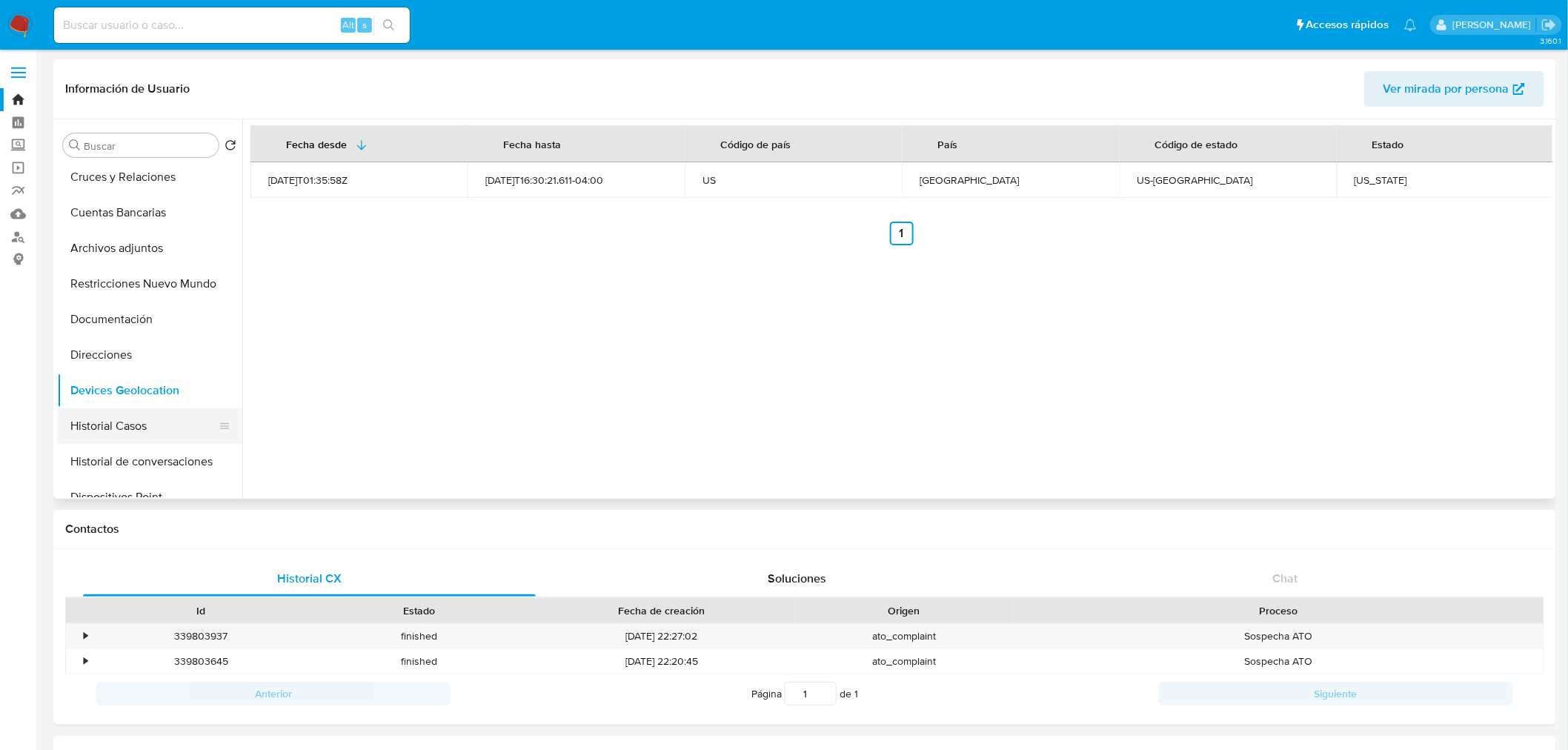
click at [110, 412] on button "Historial Casos" at bounding box center [144, 426] width 173 height 36
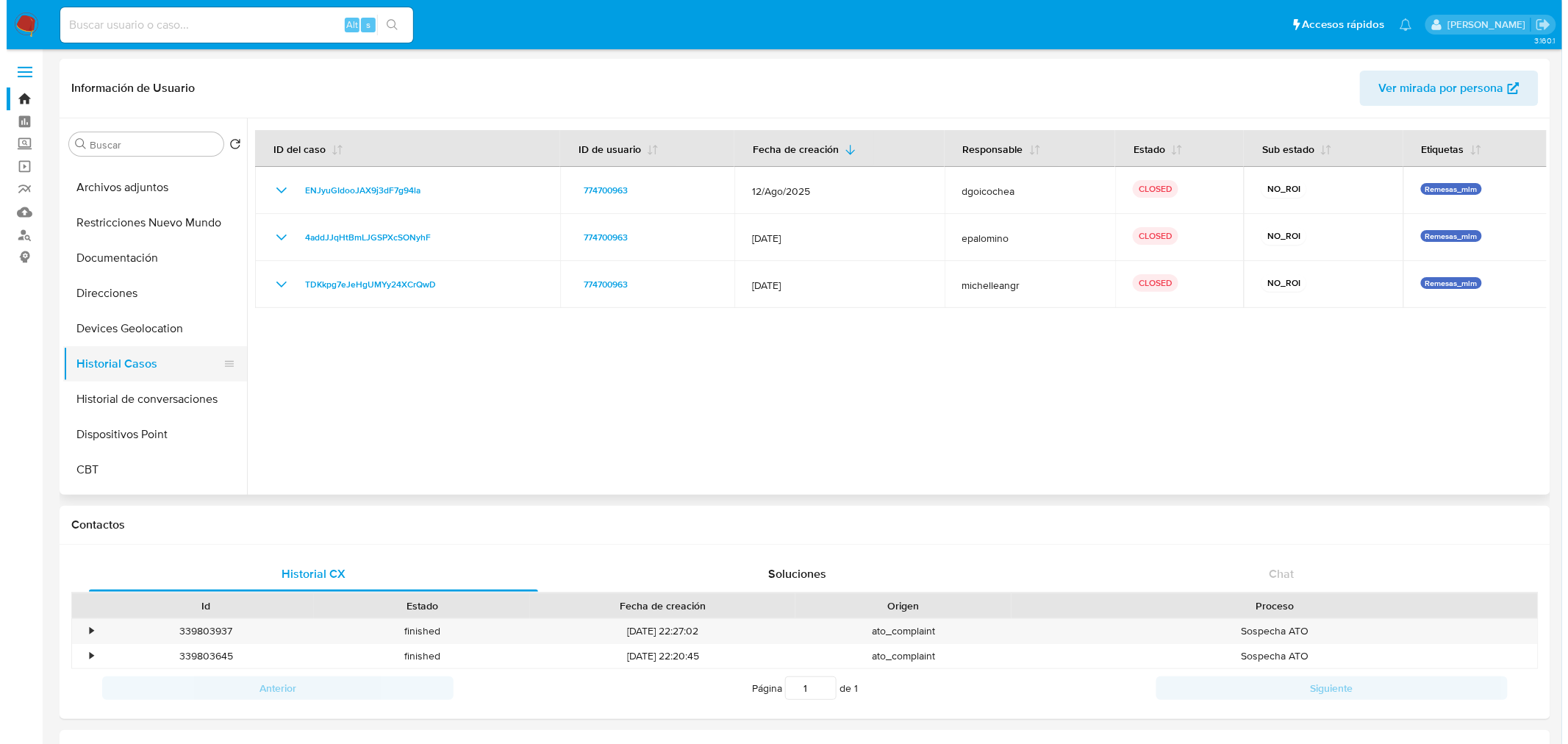
scroll to position [134, 0]
click at [170, 412] on button "Historial de conversaciones" at bounding box center [142, 397] width 172 height 36
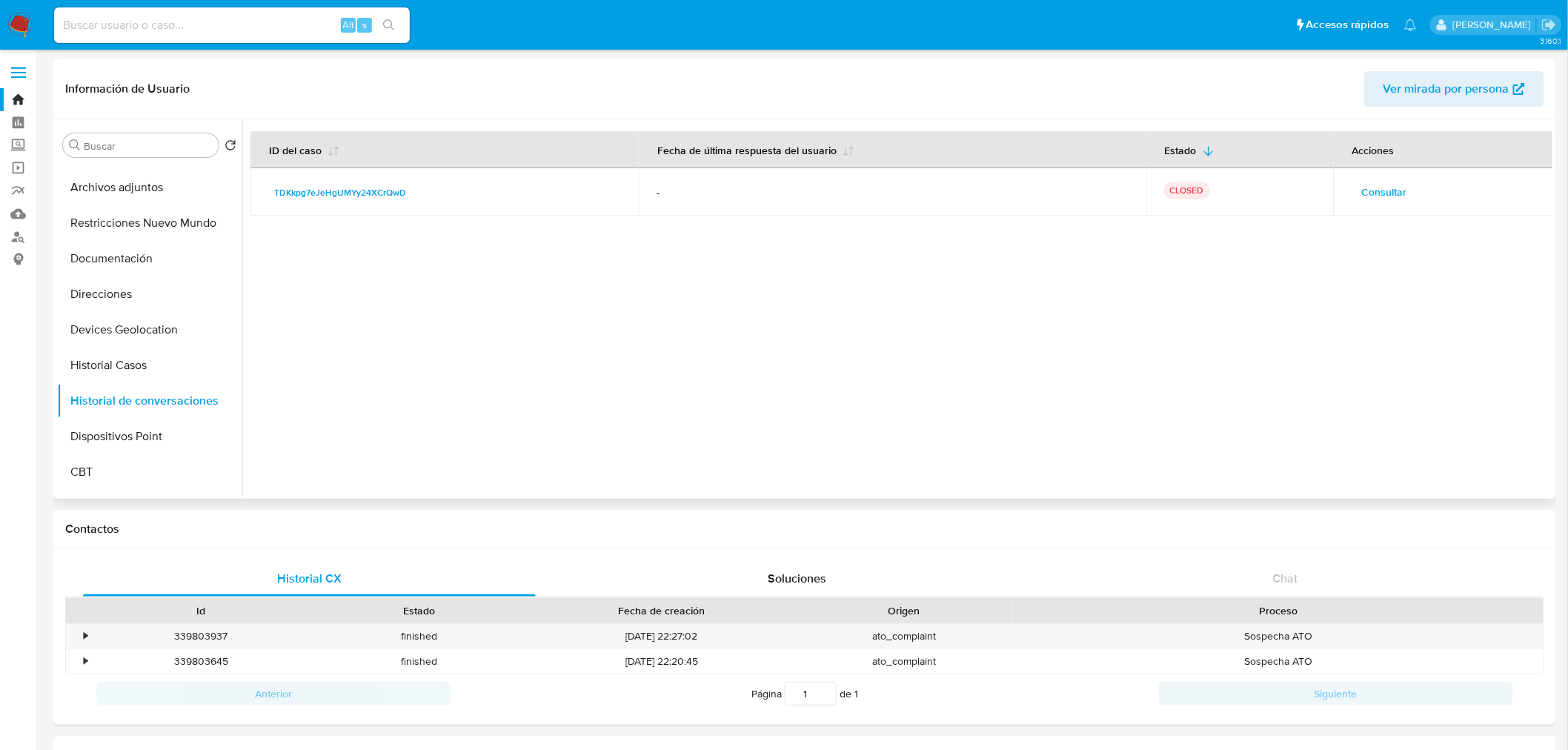
click at [1375, 190] on span "Consultar" at bounding box center [1384, 191] width 45 height 21
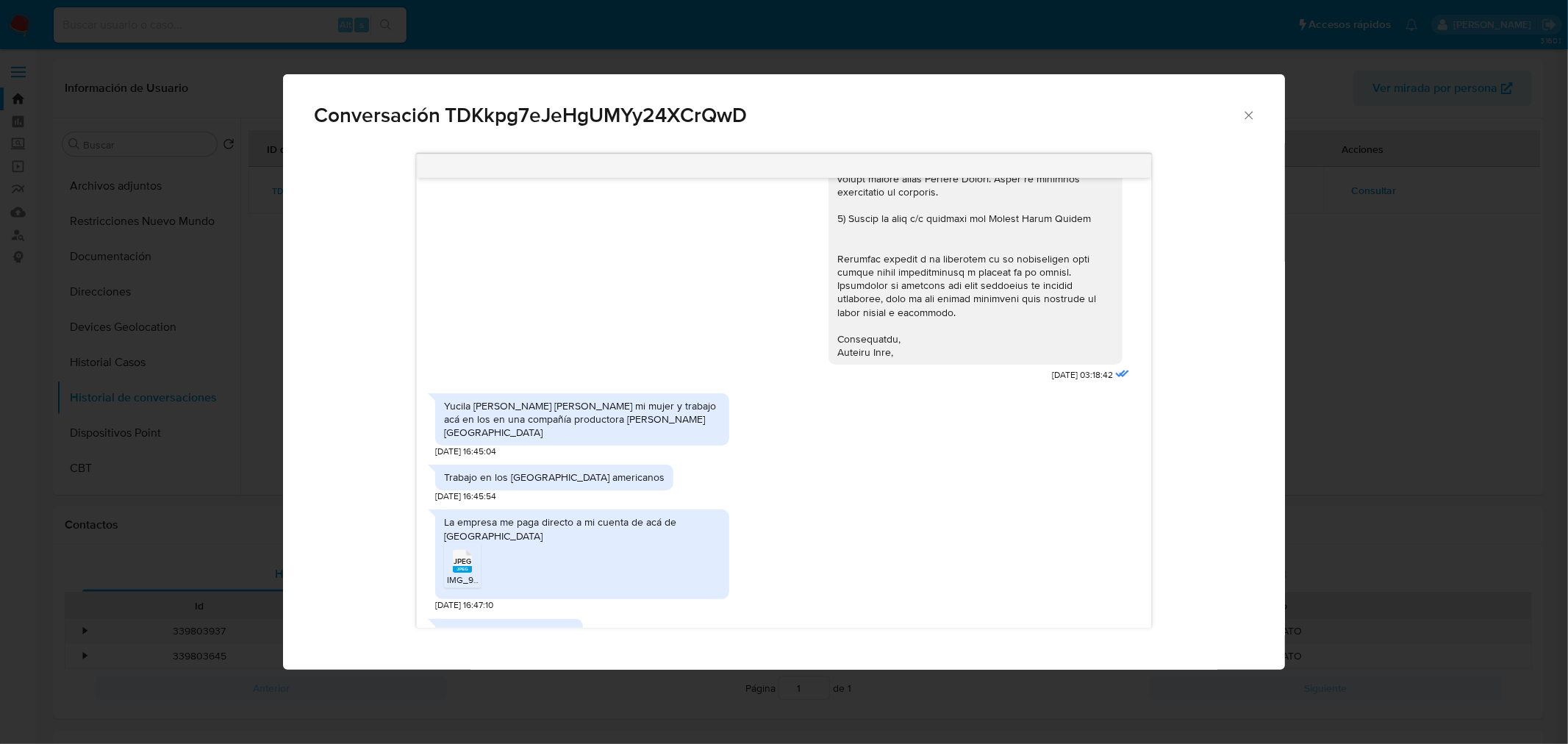
scroll to position [267, 0]
drag, startPoint x: 444, startPoint y: 406, endPoint x: 538, endPoint y: 406, distance: 94.0
click at [538, 406] on div "Yucila [PERSON_NAME] [PERSON_NAME] mi mujer y trabajo acá en los en una compañí…" at bounding box center [581, 423] width 277 height 40
copy div "Yucila López Méndez"
drag, startPoint x: 685, startPoint y: 420, endPoint x: 444, endPoint y: 405, distance: 241.5
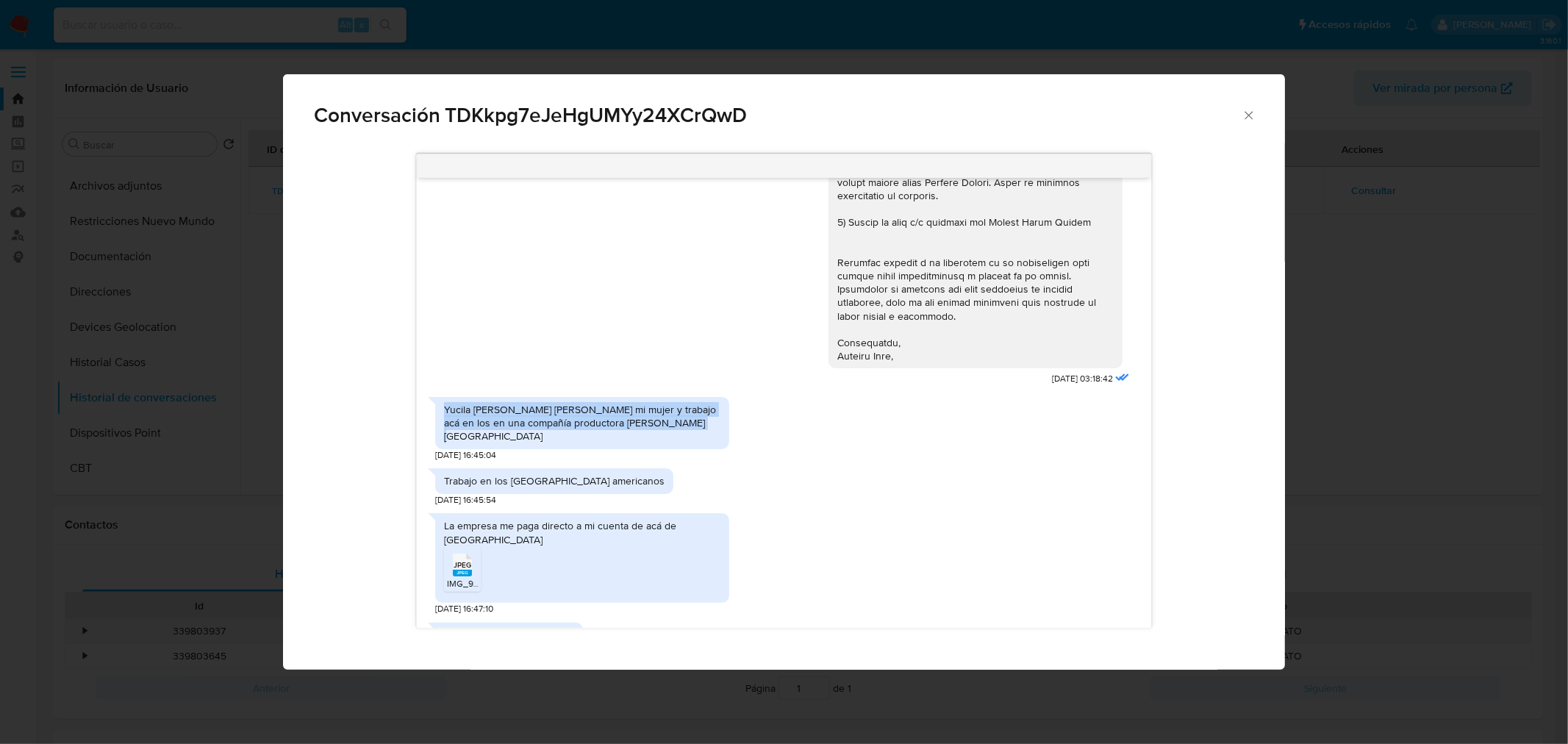
click at [444, 405] on div "Yucila [PERSON_NAME] [PERSON_NAME] mi mujer y trabajo acá en los en una compañí…" at bounding box center [581, 423] width 277 height 40
copy div "Yucila [PERSON_NAME] [PERSON_NAME] mi mujer y trabajo acá en los en una compañí…"
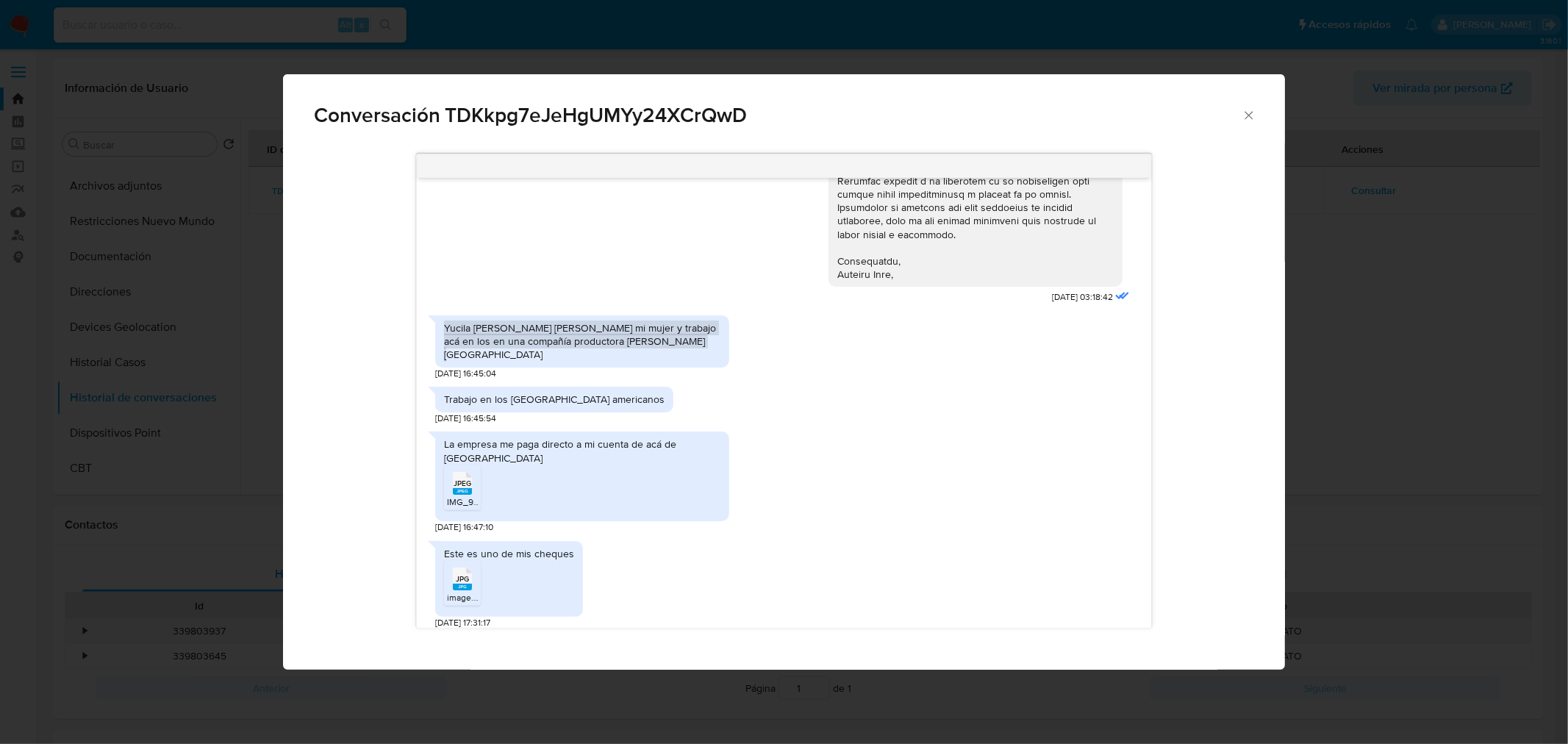
scroll to position [350, 0]
click at [460, 477] on span "JPEG" at bounding box center [462, 482] width 17 height 9
click at [468, 573] on span "JPG" at bounding box center [462, 578] width 13 height 9
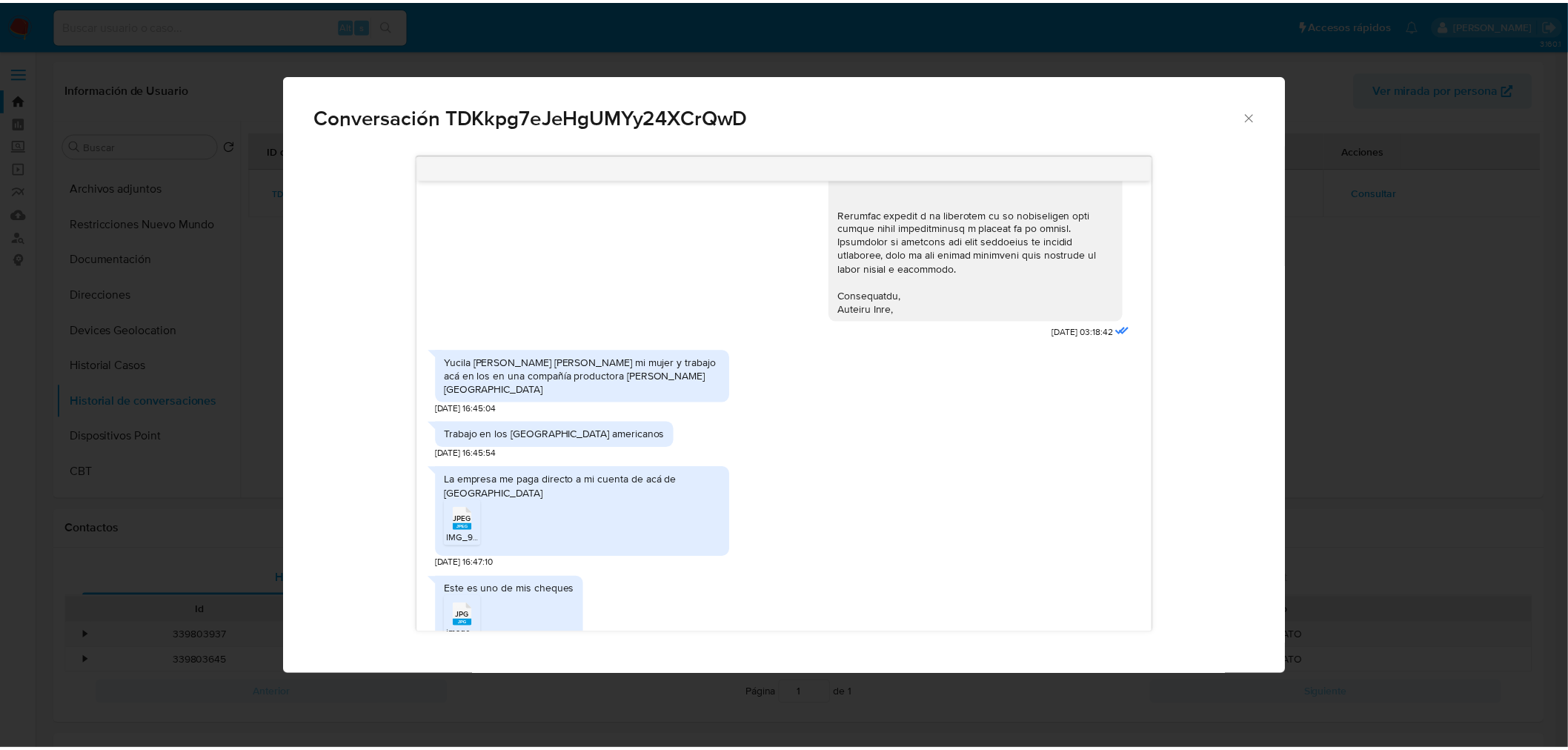
scroll to position [318, 0]
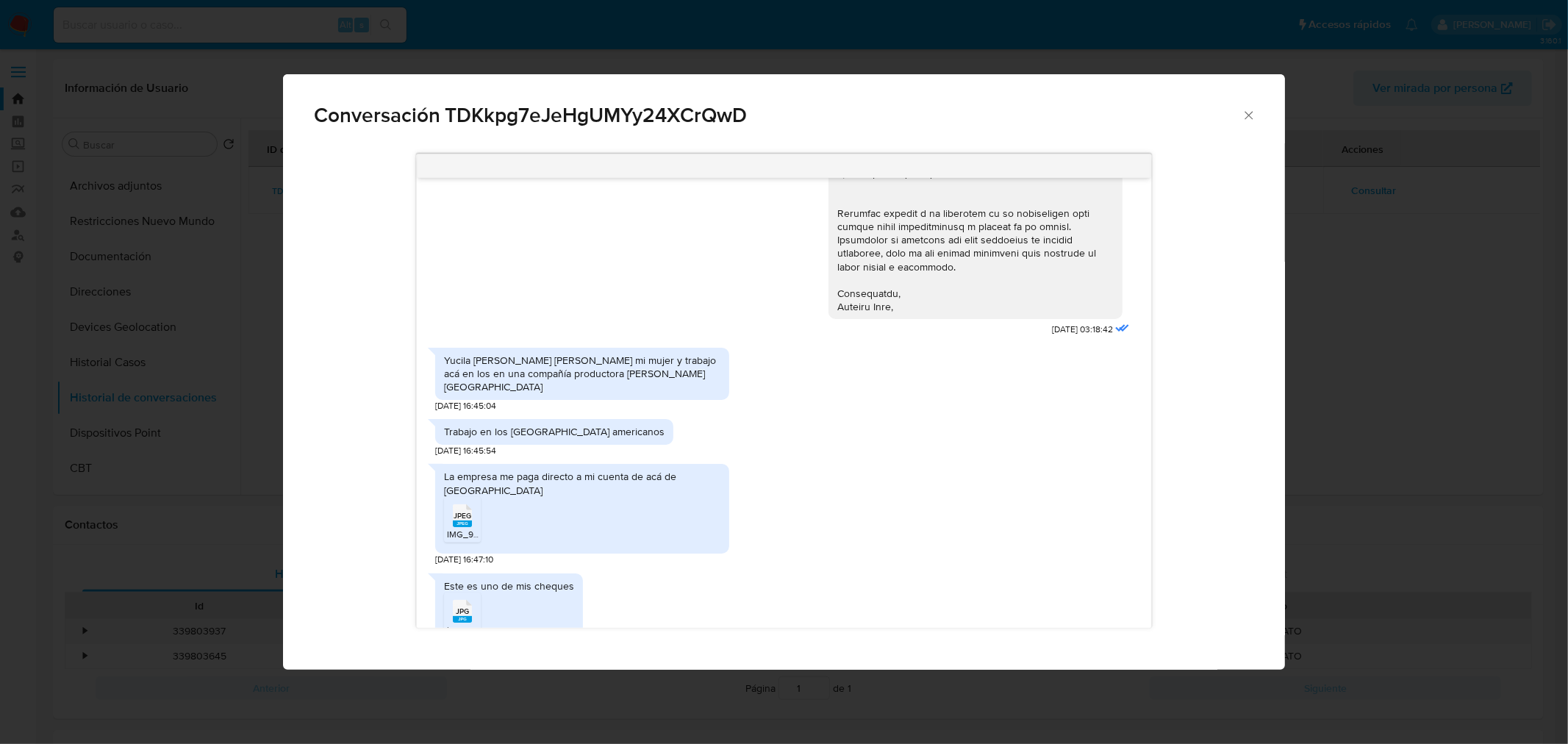
click at [1246, 114] on icon "Cerrar" at bounding box center [1249, 115] width 15 height 15
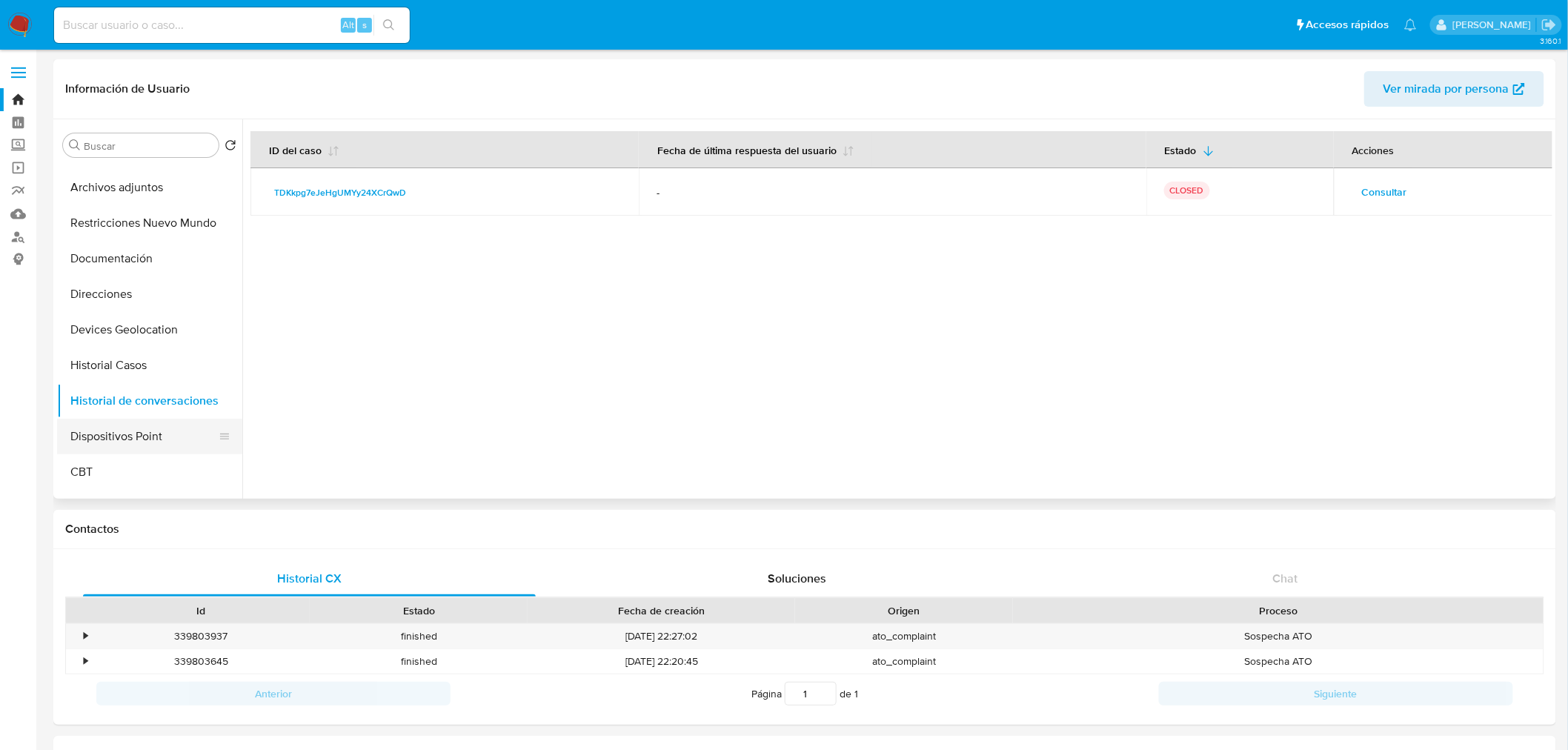
click at [146, 442] on button "Dispositivos Point" at bounding box center [144, 436] width 173 height 36
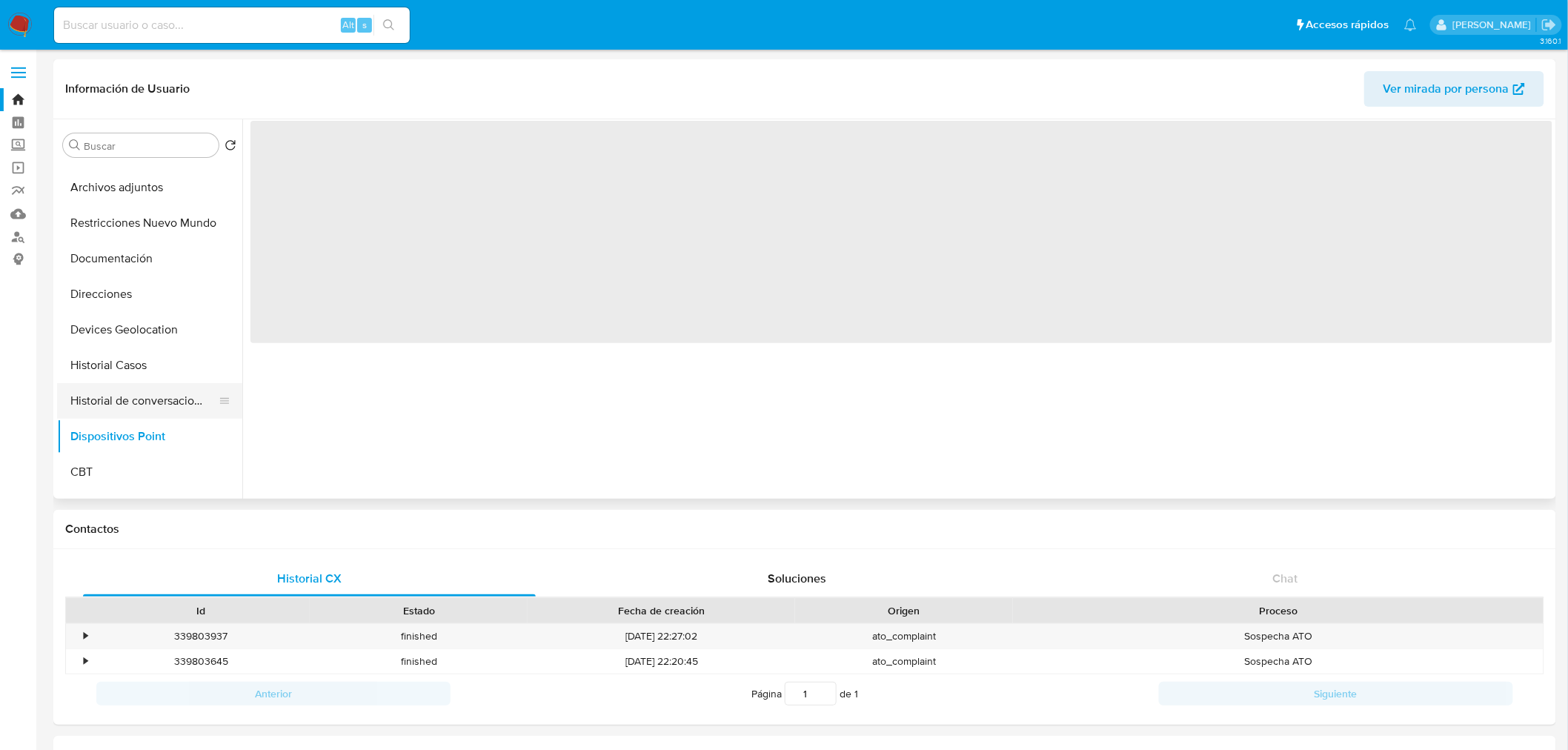
click at [138, 398] on button "Historial de conversaciones" at bounding box center [144, 400] width 173 height 36
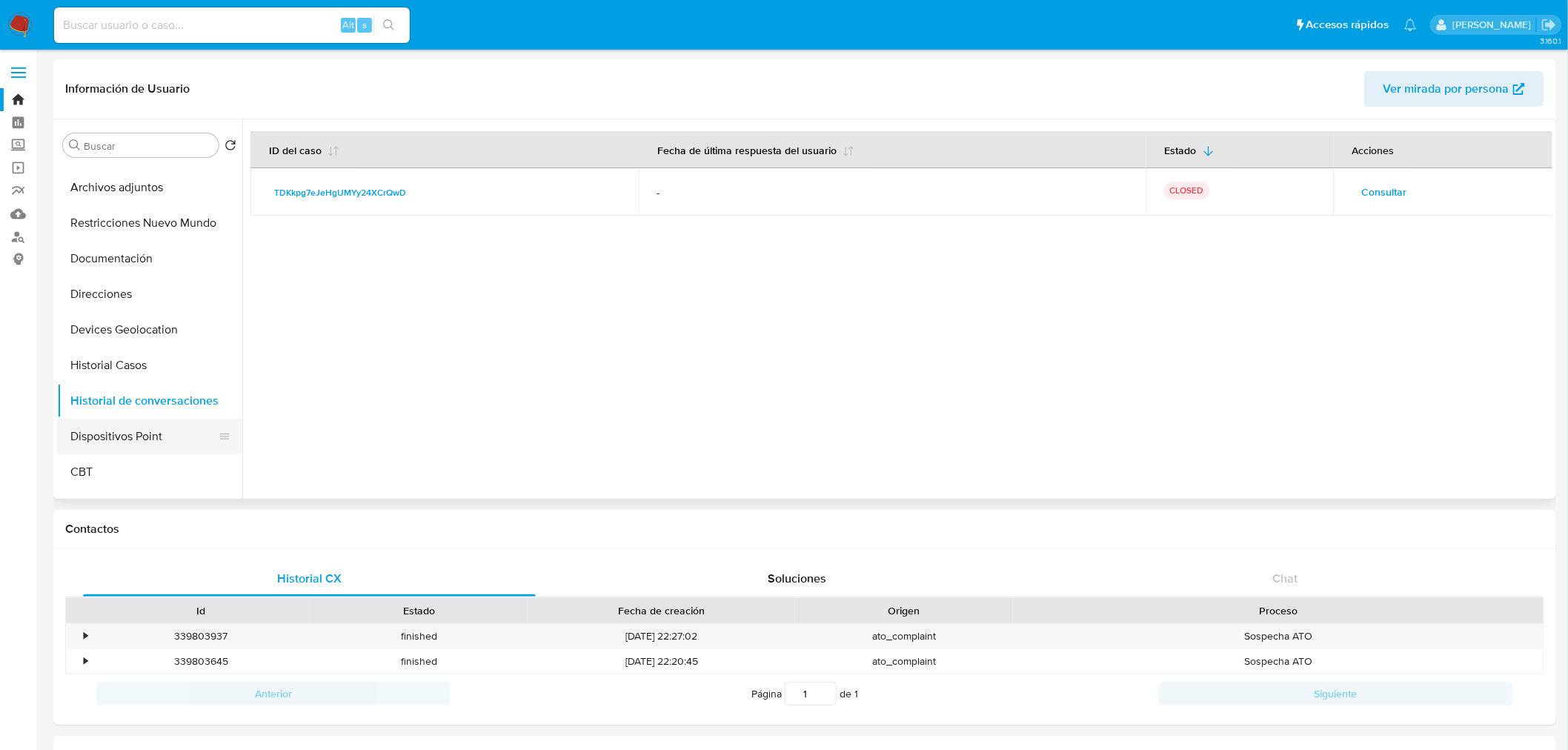
click at [141, 453] on button "Dispositivos Point" at bounding box center [144, 436] width 173 height 36
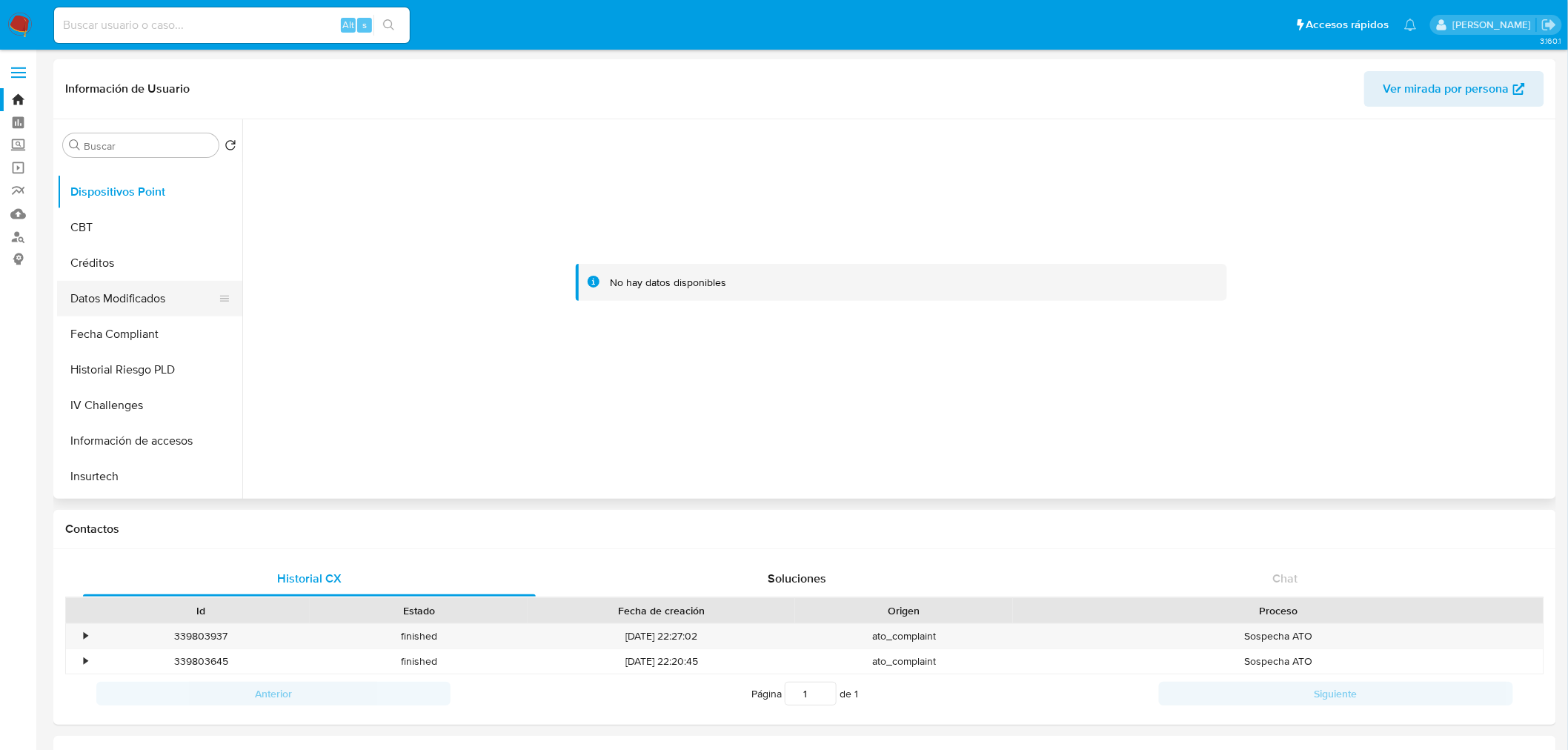
scroll to position [378, 0]
click at [111, 236] on button "CBT" at bounding box center [144, 229] width 173 height 36
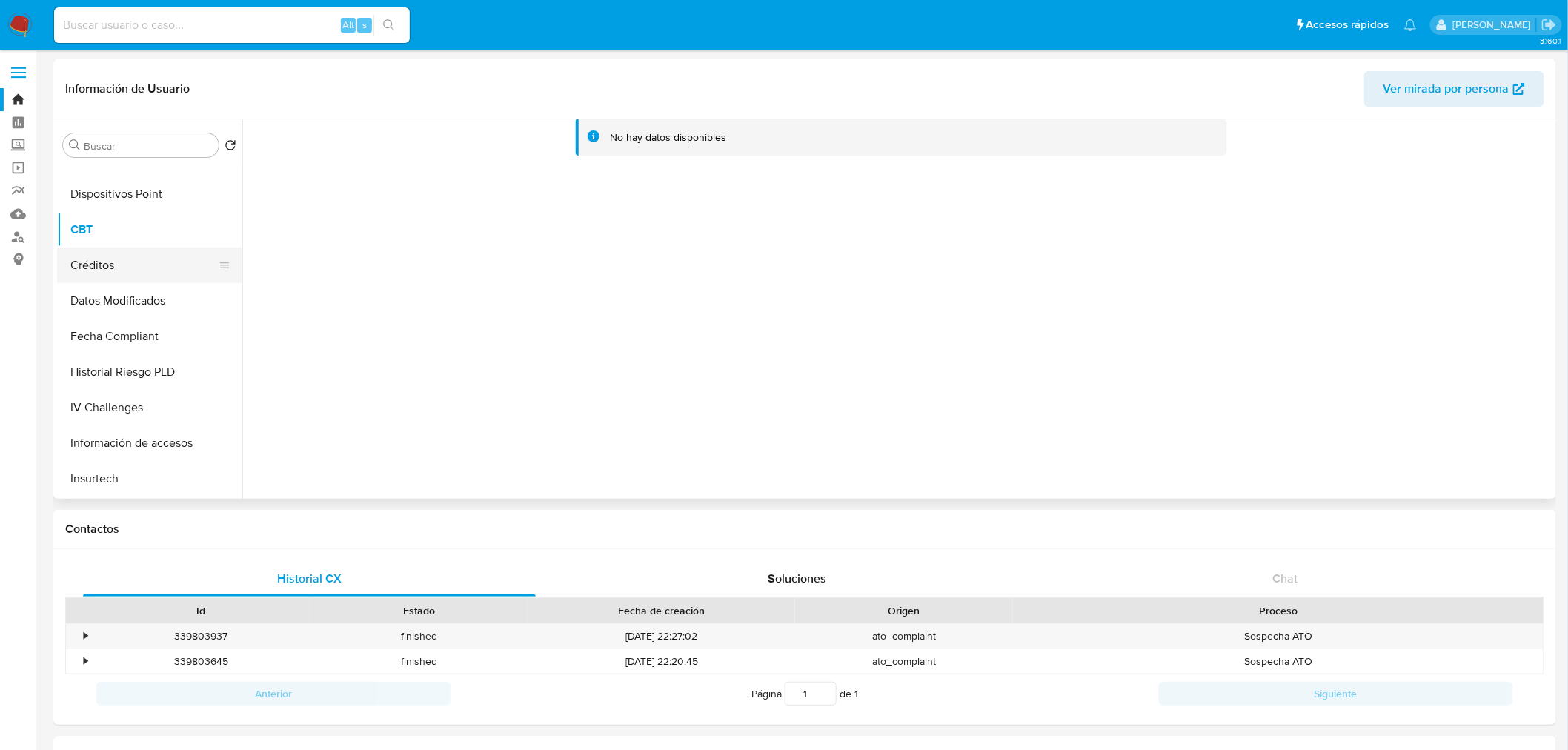
click at [106, 269] on button "Créditos" at bounding box center [144, 265] width 173 height 36
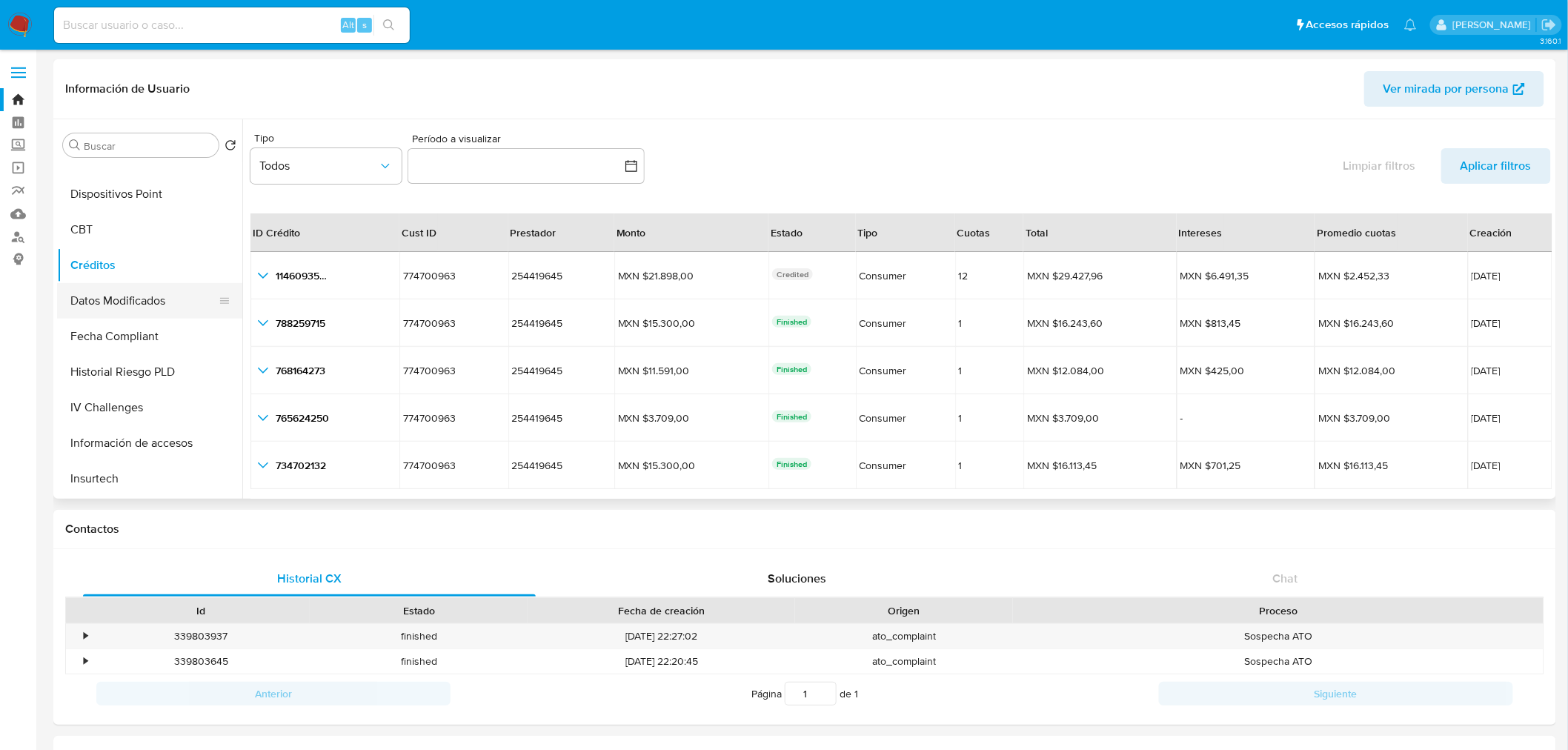
click at [106, 295] on button "Datos Modificados" at bounding box center [144, 301] width 173 height 36
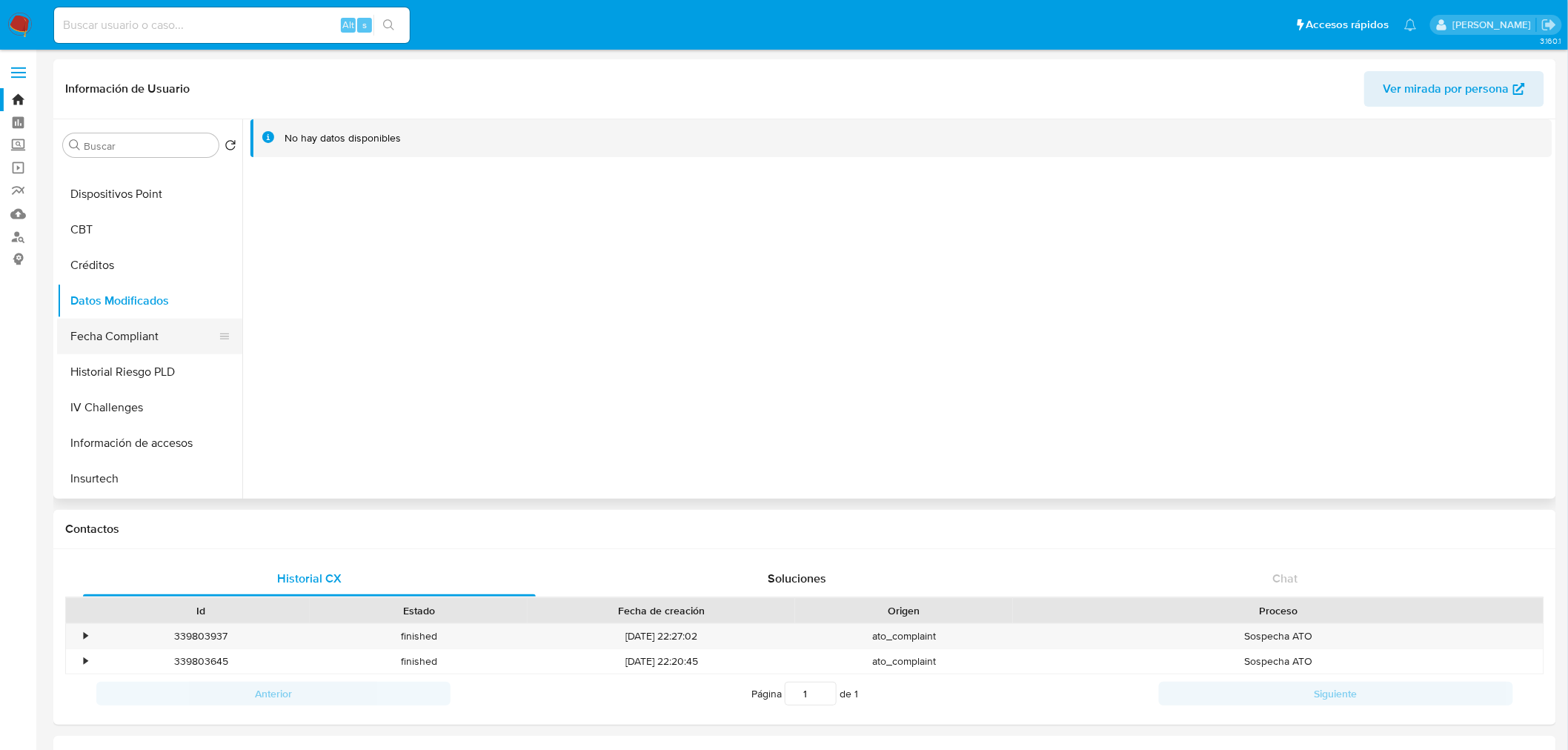
click at [109, 328] on button "Fecha Compliant" at bounding box center [144, 336] width 173 height 36
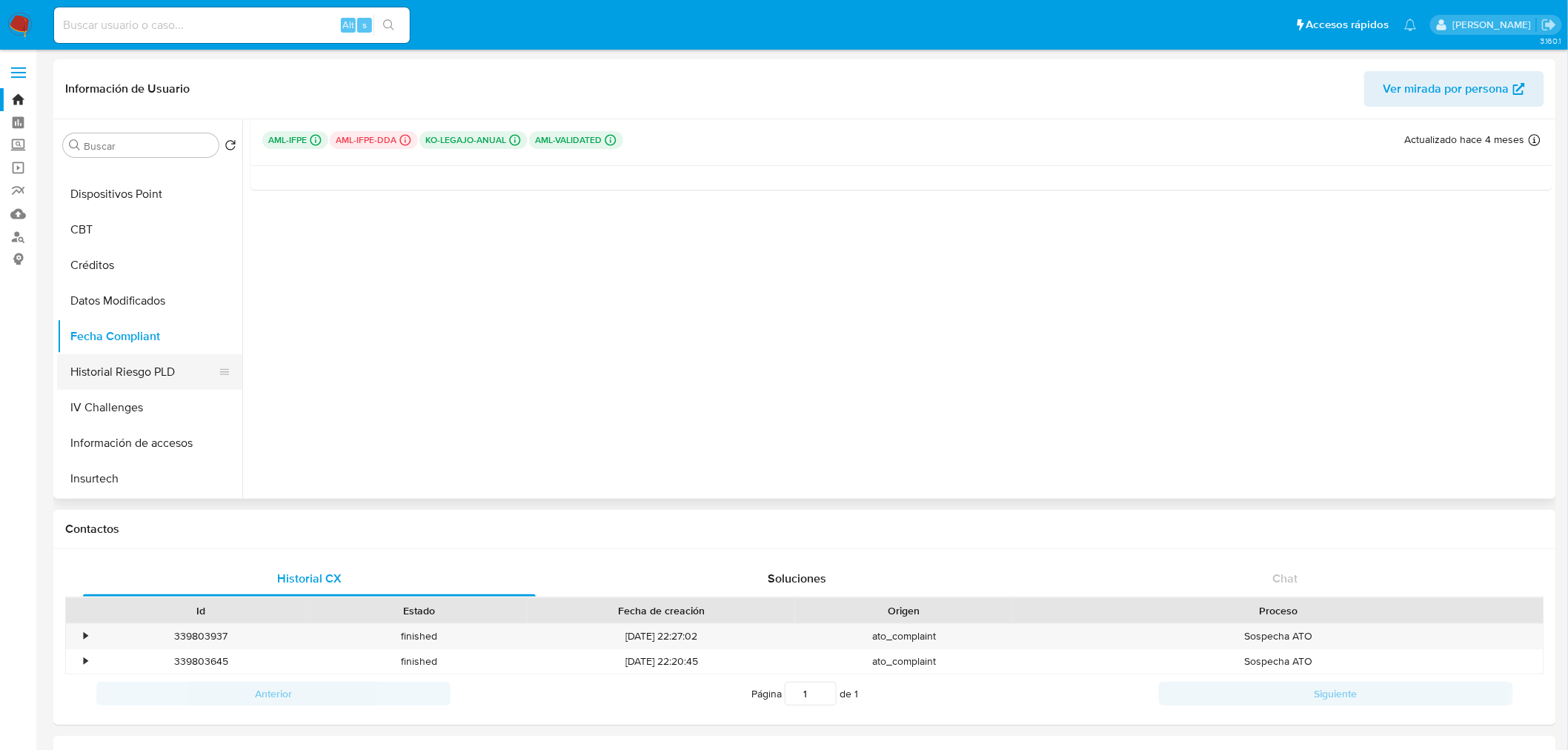
click at [104, 364] on button "Historial Riesgo PLD" at bounding box center [144, 372] width 173 height 36
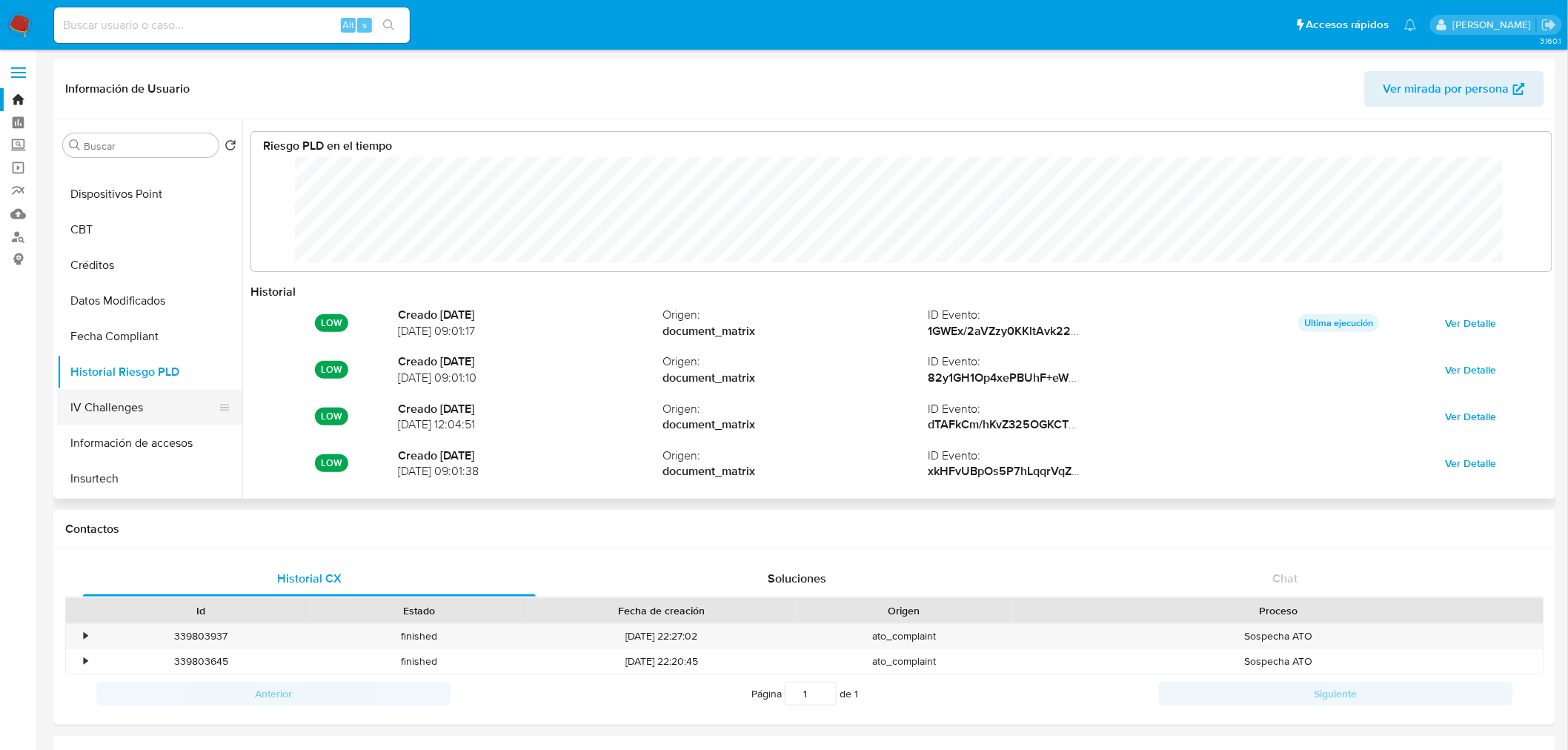
scroll to position [111, 1271]
click at [105, 394] on button "IV Challenges" at bounding box center [144, 408] width 173 height 36
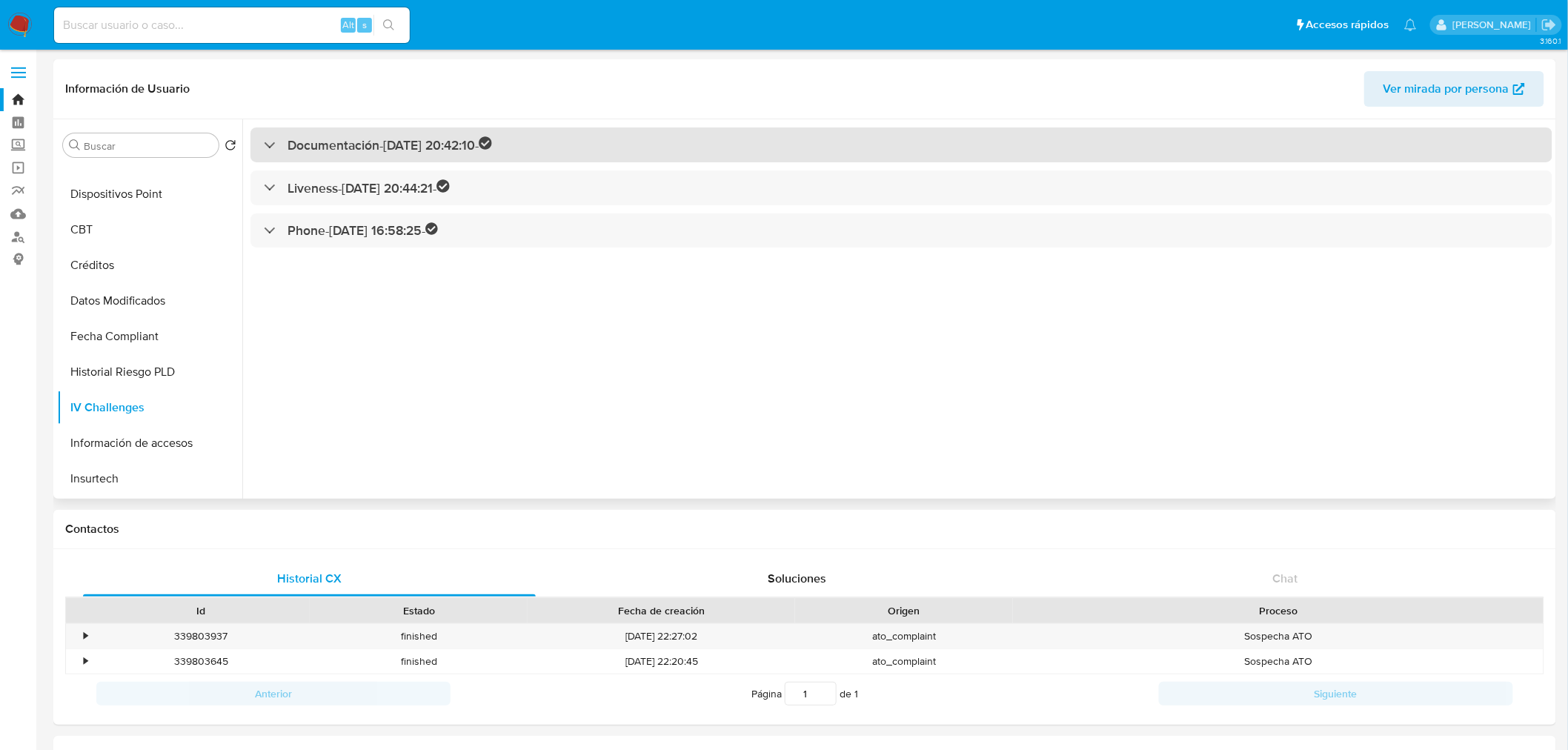
click at [278, 156] on div "Documentación - 17/06/2021 20:42:10 -" at bounding box center [901, 145] width 1302 height 35
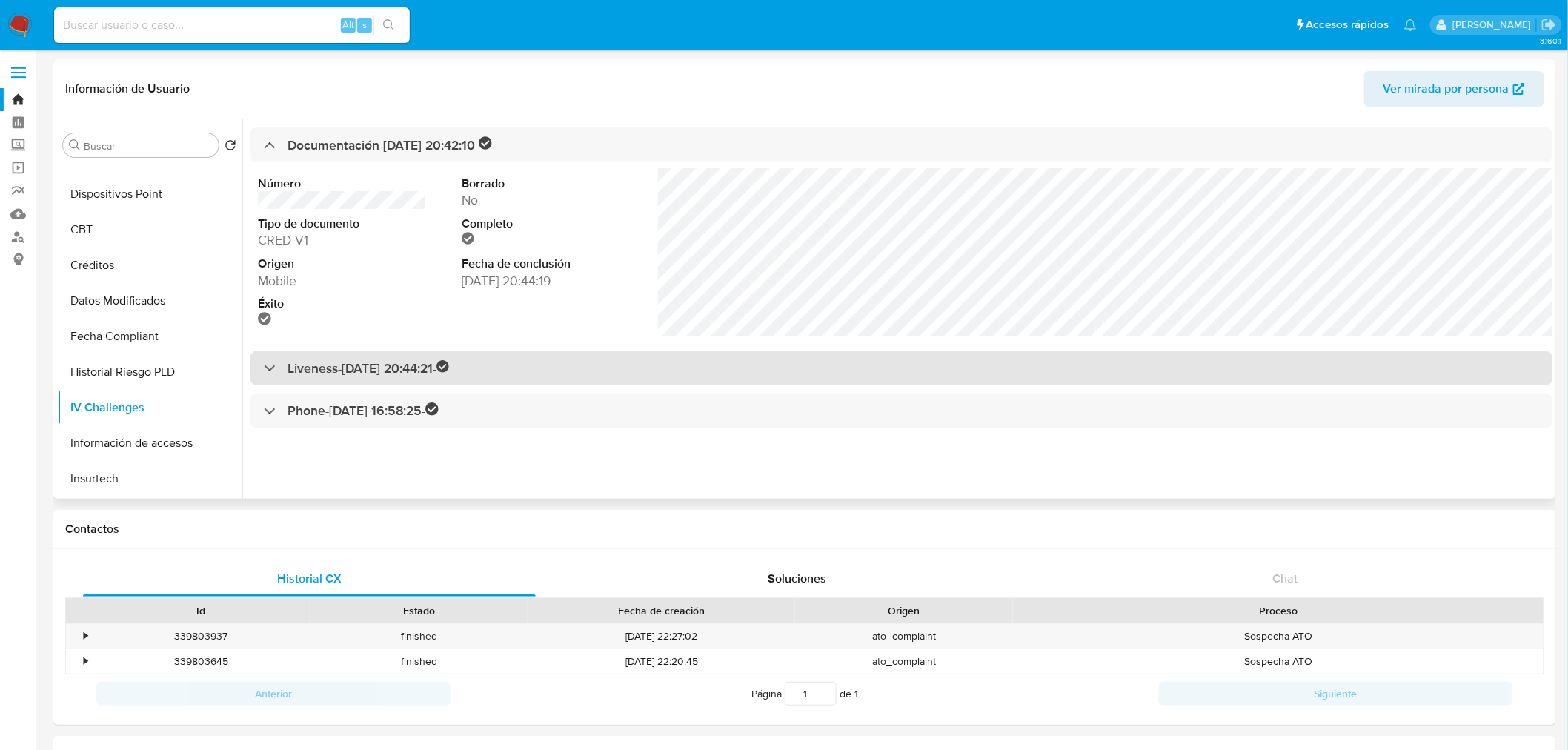
click at [283, 378] on div "Liveness - 17/06/2021 20:44:21 -" at bounding box center [901, 369] width 1302 height 35
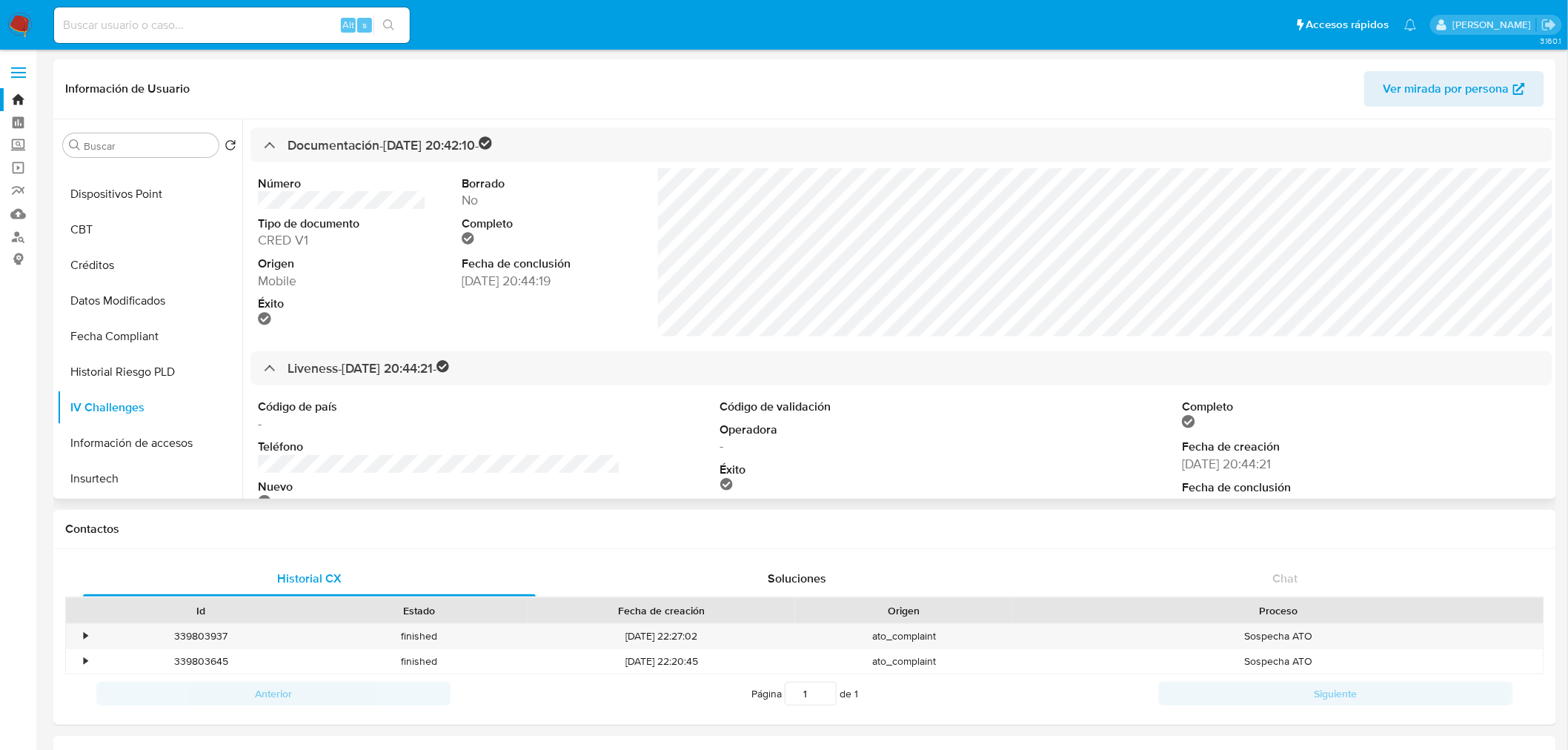
scroll to position [127, 0]
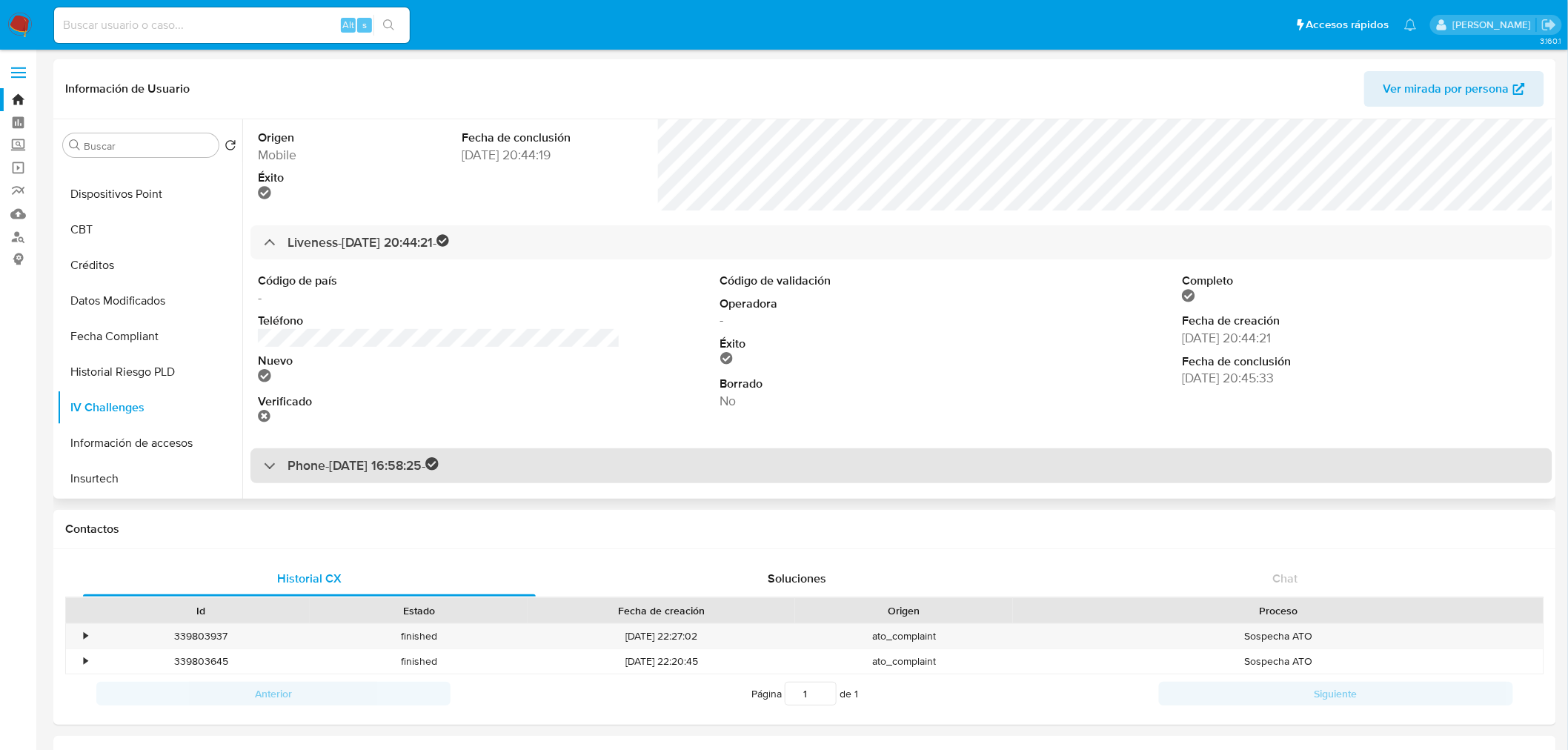
click at [283, 467] on div "Phone - 19/06/2021 16:58:25 -" at bounding box center [352, 466] width 175 height 17
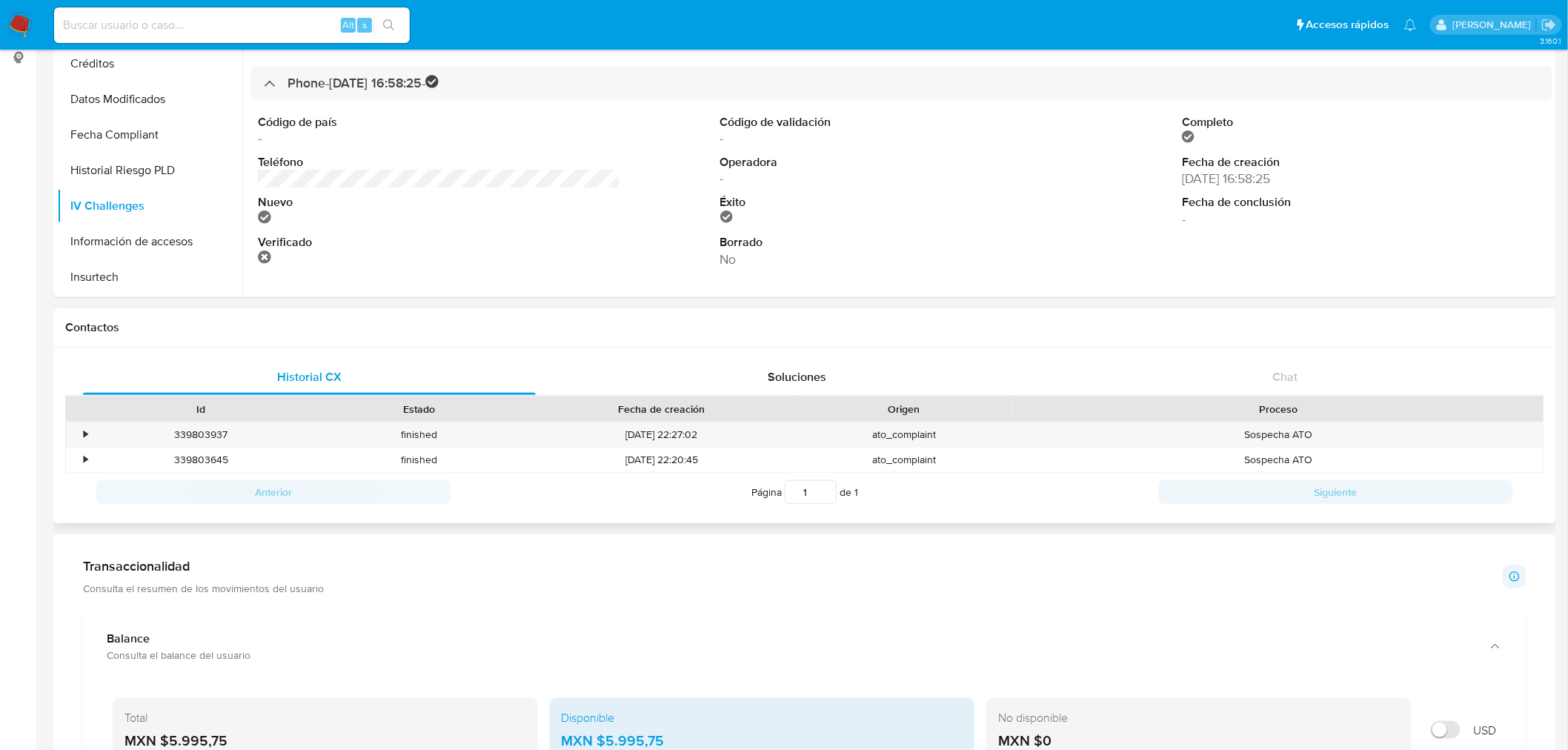
scroll to position [201, 0]
click at [135, 243] on button "Información de accesos" at bounding box center [144, 242] width 173 height 36
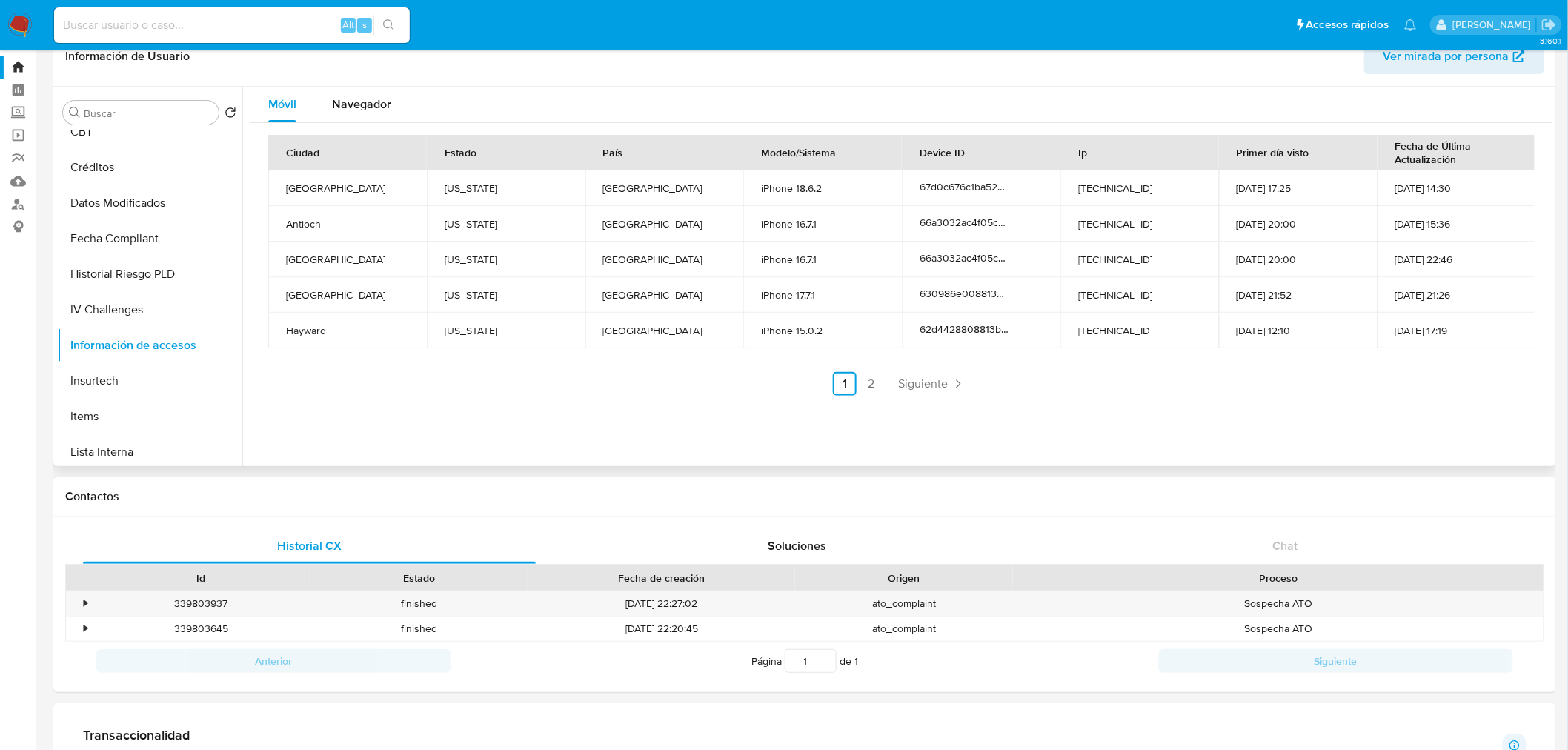
scroll to position [32, 0]
click at [98, 389] on button "Insurtech" at bounding box center [144, 381] width 173 height 36
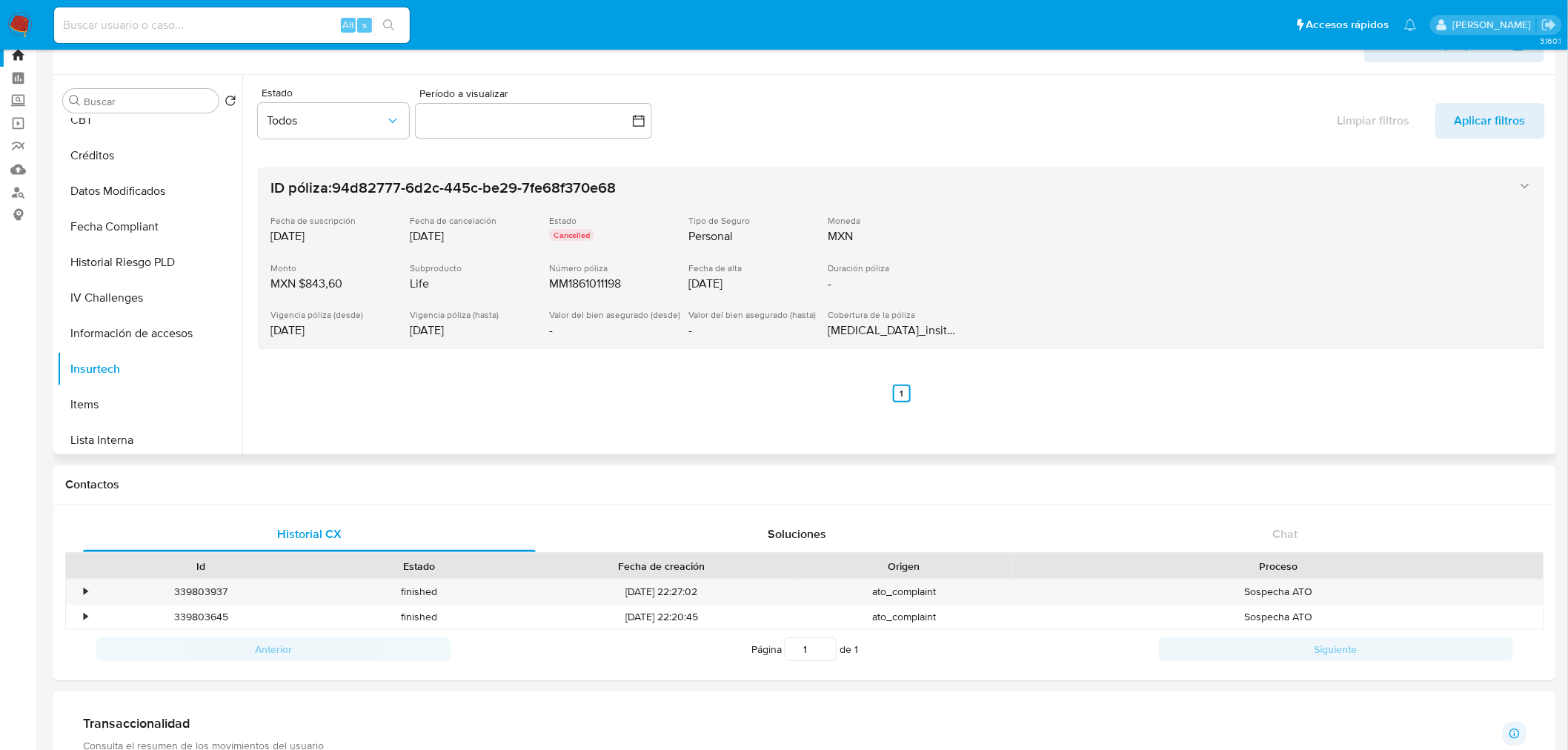
scroll to position [42, 0]
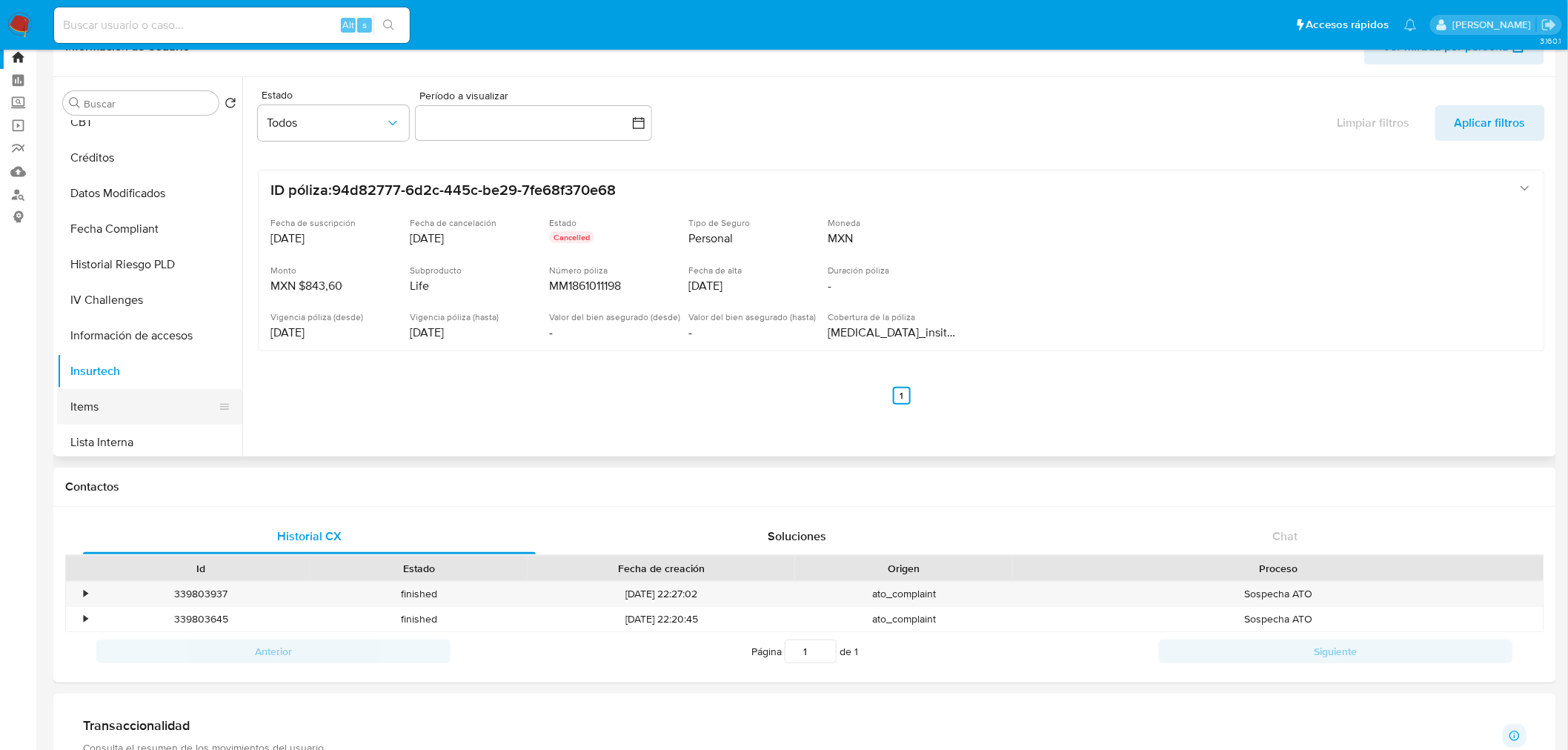
click at [86, 390] on button "Items" at bounding box center [144, 407] width 173 height 36
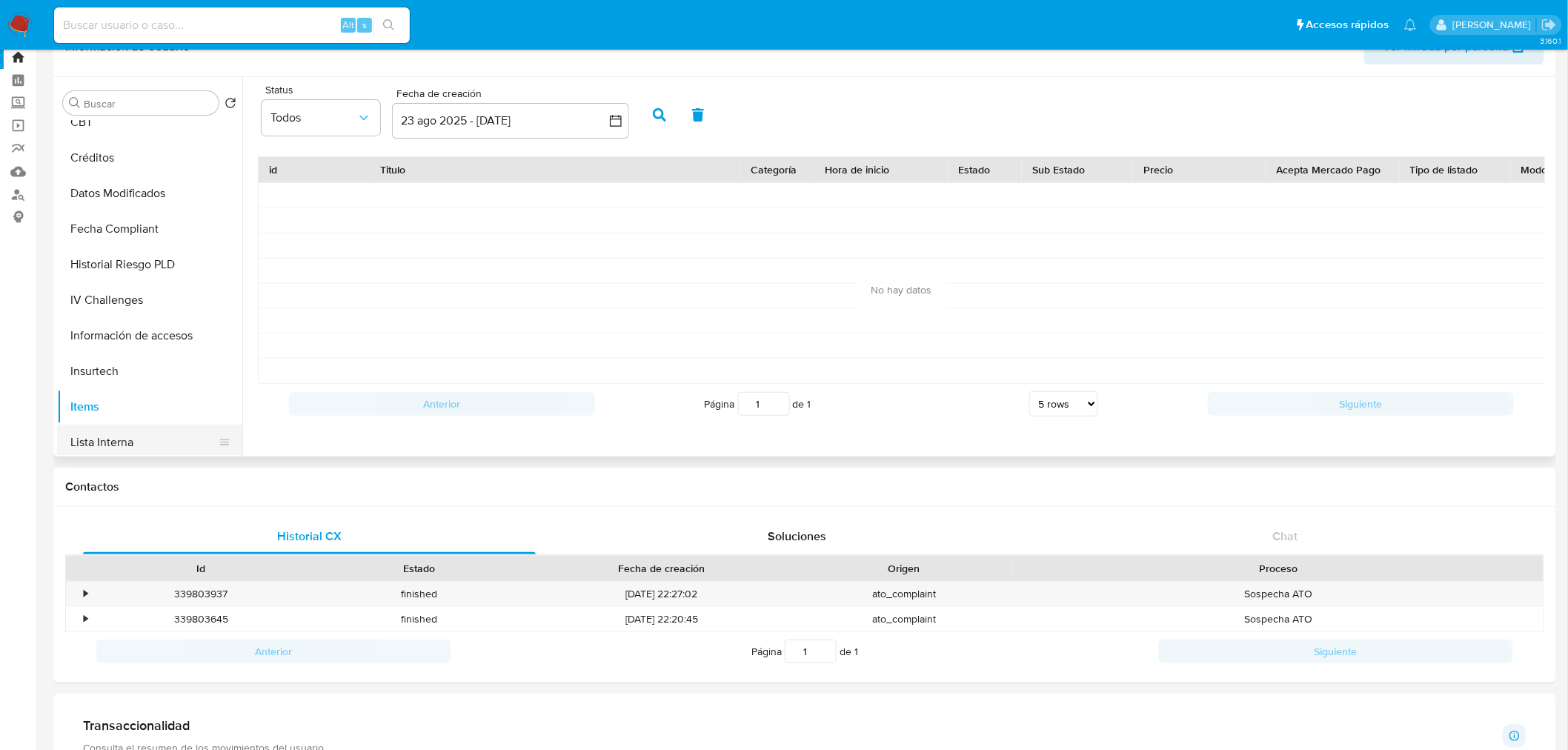
click at [151, 433] on button "Lista Interna" at bounding box center [144, 442] width 173 height 36
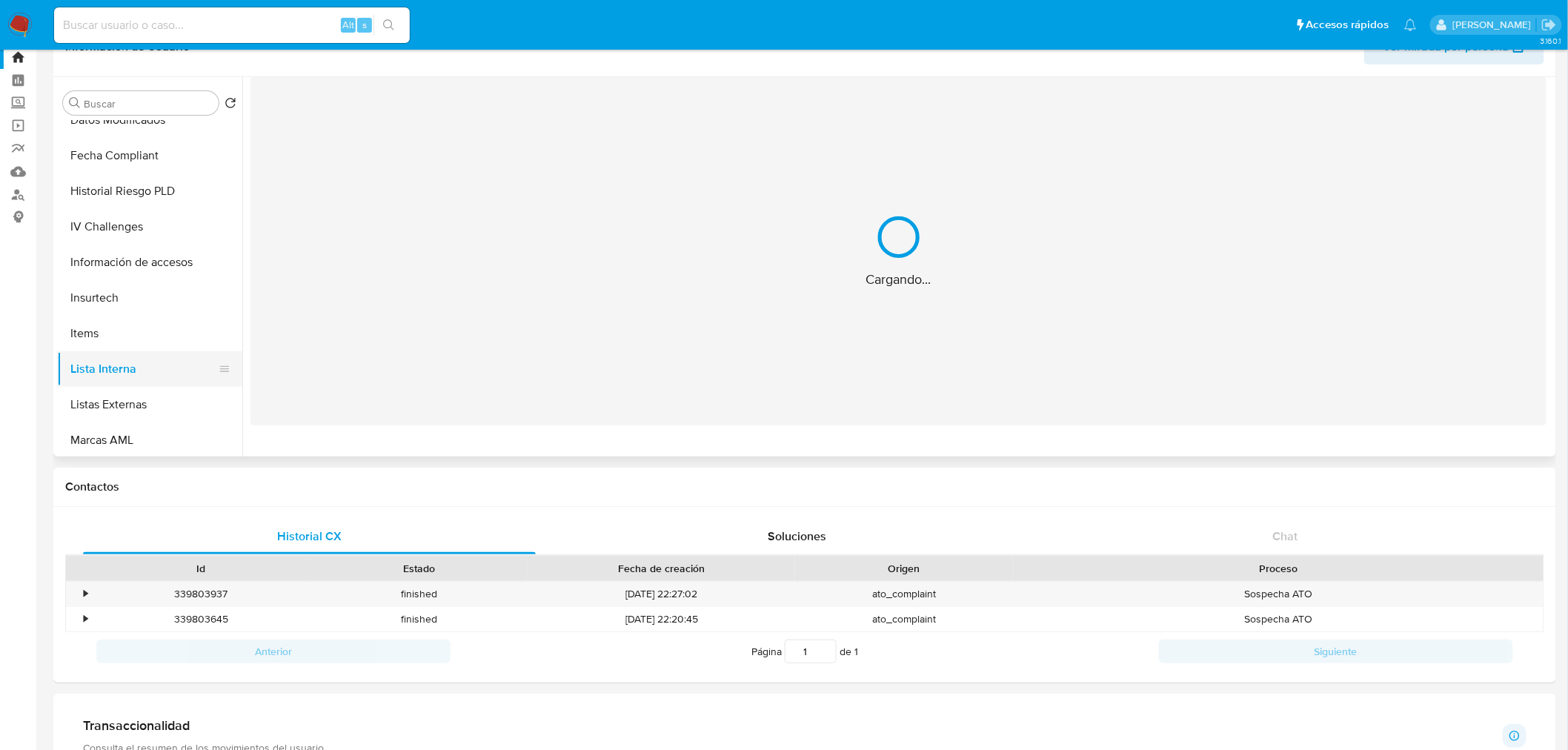
scroll to position [561, 0]
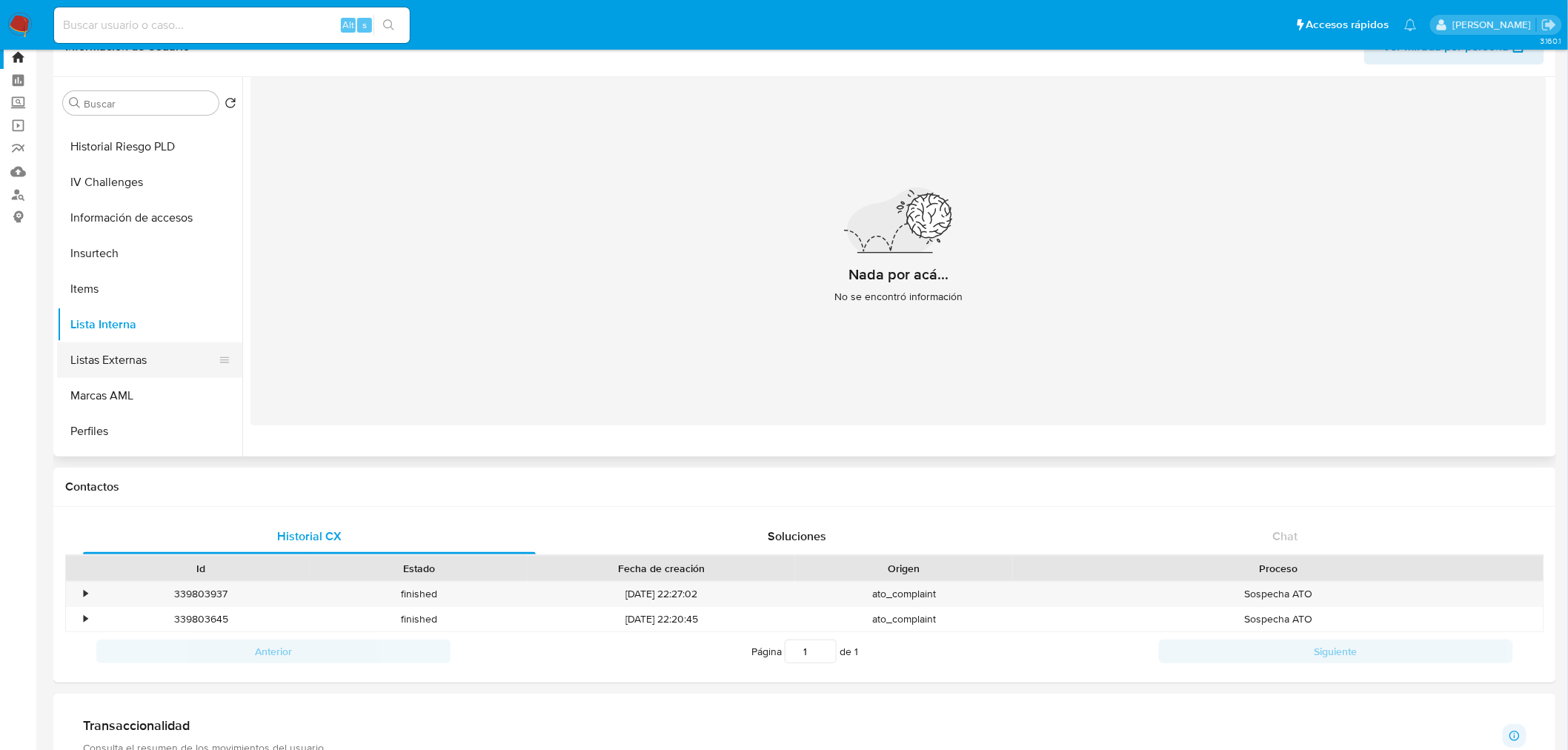
click at [111, 352] on button "Listas Externas" at bounding box center [144, 360] width 173 height 36
click at [121, 378] on button "Marcas AML" at bounding box center [144, 396] width 173 height 36
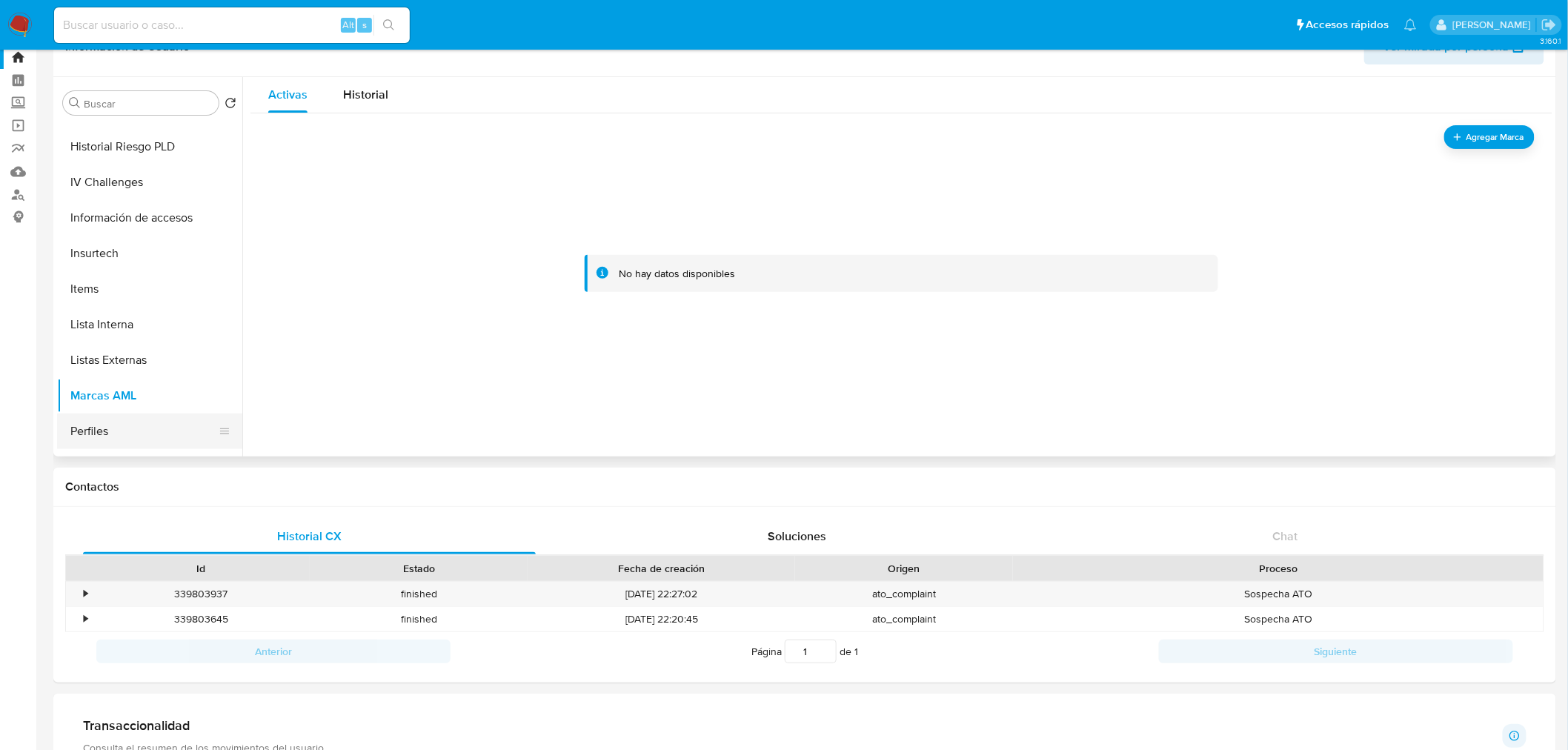
click at [101, 413] on button "Perfiles" at bounding box center [144, 431] width 173 height 36
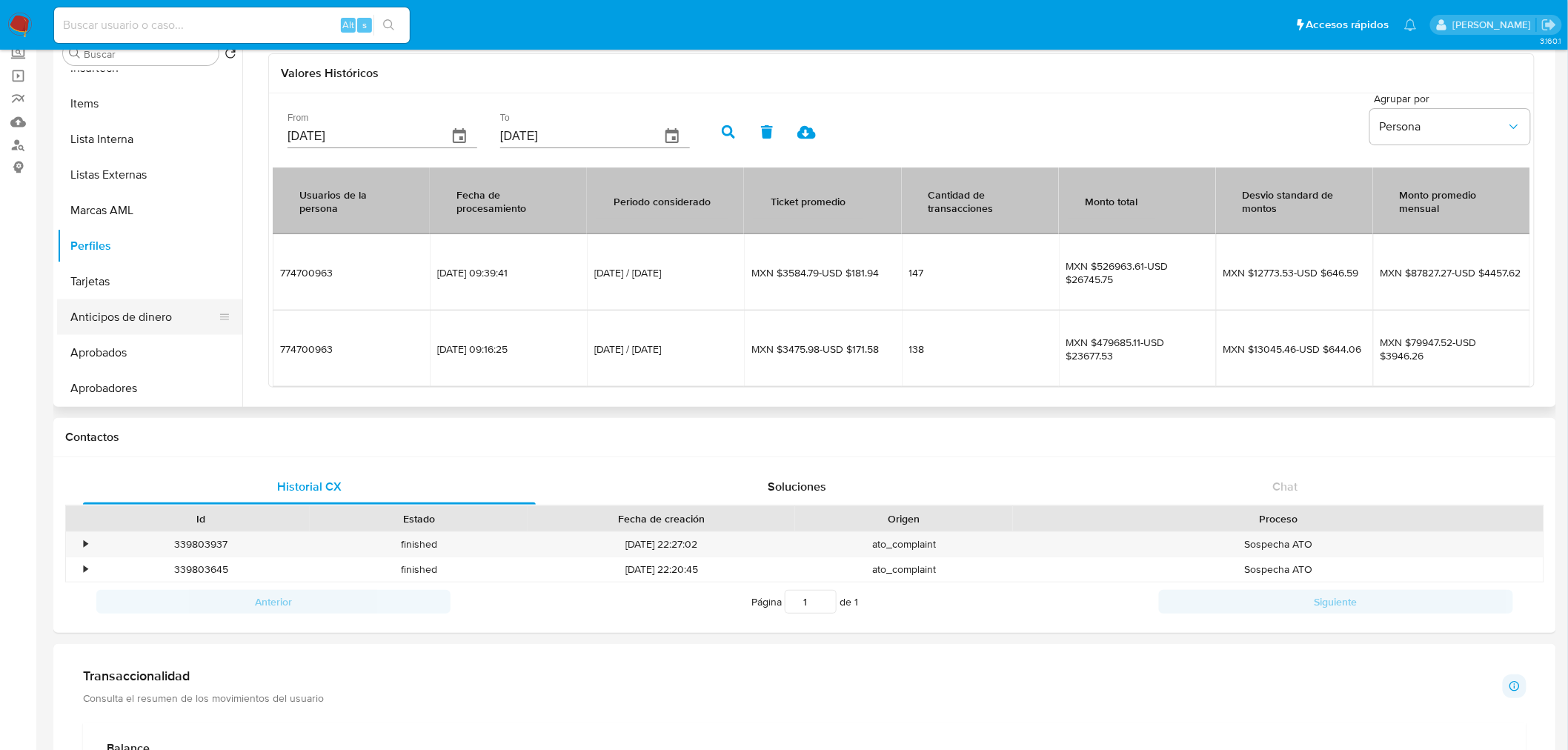
scroll to position [698, 0]
click at [132, 291] on button "Tarjetas" at bounding box center [144, 281] width 173 height 36
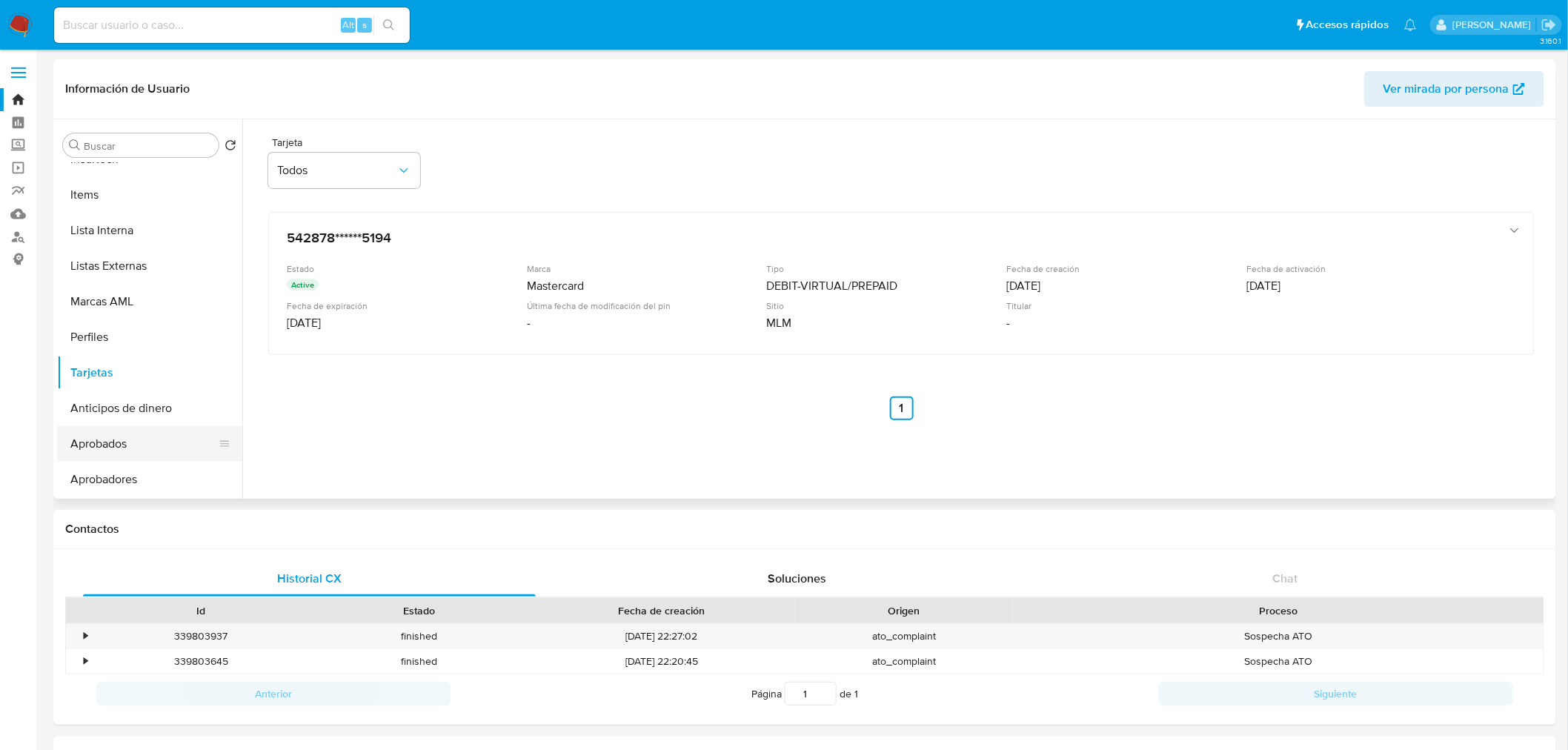
click at [127, 447] on button "Aprobados" at bounding box center [144, 444] width 173 height 36
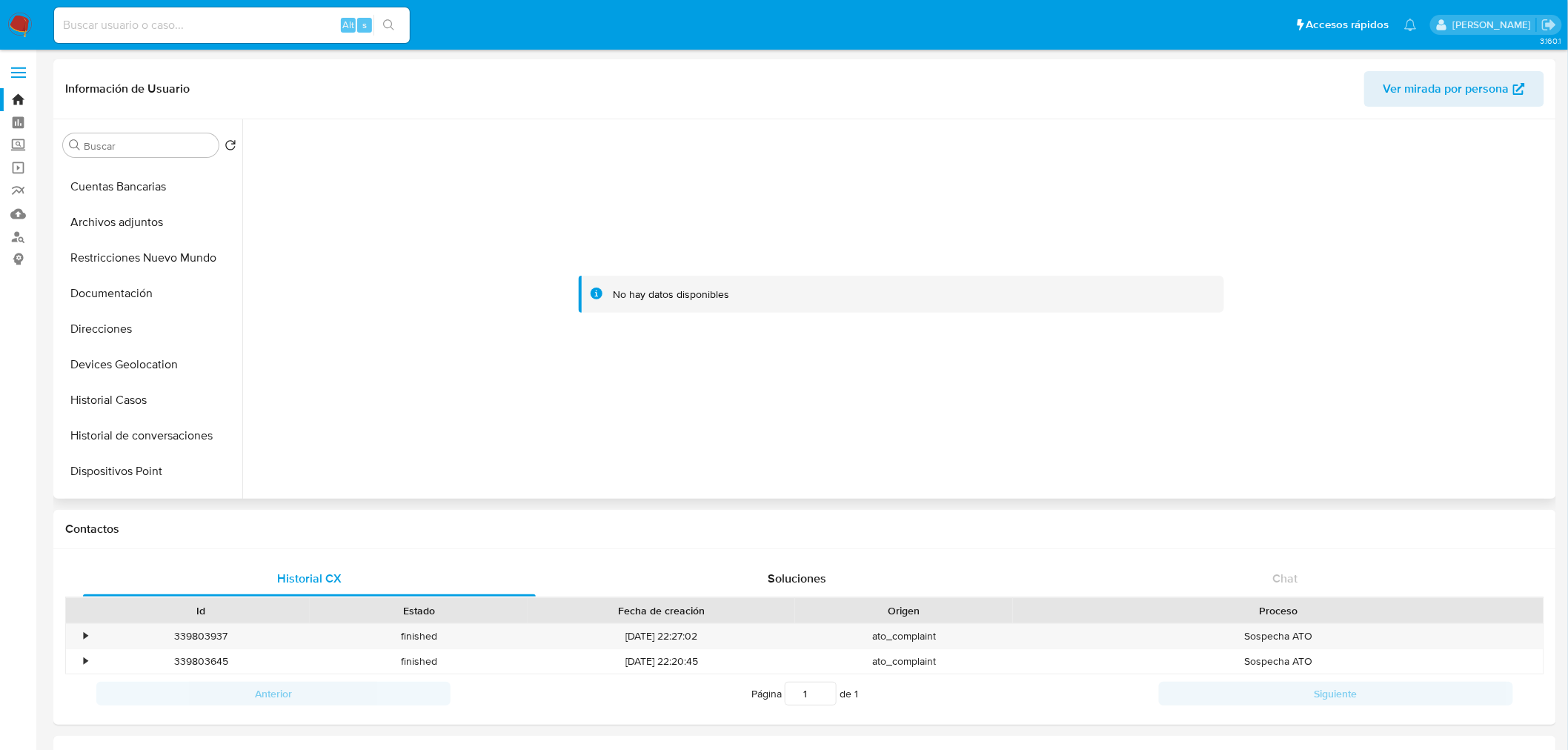
scroll to position [0, 0]
click at [127, 185] on button "KYC" at bounding box center [144, 180] width 173 height 36
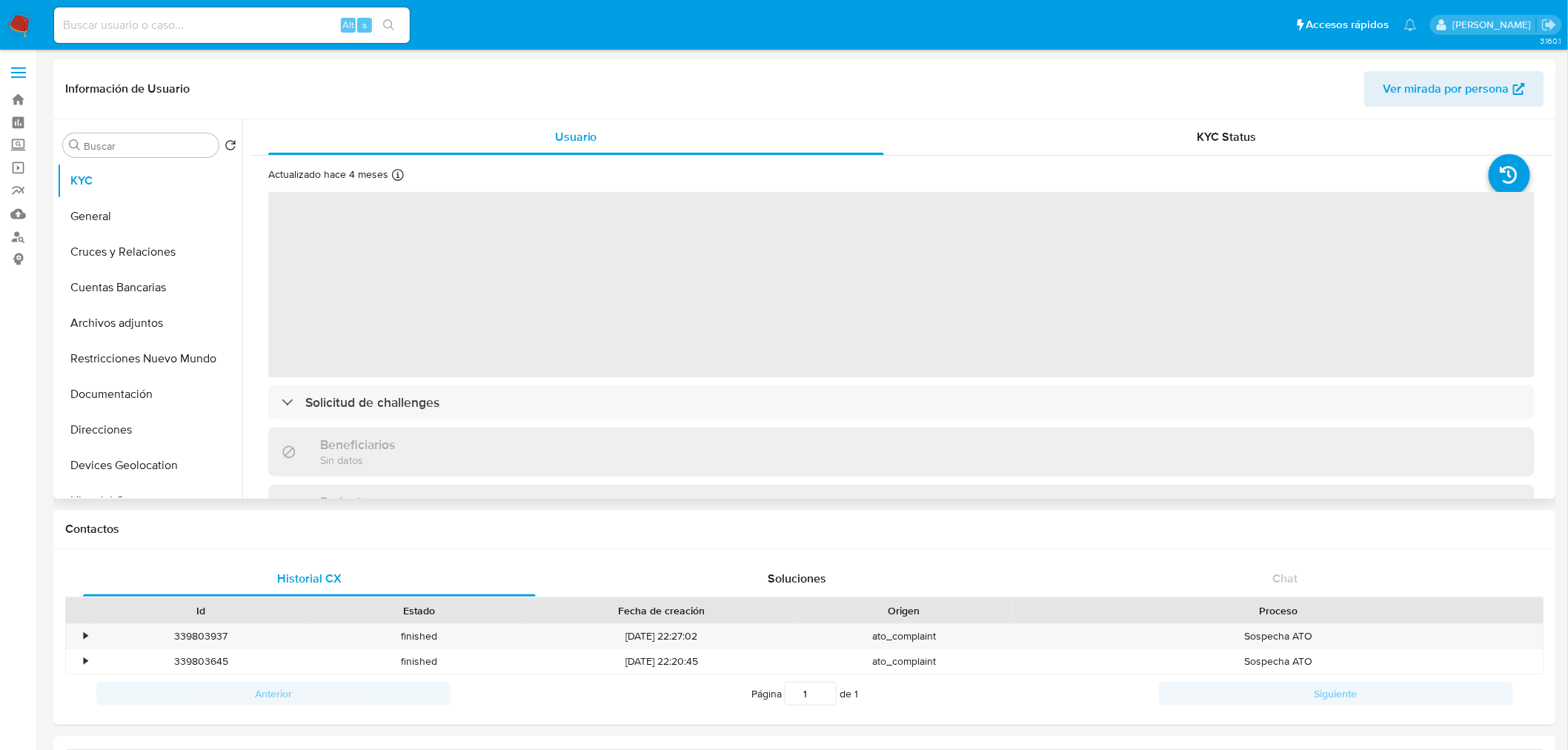
select select "10"
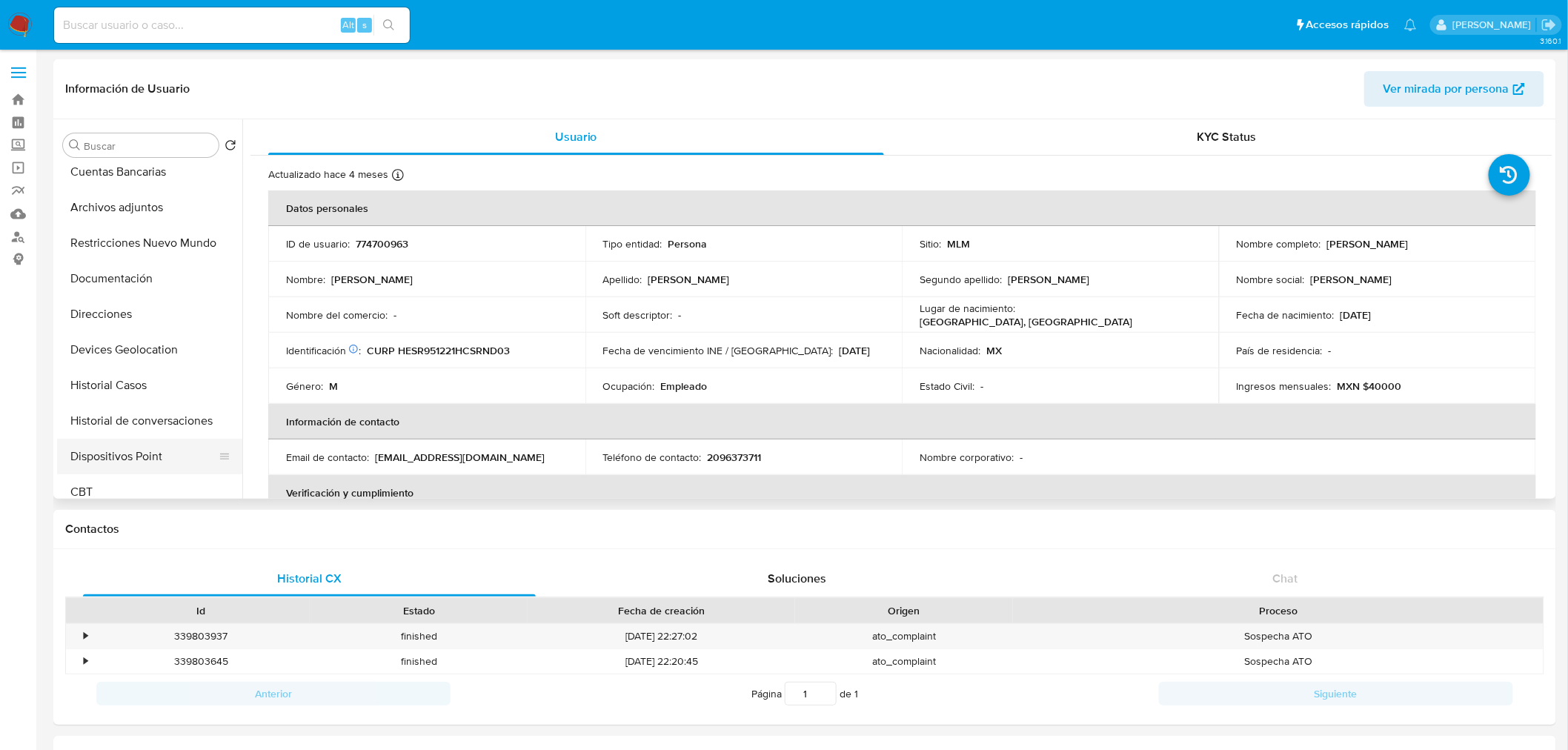
scroll to position [115, 0]
click at [115, 389] on button "Historial Casos" at bounding box center [144, 386] width 173 height 36
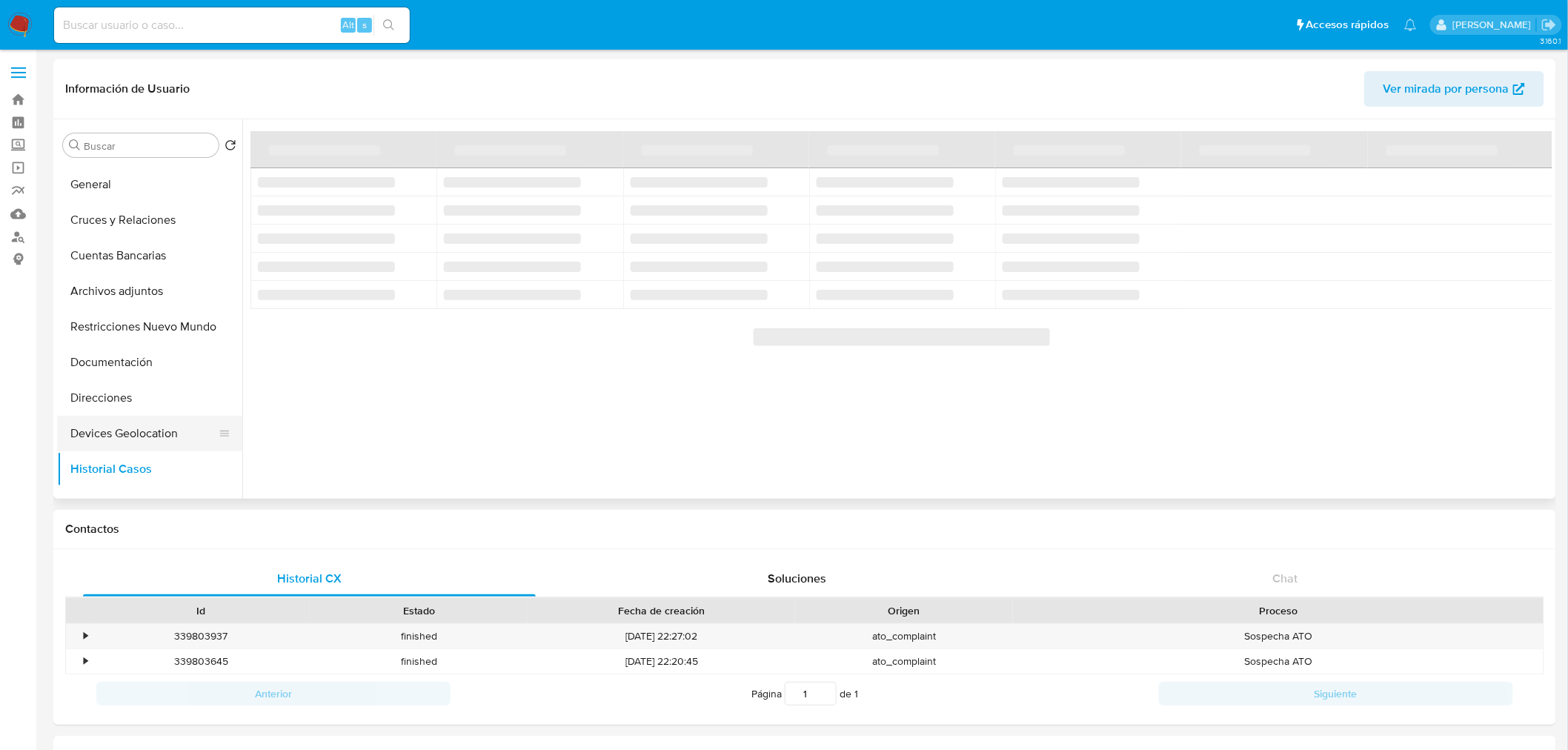
scroll to position [0, 0]
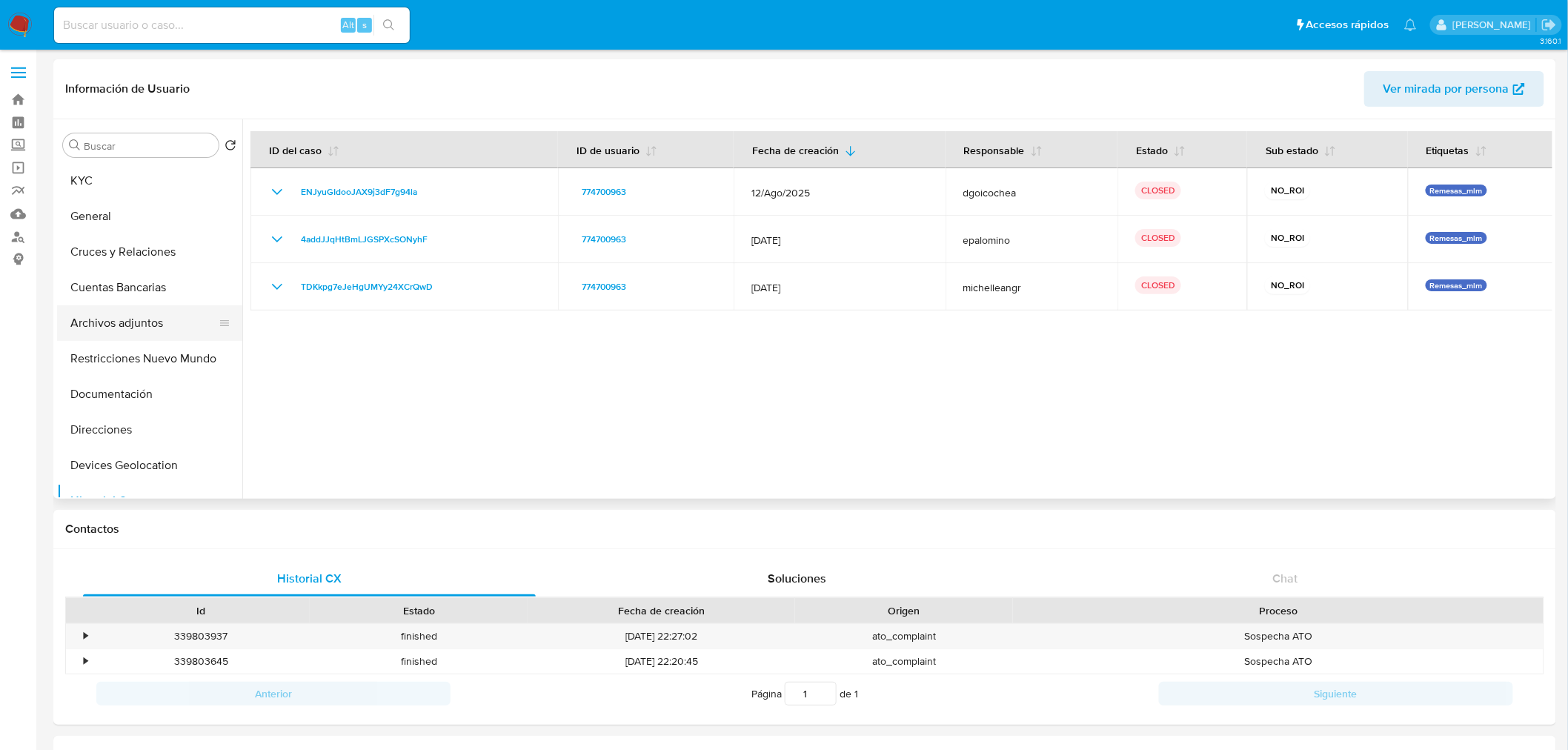
click at [133, 329] on button "Archivos adjuntos" at bounding box center [144, 323] width 173 height 36
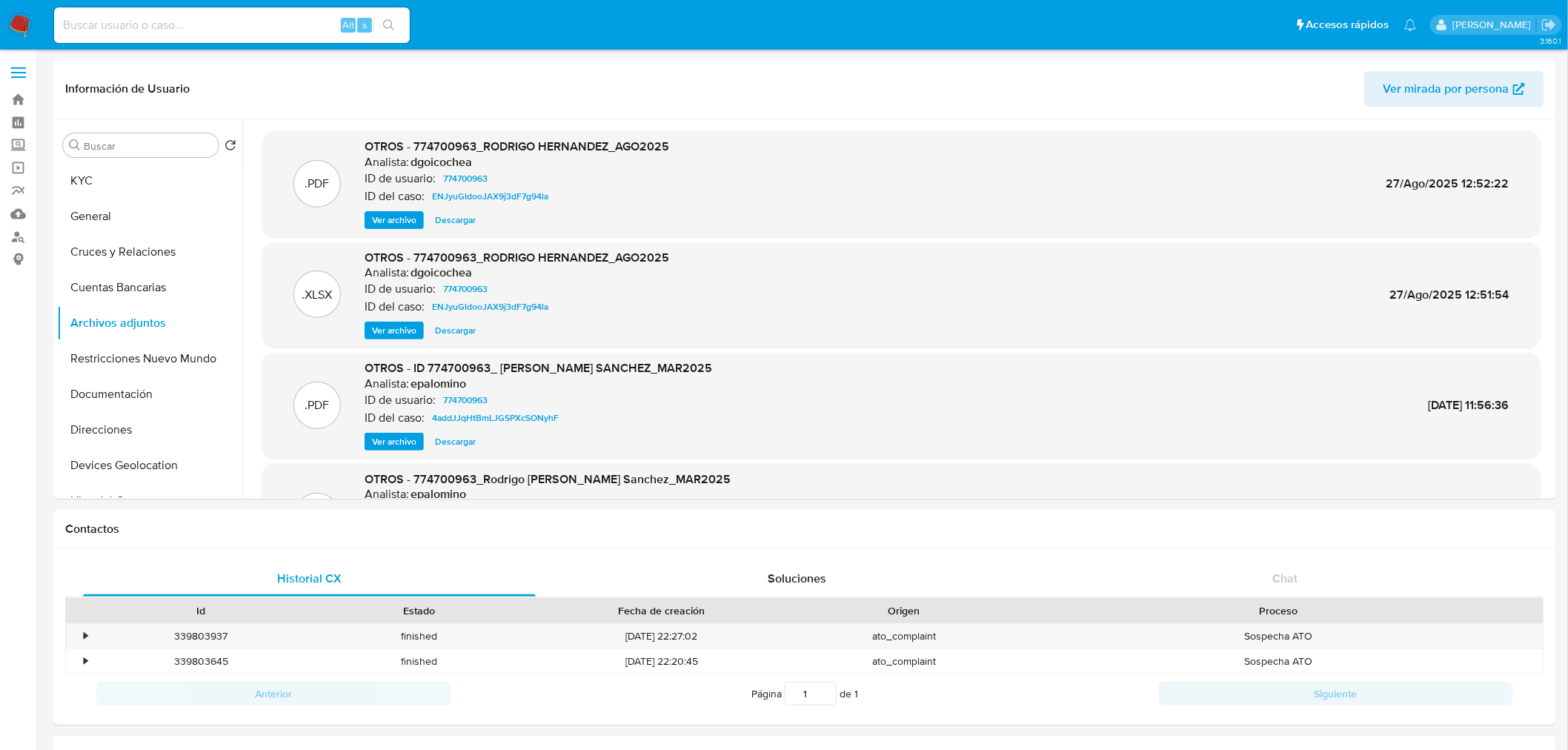
click at [389, 220] on span "Ver archivo" at bounding box center [394, 220] width 44 height 15
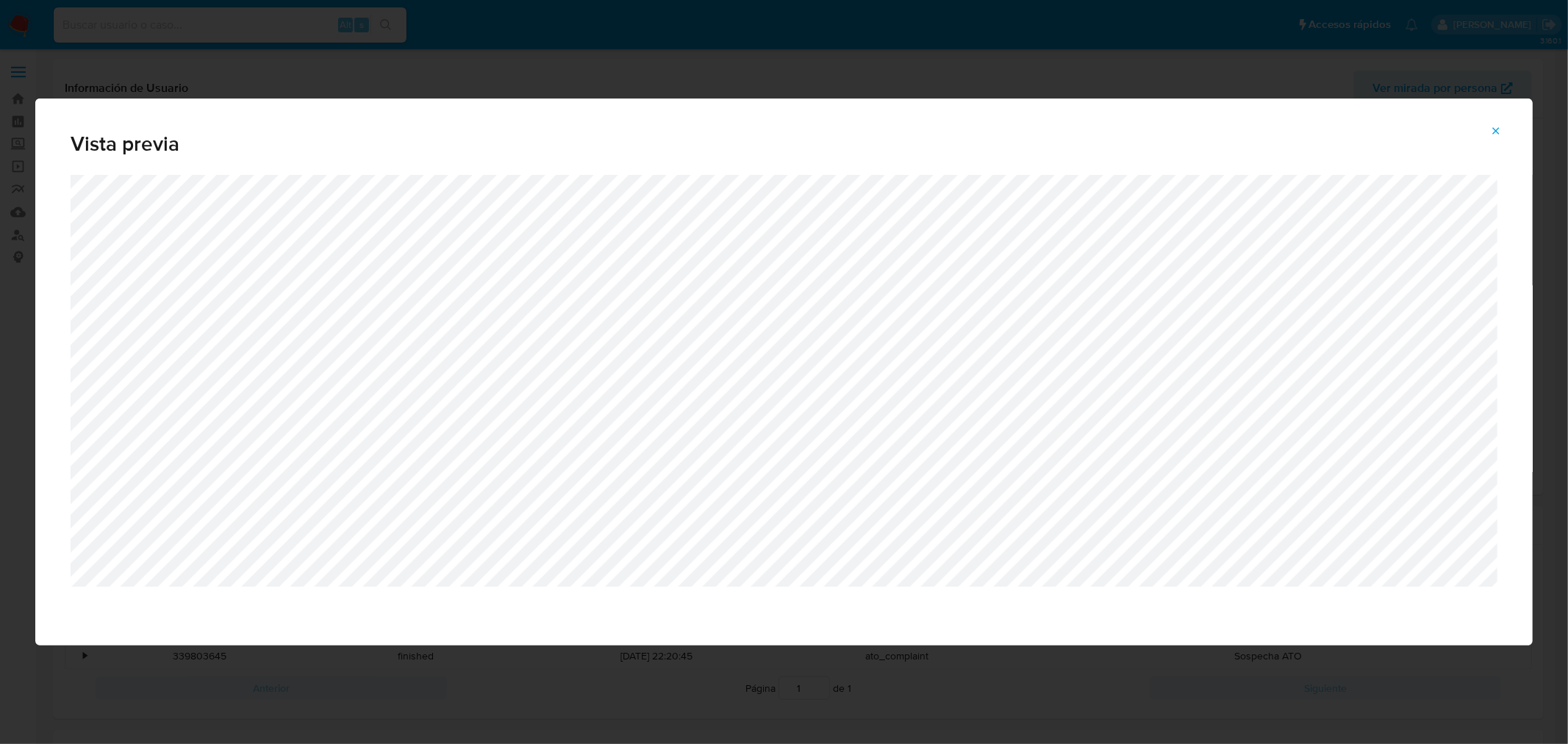
click at [1488, 126] on button "Attachment preview" at bounding box center [1495, 131] width 32 height 24
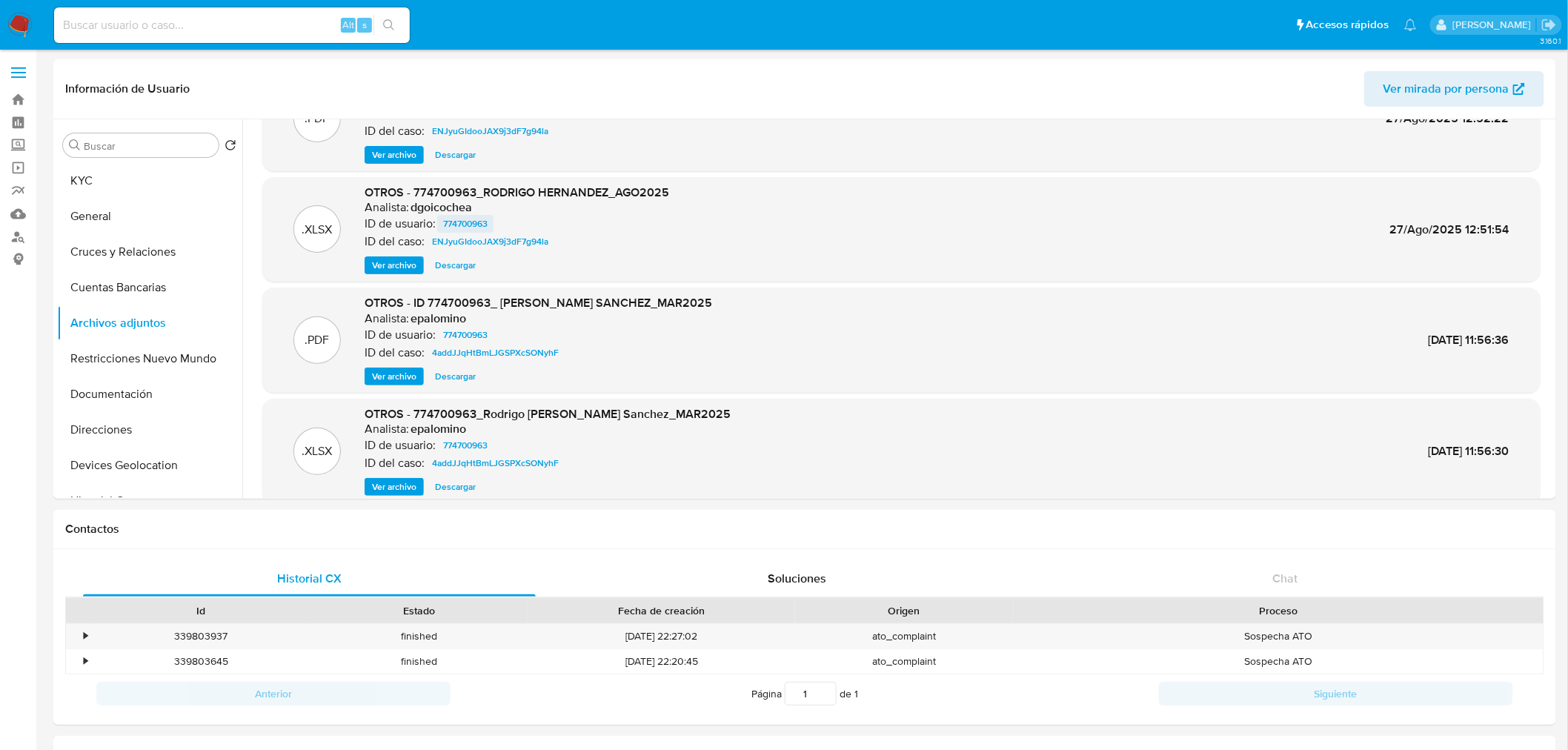
scroll to position [66, 0]
click at [391, 371] on span "Ver archivo" at bounding box center [394, 375] width 44 height 15
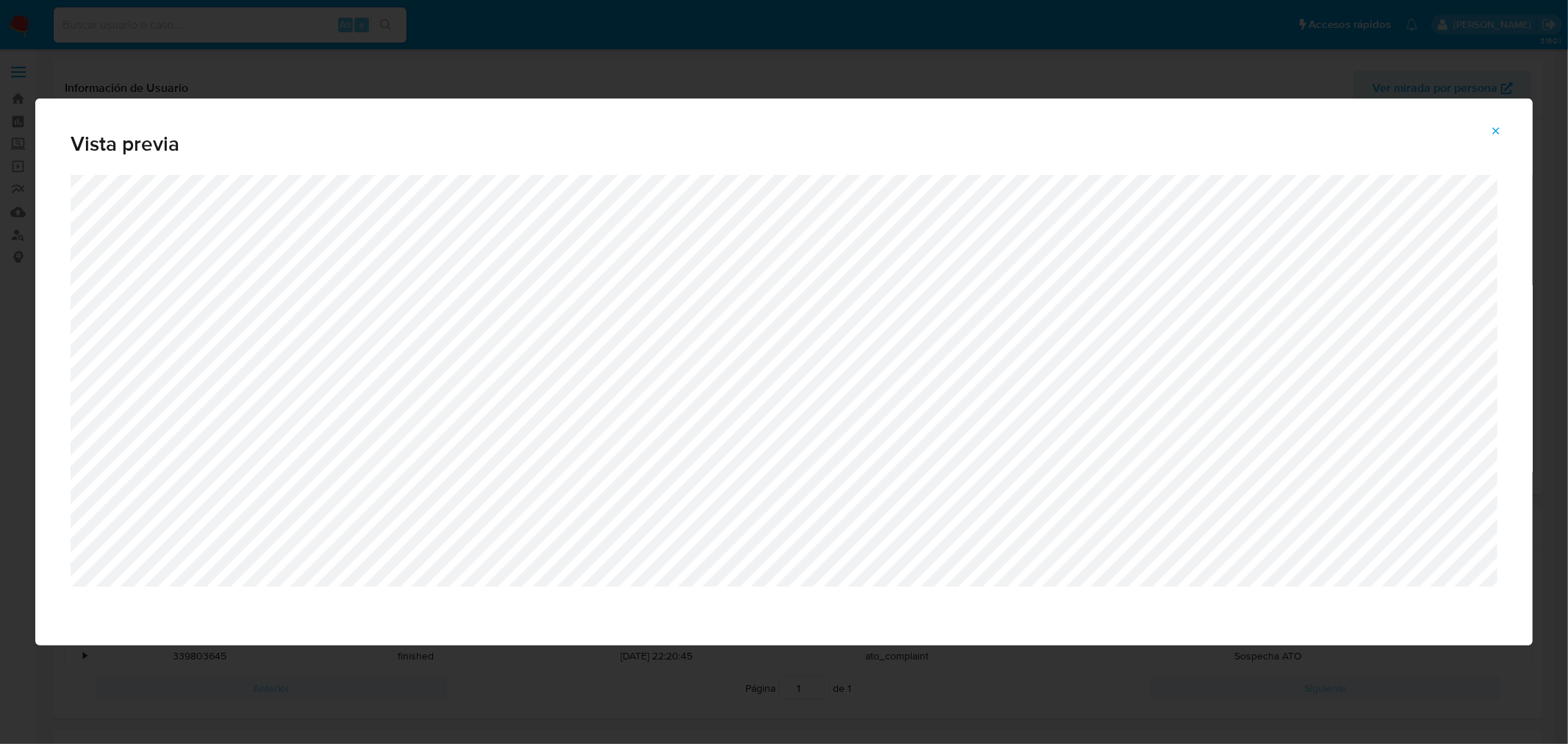
click at [1489, 131] on button "Attachment preview" at bounding box center [1495, 131] width 32 height 24
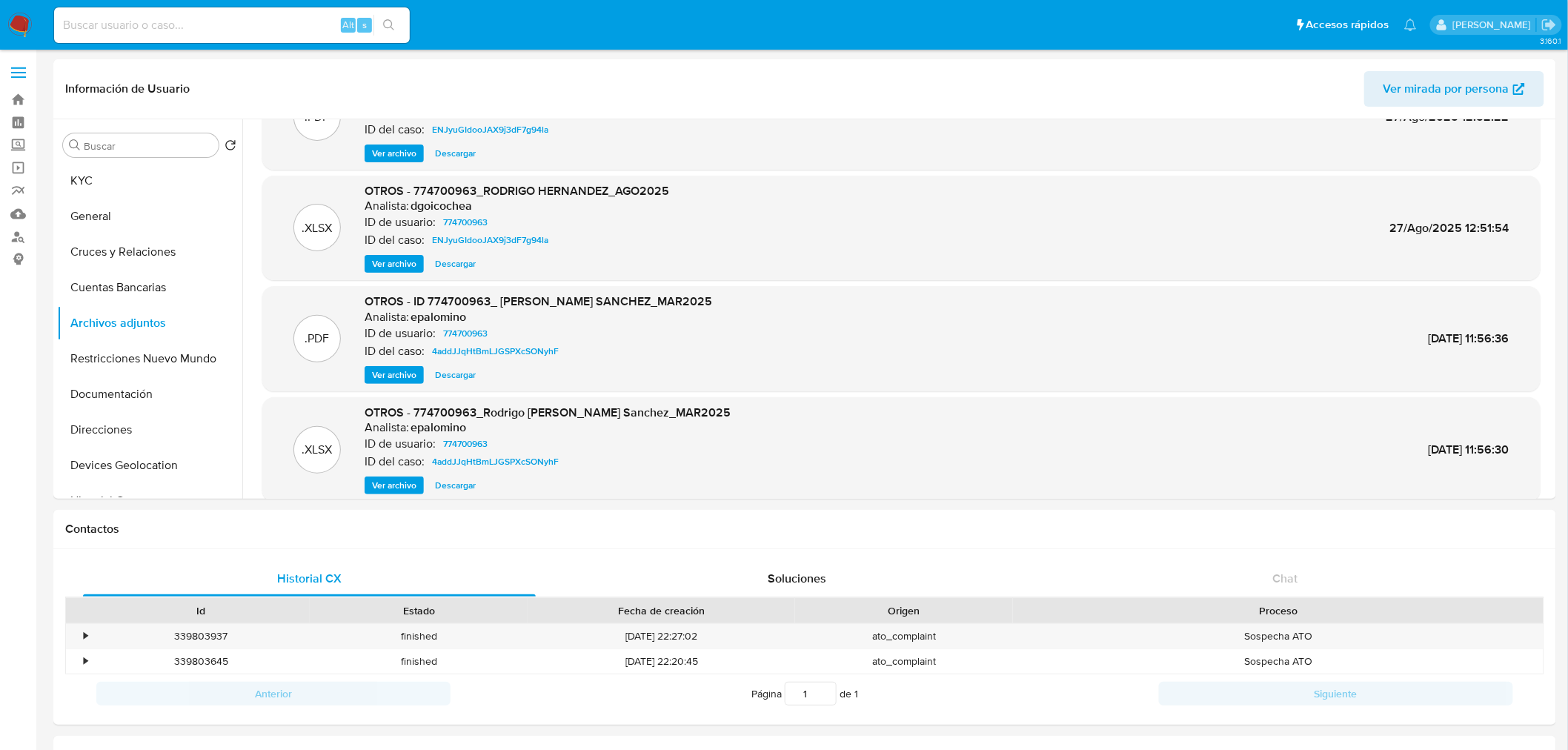
click at [409, 375] on span "Ver archivo" at bounding box center [394, 375] width 44 height 15
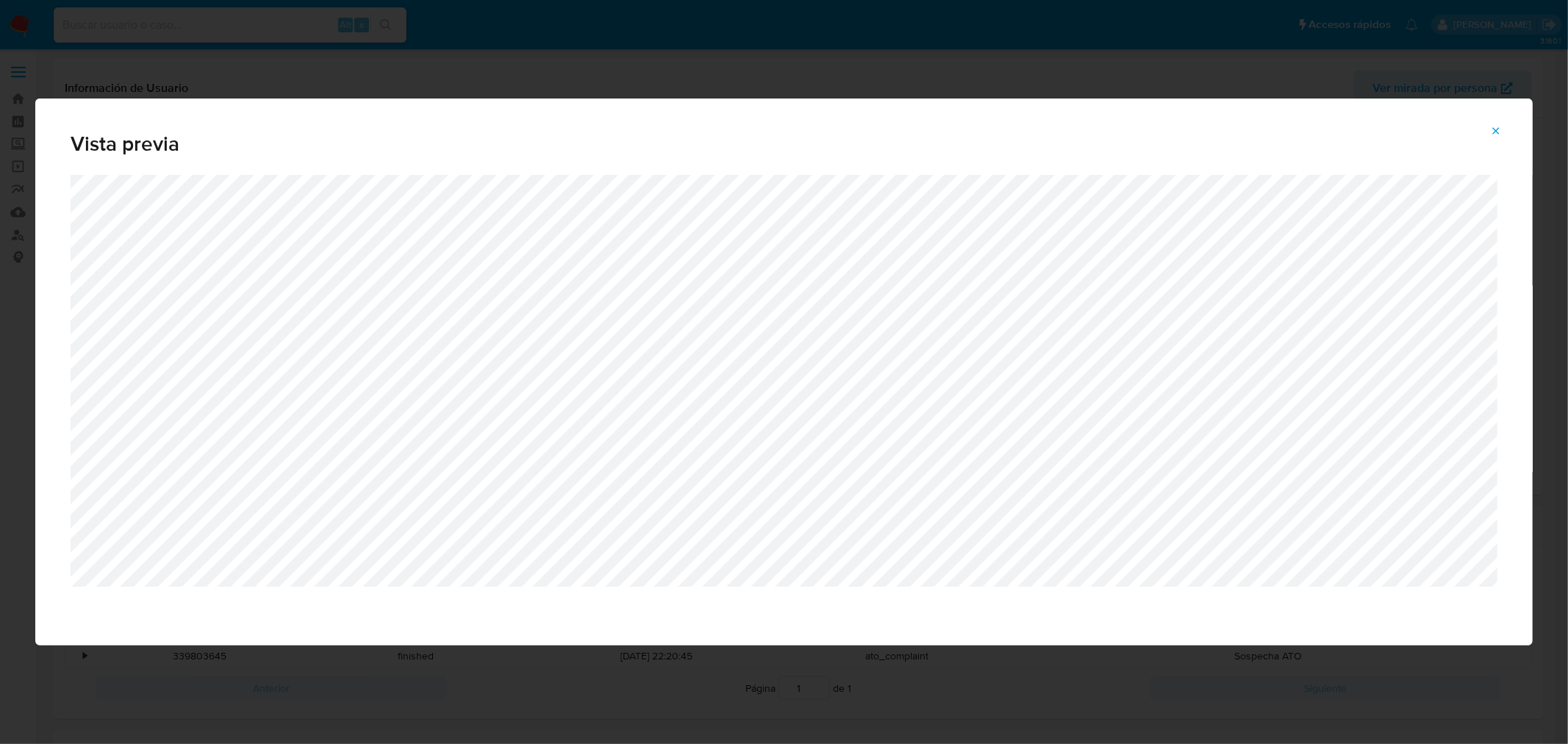
click at [1490, 127] on icon "Attachment preview" at bounding box center [1495, 131] width 12 height 12
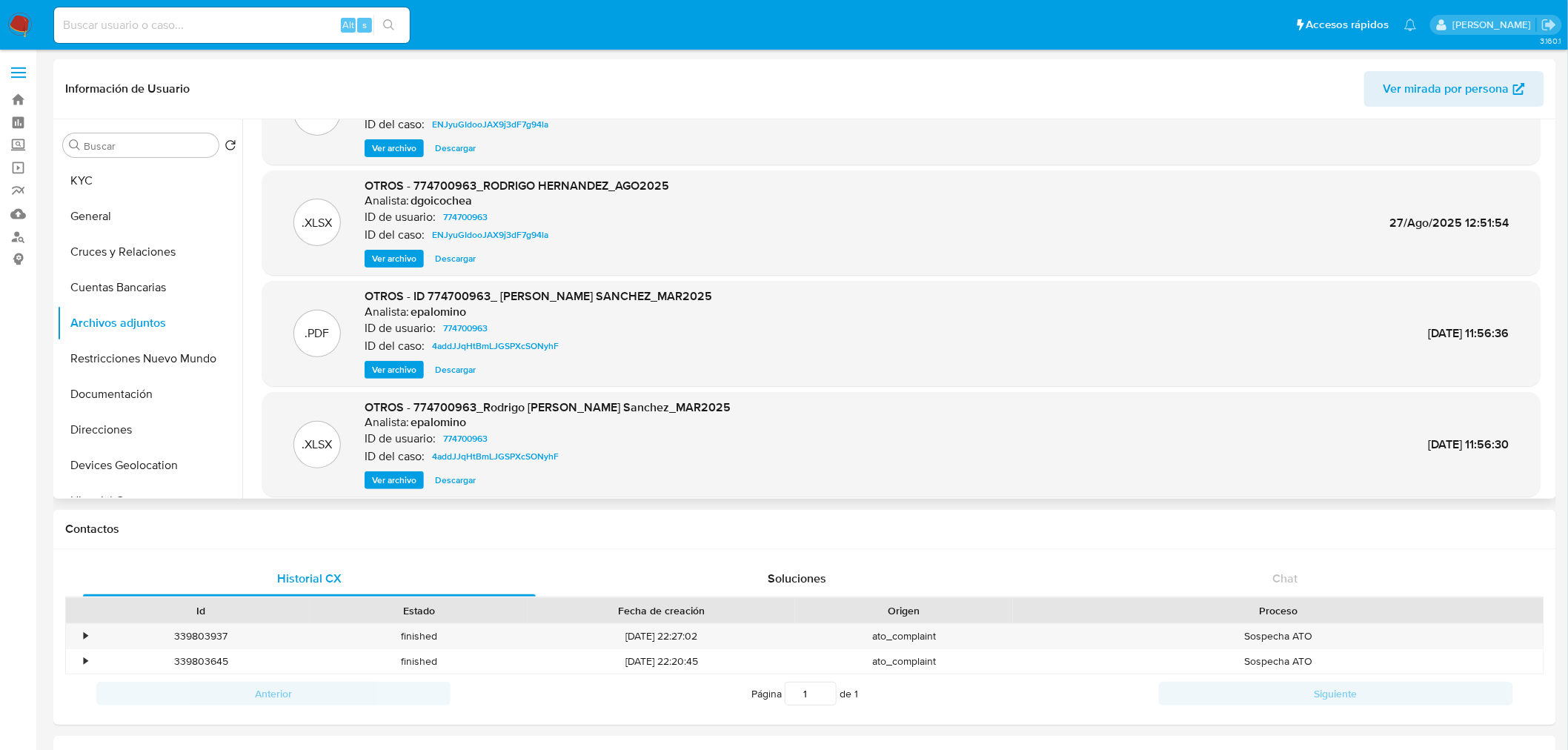
scroll to position [123, 0]
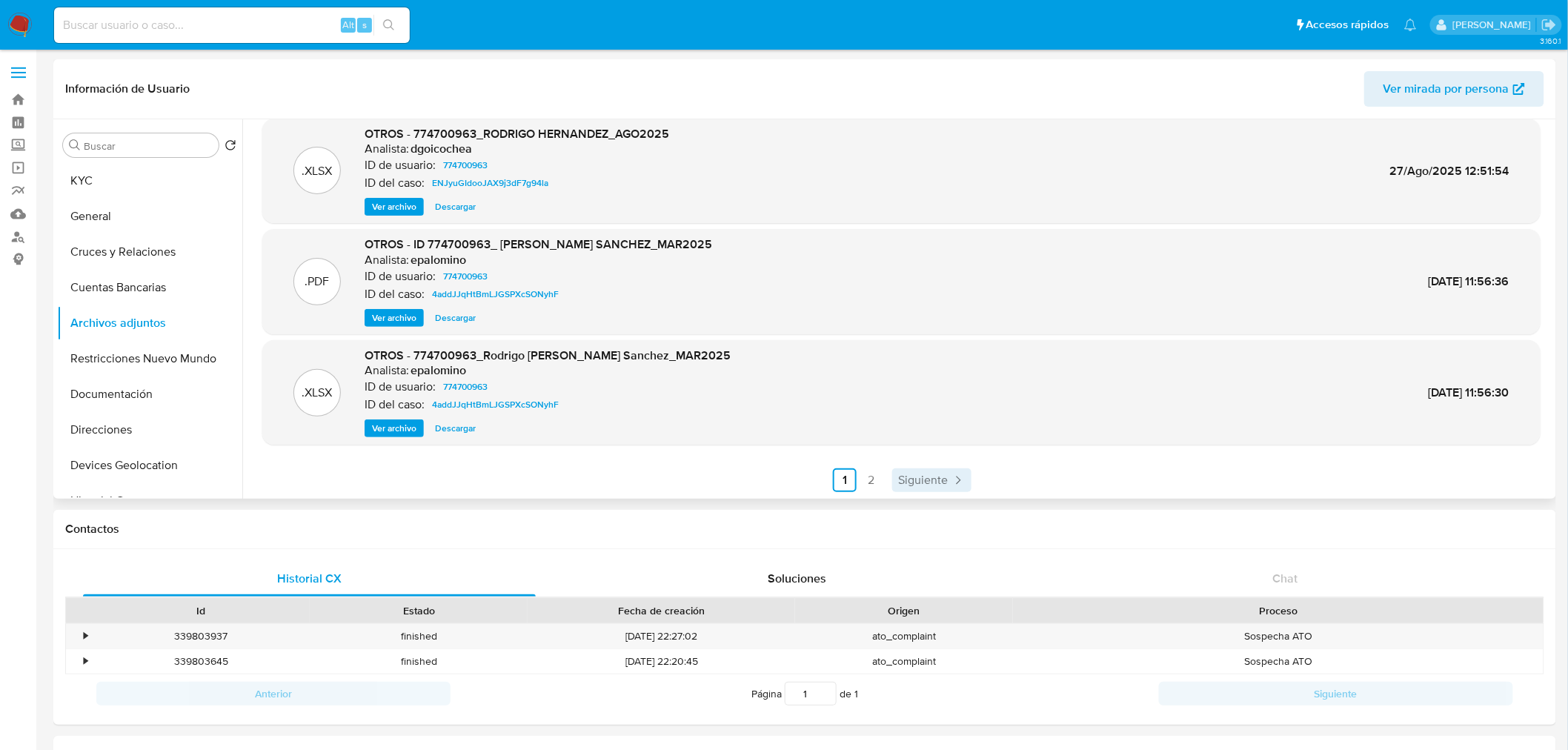
click at [917, 470] on link "Siguiente" at bounding box center [932, 480] width 79 height 24
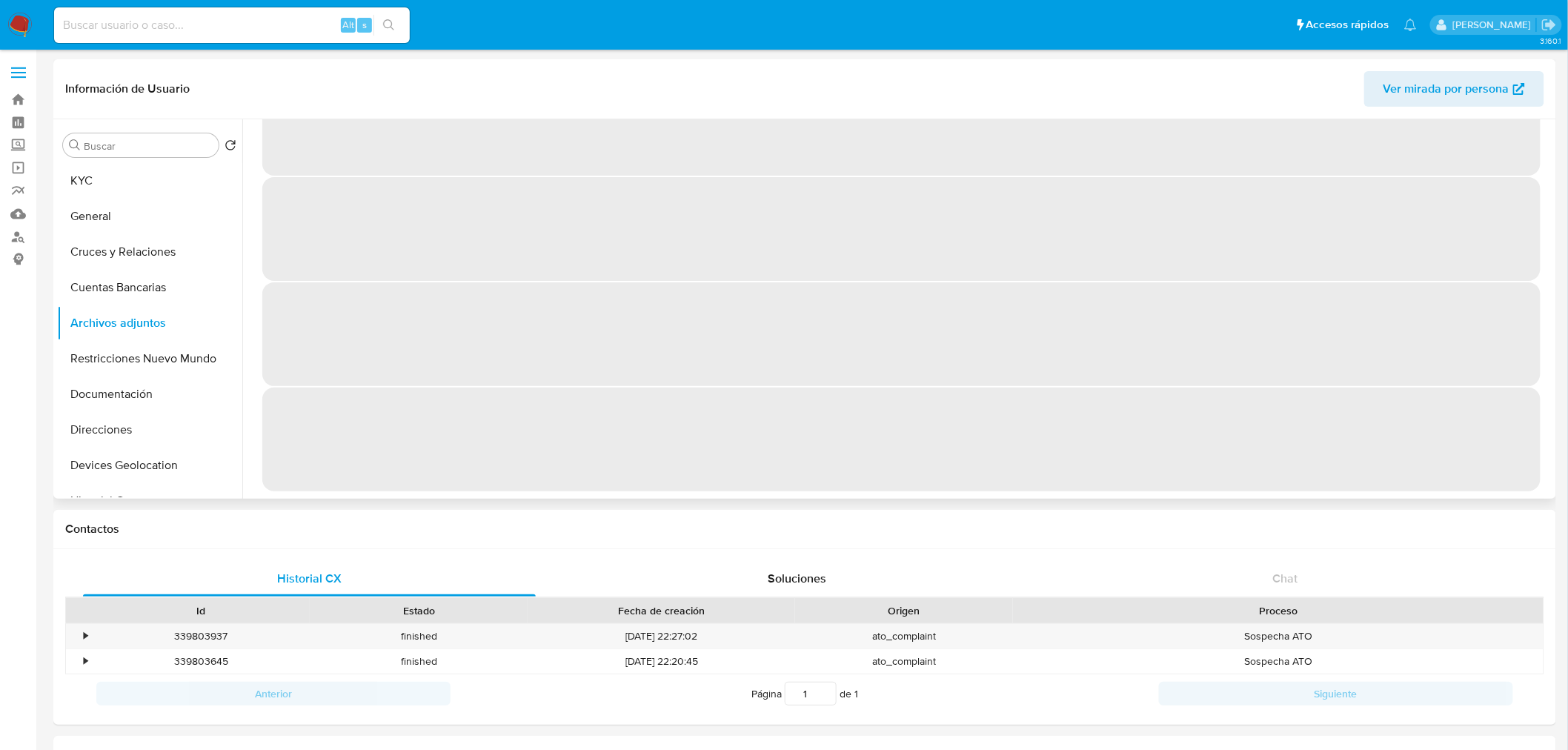
scroll to position [0, 0]
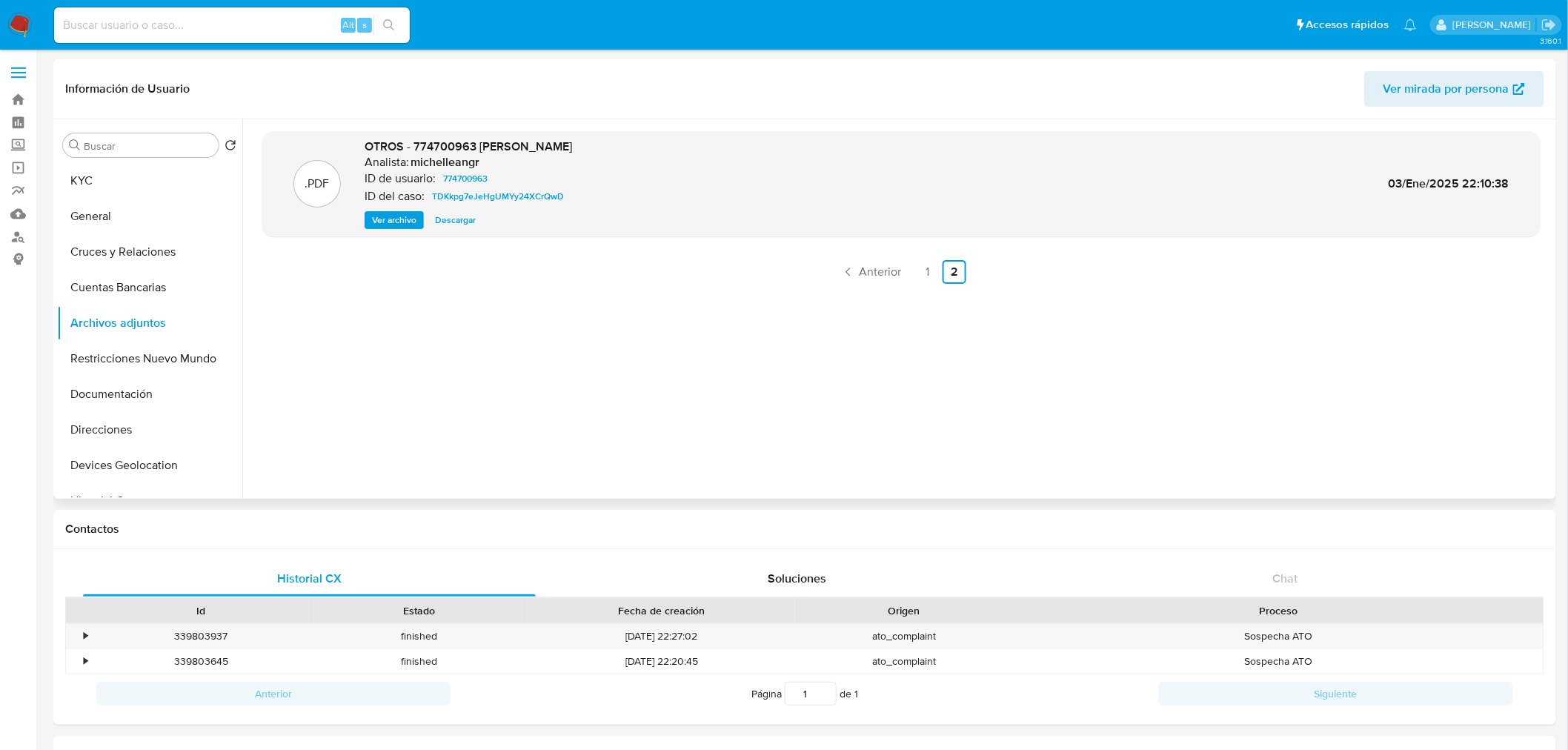
click at [402, 221] on span "Ver archivo" at bounding box center [394, 220] width 44 height 15
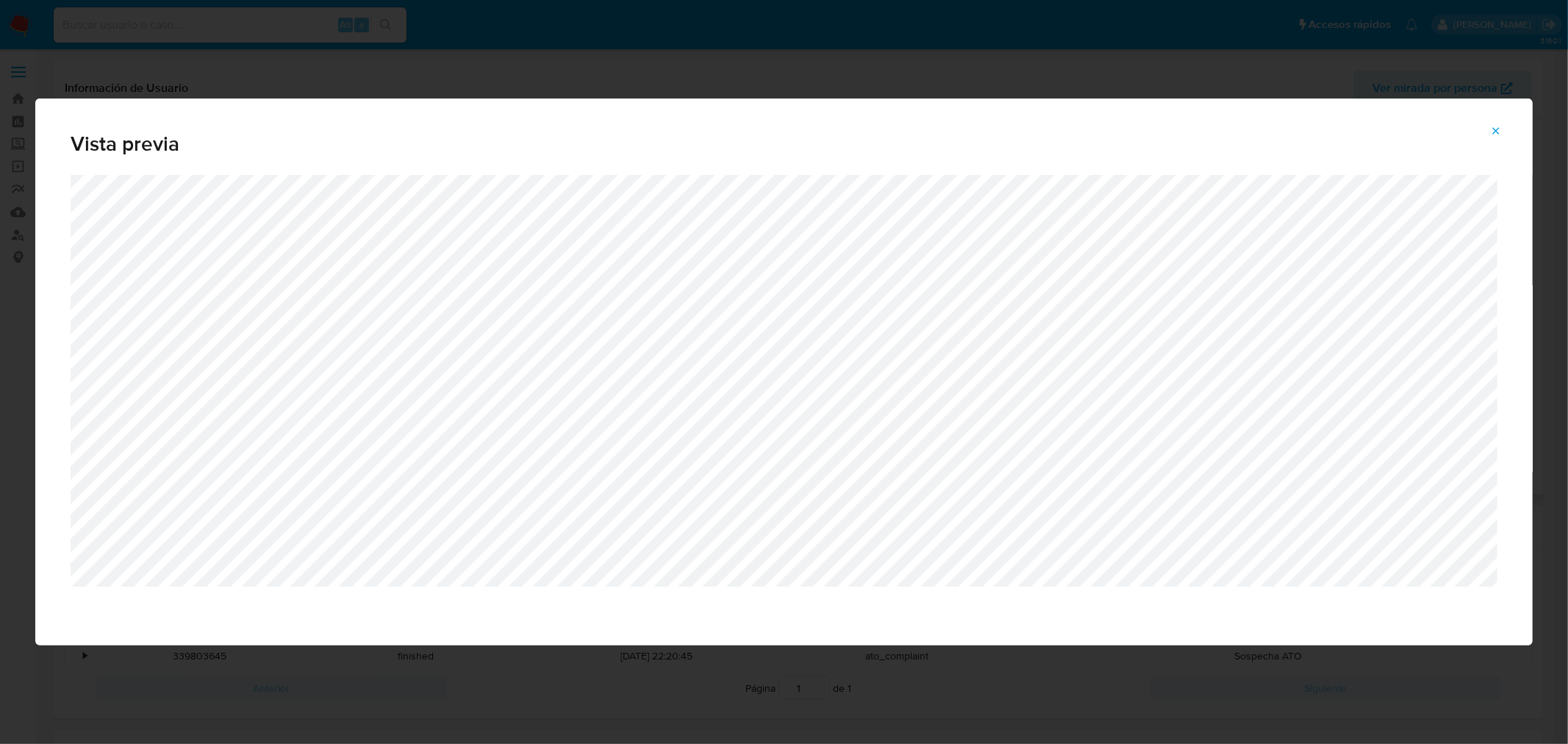
click at [1490, 132] on button "Attachment preview" at bounding box center [1495, 131] width 32 height 24
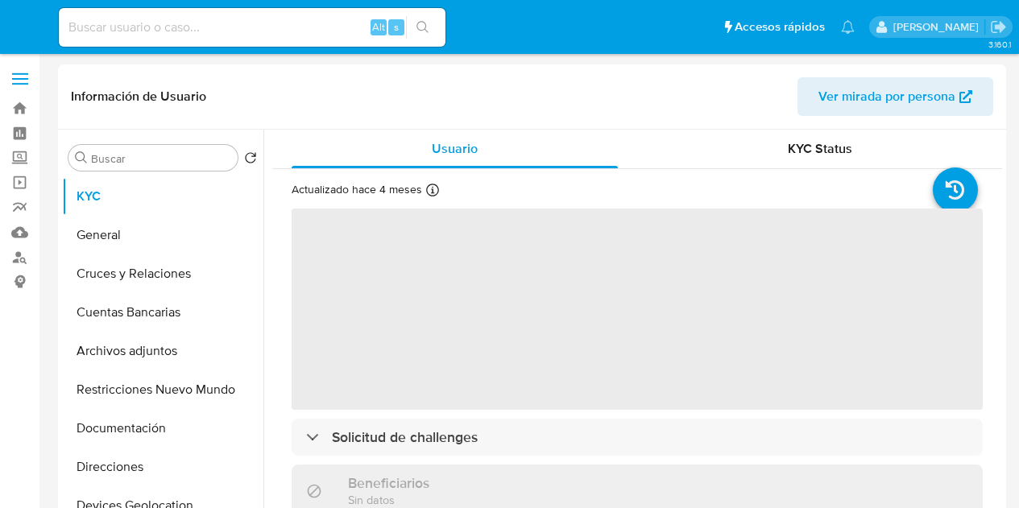
select select "10"
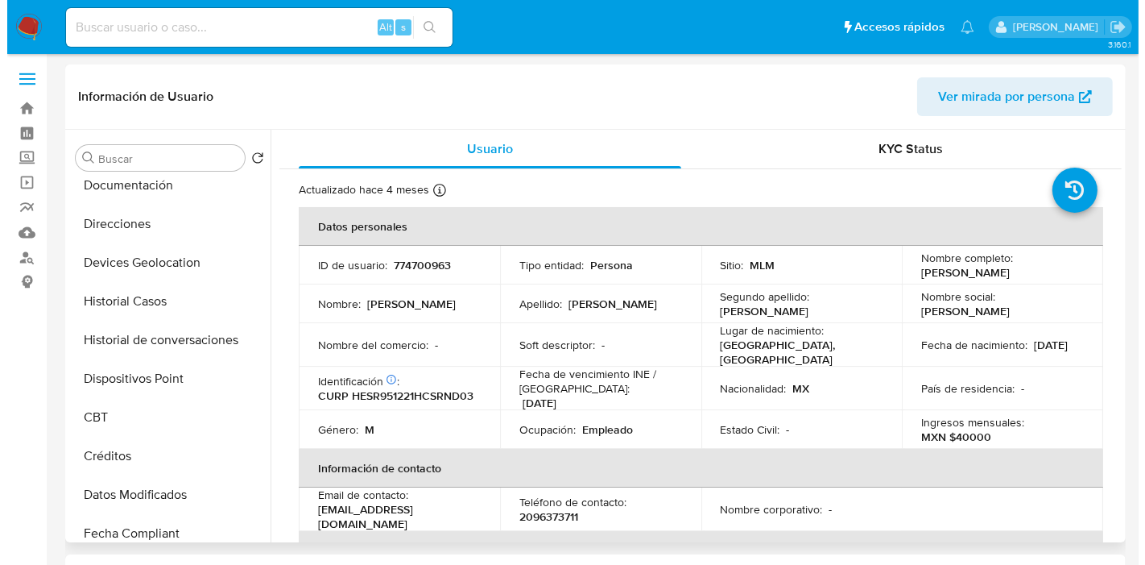
scroll to position [264, 0]
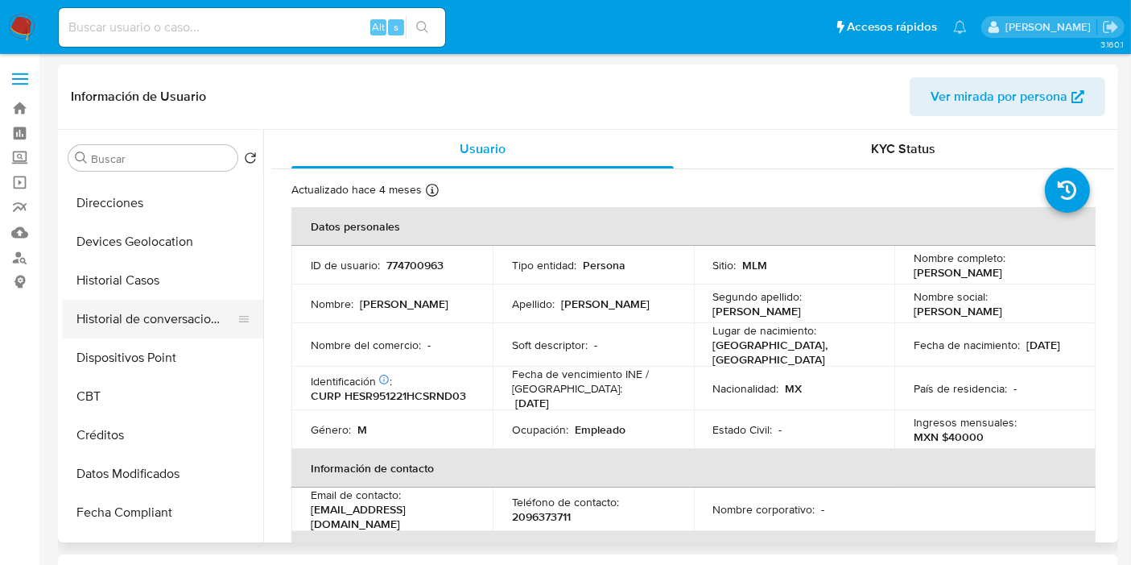
click at [148, 325] on button "Historial de conversaciones" at bounding box center [156, 319] width 188 height 39
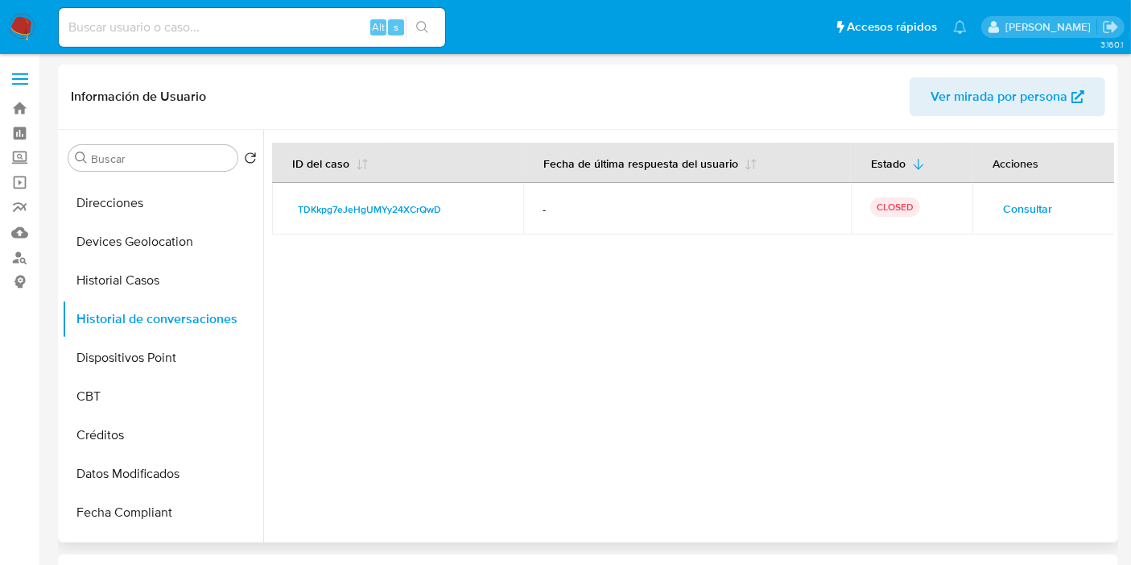
click at [1011, 204] on span "Consultar" at bounding box center [1027, 208] width 49 height 23
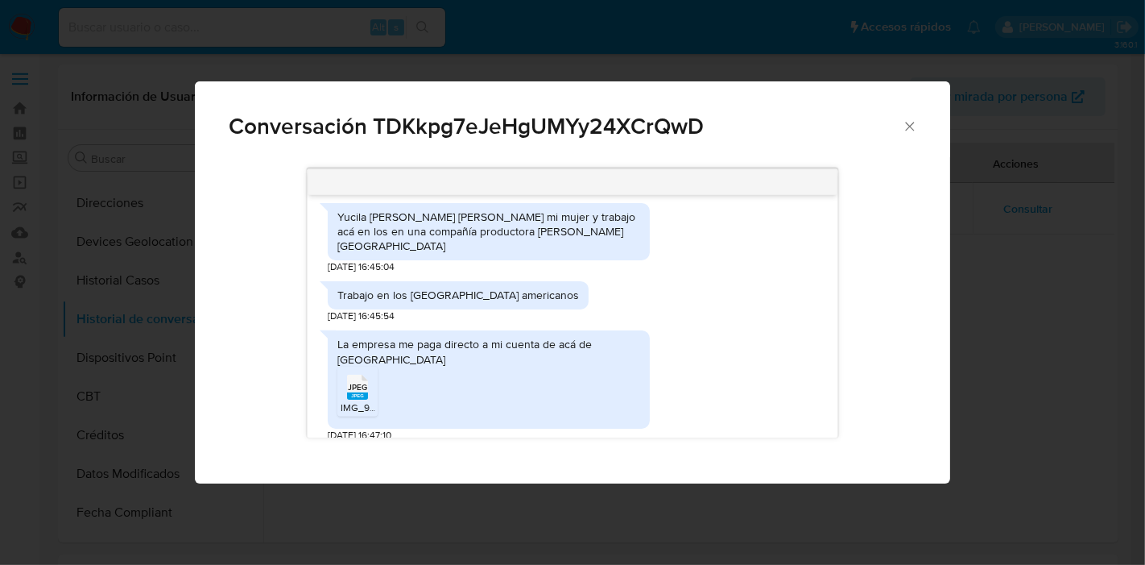
scroll to position [523, 0]
